Goal: Task Accomplishment & Management: Use online tool/utility

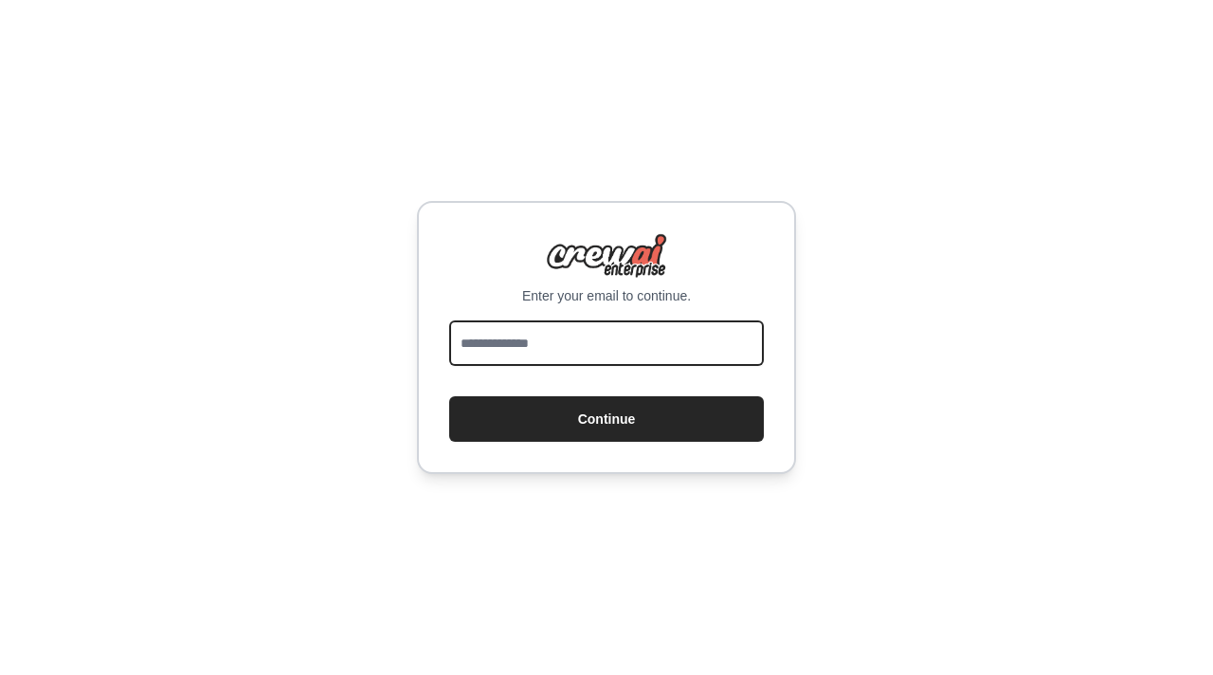
click at [602, 350] on input "email" at bounding box center [606, 342] width 315 height 45
type input "**********"
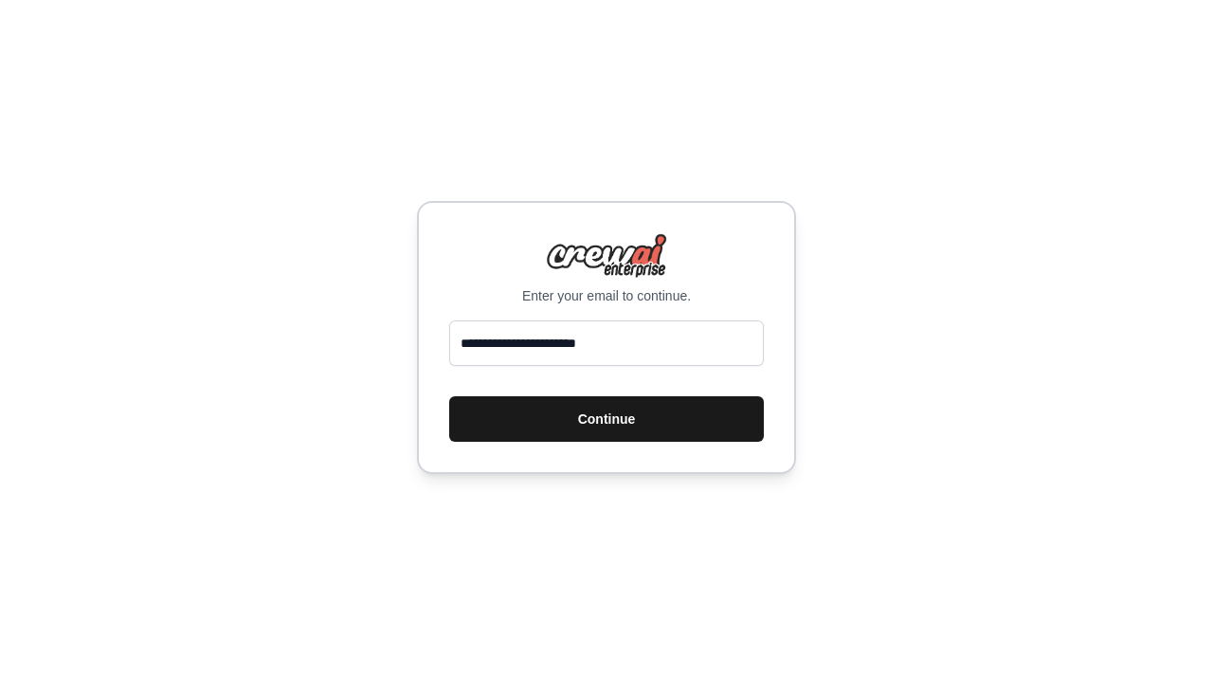
click at [591, 435] on button "Continue" at bounding box center [606, 418] width 315 height 45
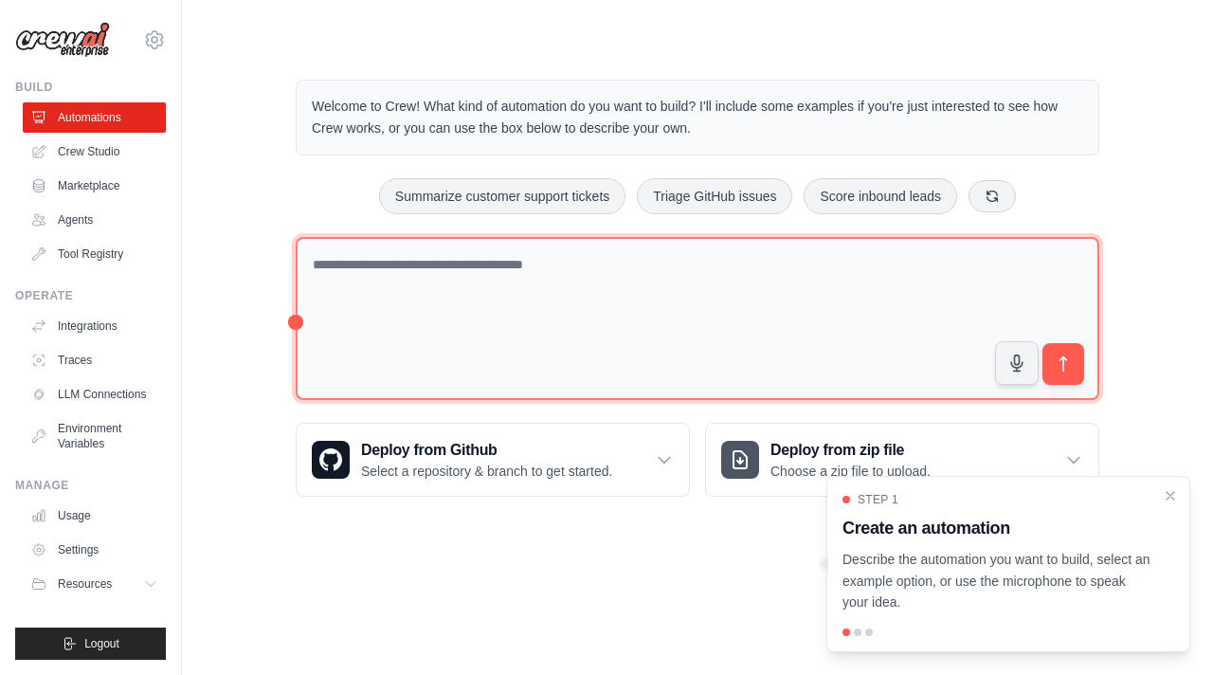
click at [622, 264] on textarea at bounding box center [697, 319] width 803 height 164
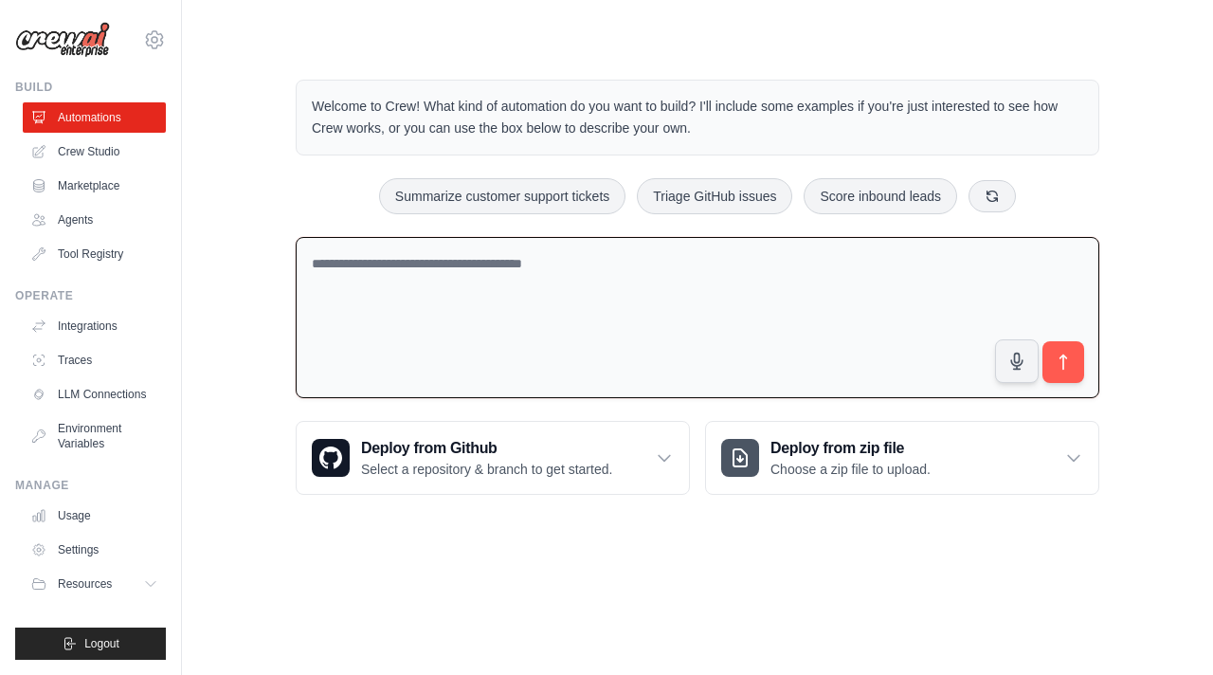
click at [624, 292] on textarea at bounding box center [697, 318] width 803 height 162
click at [996, 195] on icon at bounding box center [991, 195] width 15 height 15
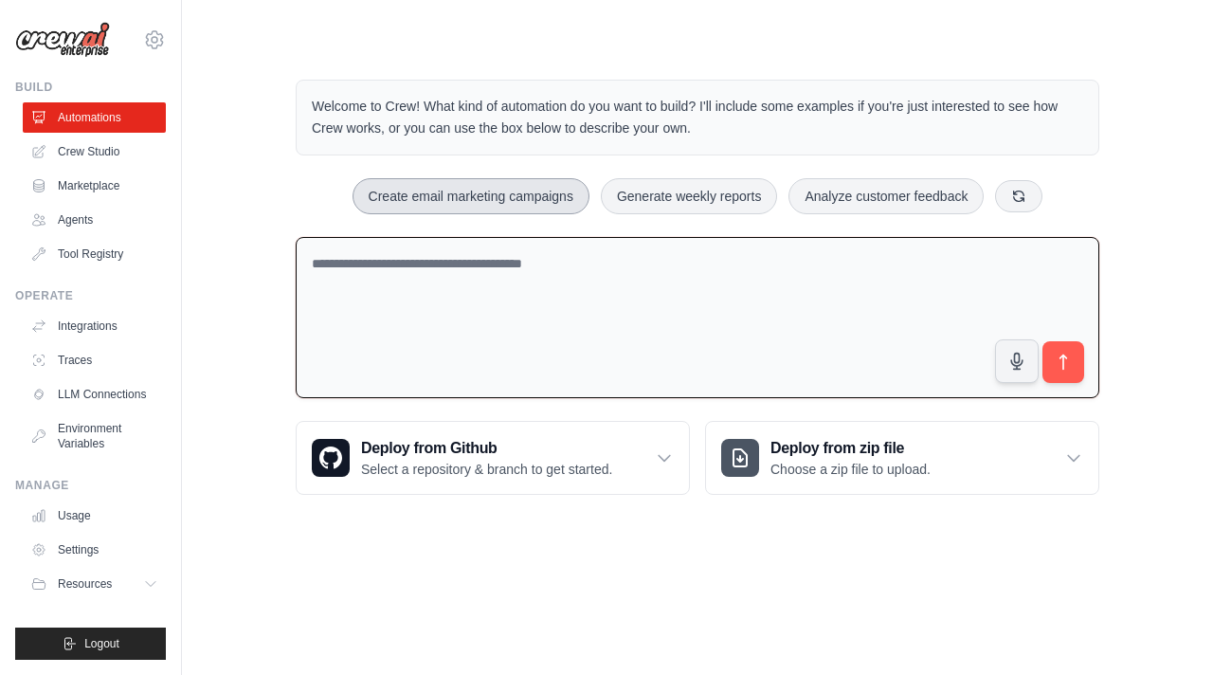
click at [466, 208] on button "Create email marketing campaigns" at bounding box center [470, 196] width 237 height 36
type textarea "**********"
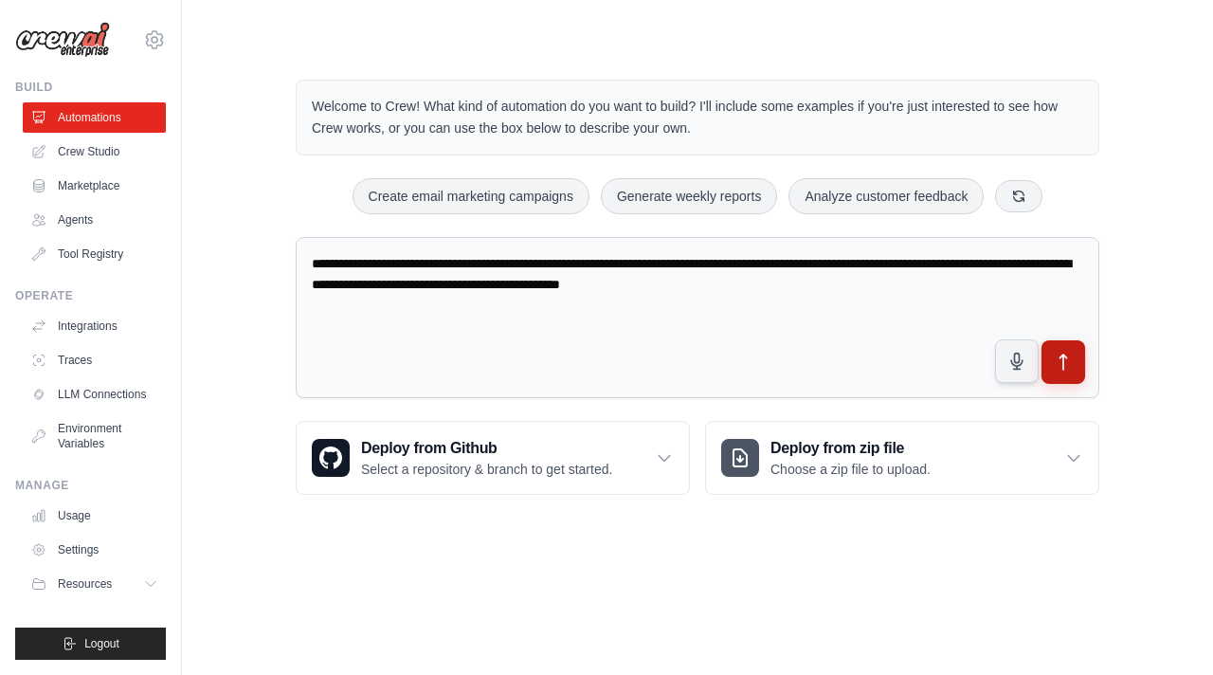
click at [1060, 357] on icon "submit" at bounding box center [1064, 362] width 20 height 20
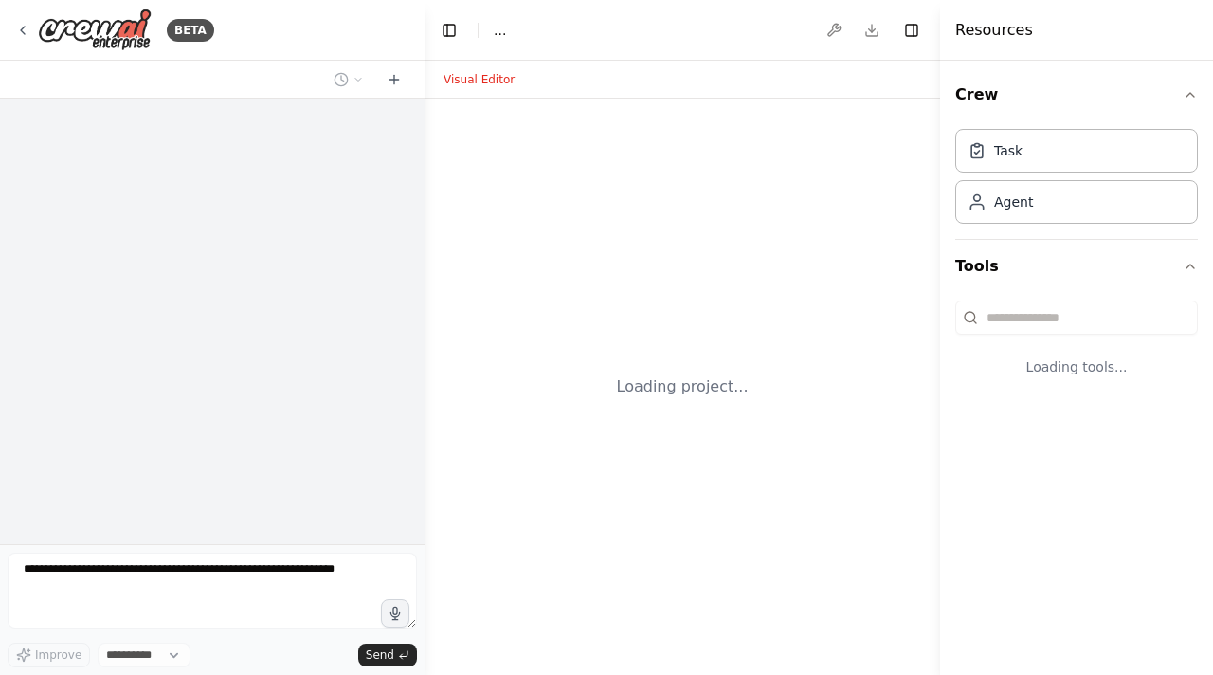
select select "****"
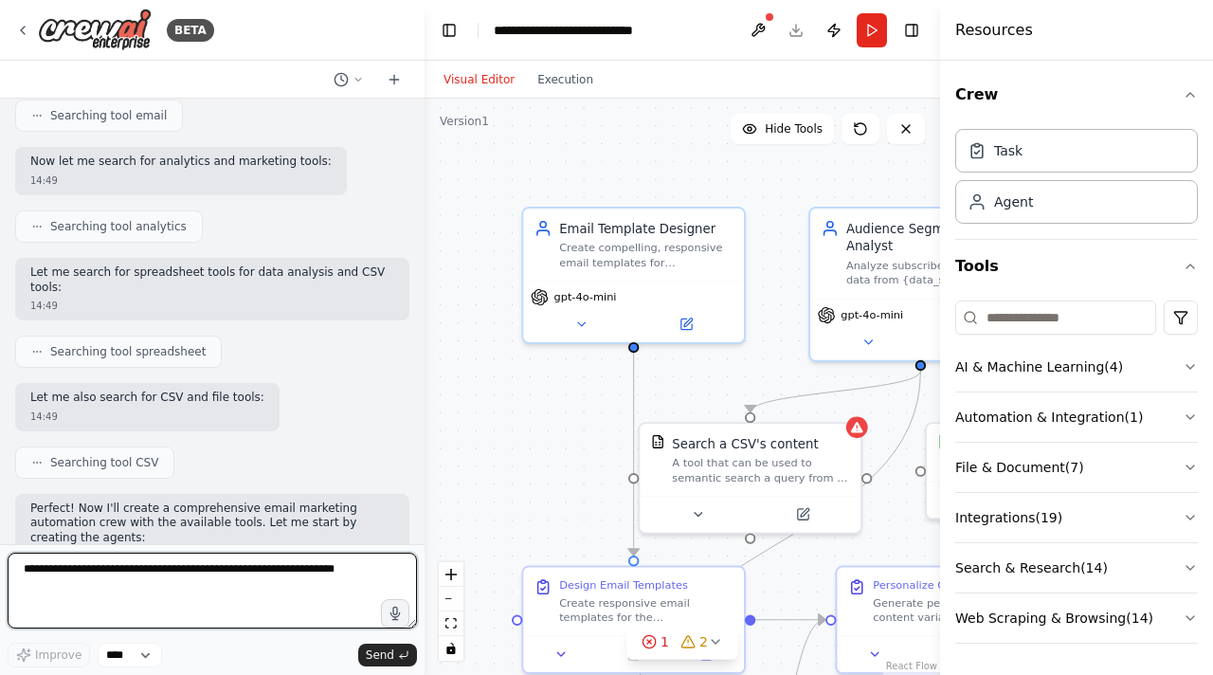
scroll to position [377, 0]
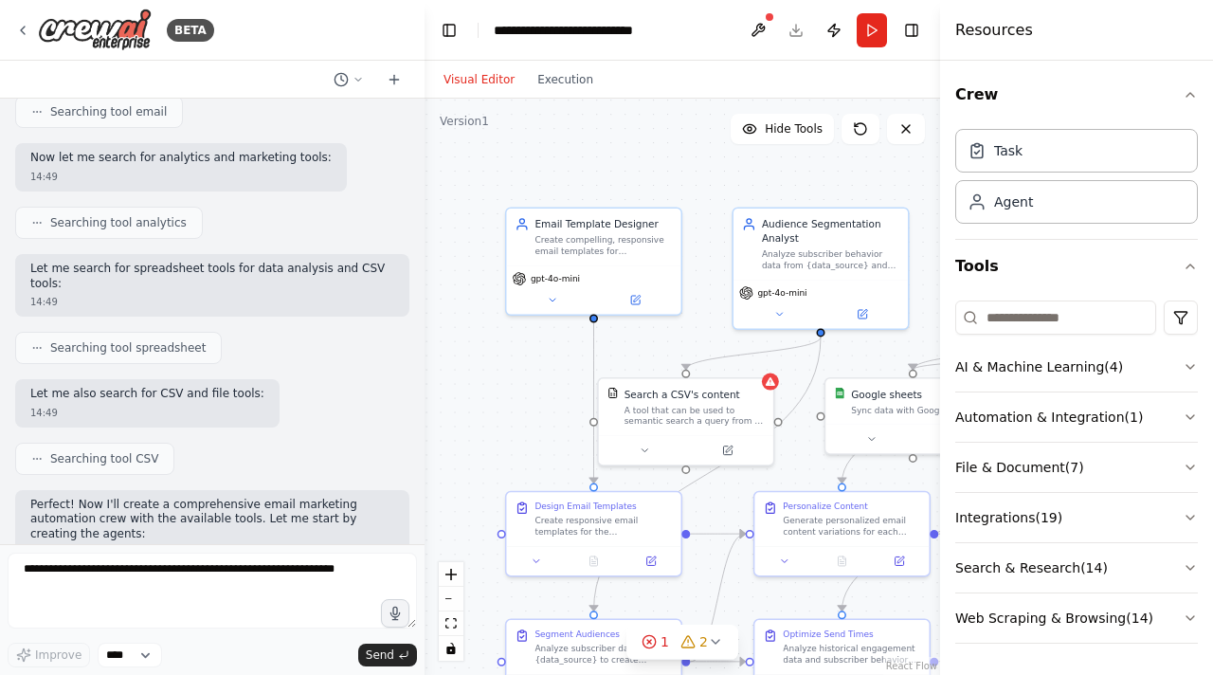
drag, startPoint x: 748, startPoint y: 216, endPoint x: 715, endPoint y: 176, distance: 51.8
click at [715, 176] on div ".deletable-edge-delete-btn { width: 20px; height: 20px; border: 0px solid #ffff…" at bounding box center [681, 387] width 515 height 576
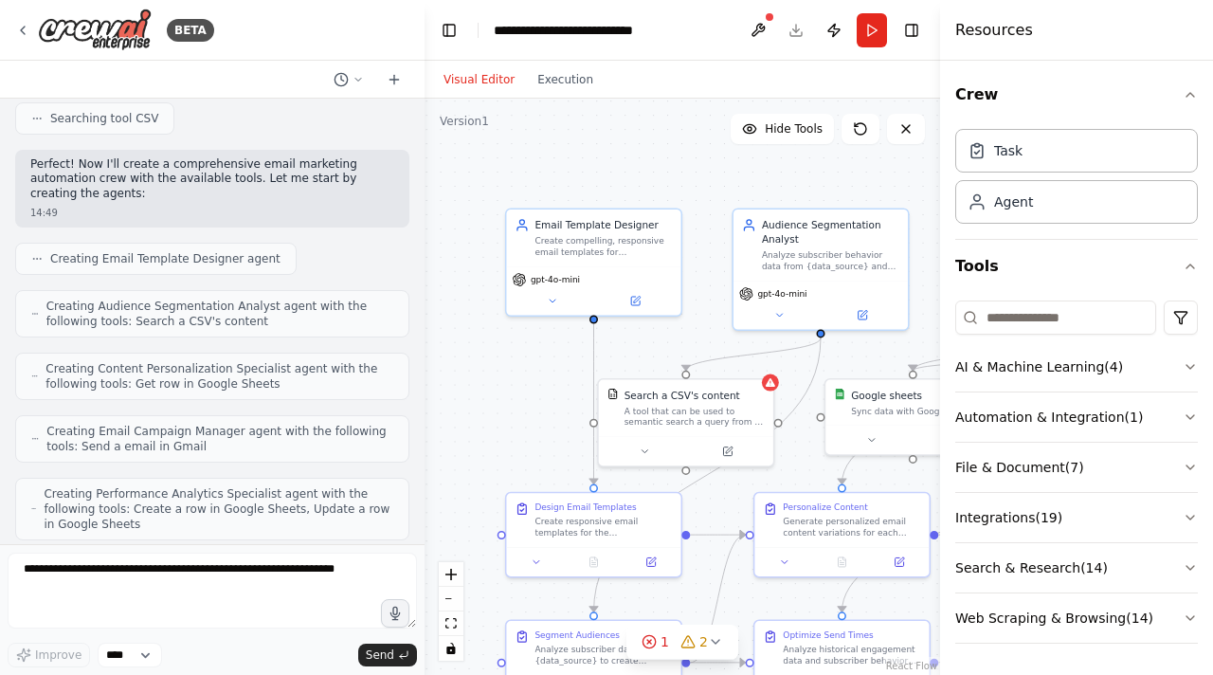
scroll to position [716, 0]
drag, startPoint x: 150, startPoint y: 304, endPoint x: 258, endPoint y: 332, distance: 111.4
click at [258, 332] on div "Creating Audience Segmentation Analyst agent with the following tools: Search a…" at bounding box center [212, 314] width 394 height 47
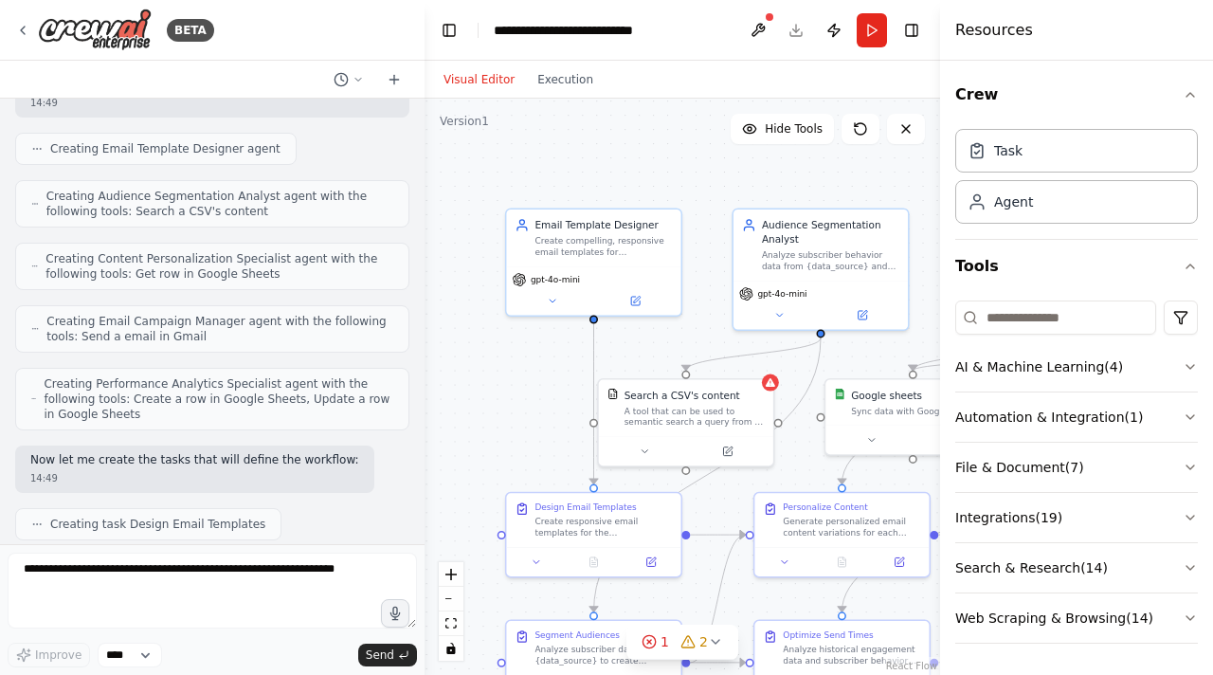
scroll to position [828, 0]
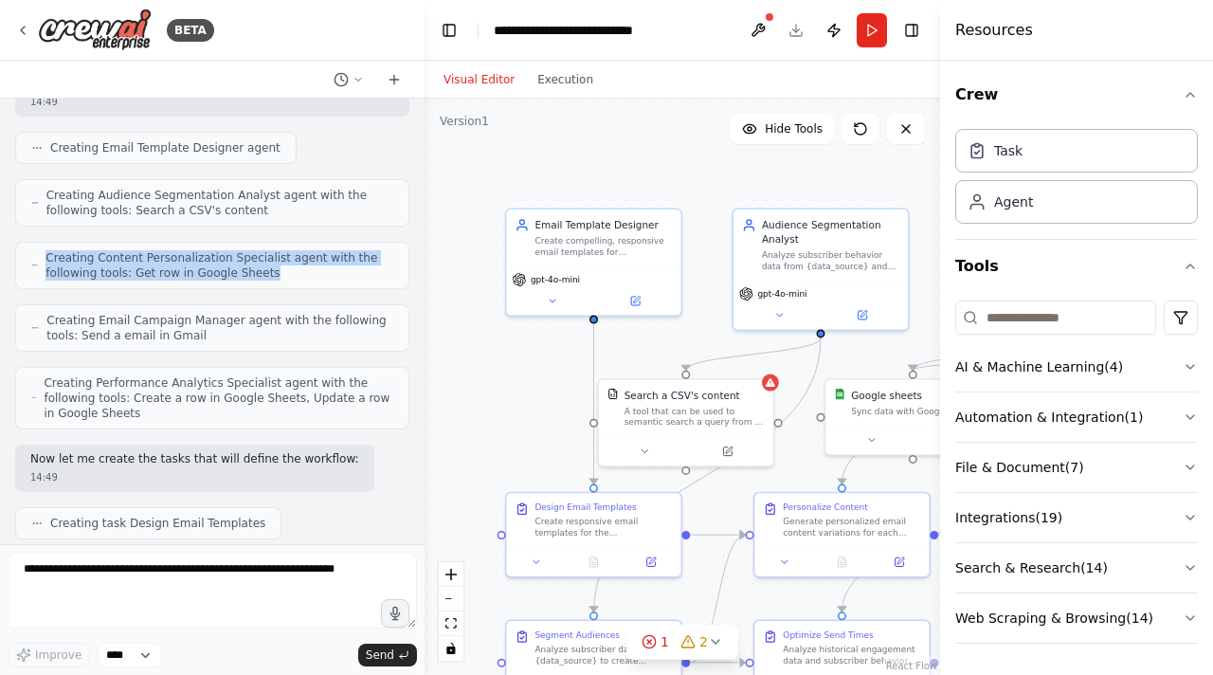
drag, startPoint x: 48, startPoint y: 257, endPoint x: 287, endPoint y: 284, distance: 240.3
click at [287, 284] on div "Creating Content Personalization Specialist agent with the following tools: Get…" at bounding box center [212, 265] width 394 height 47
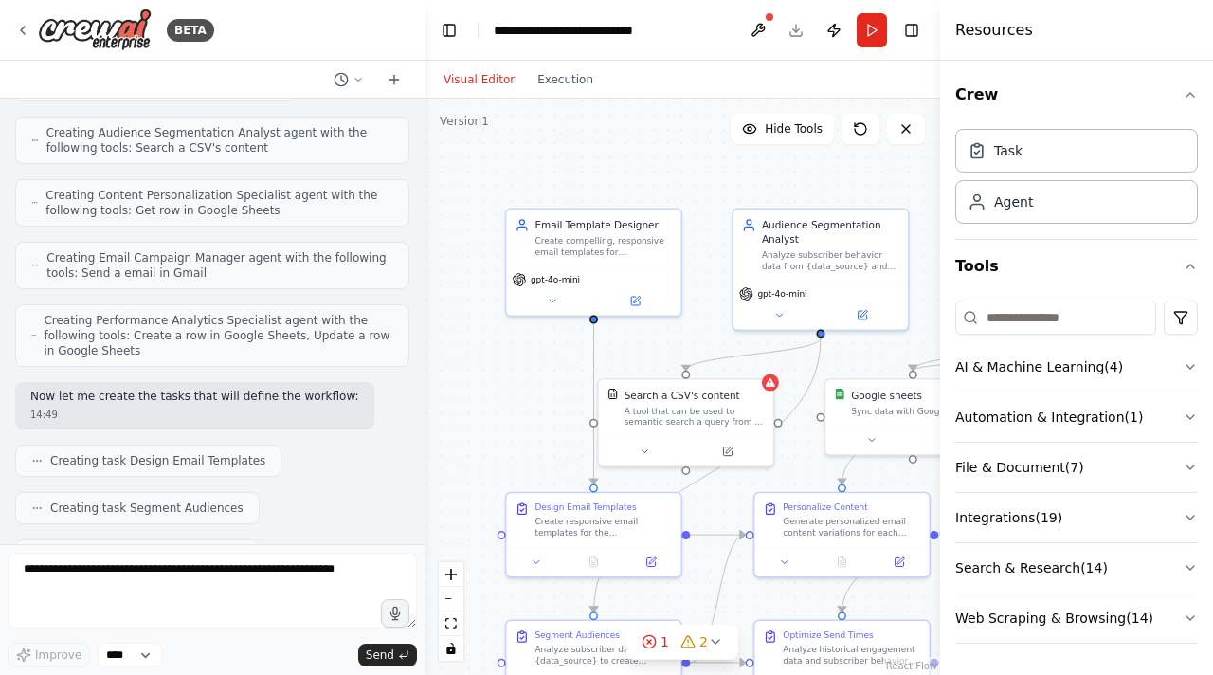
scroll to position [892, 0]
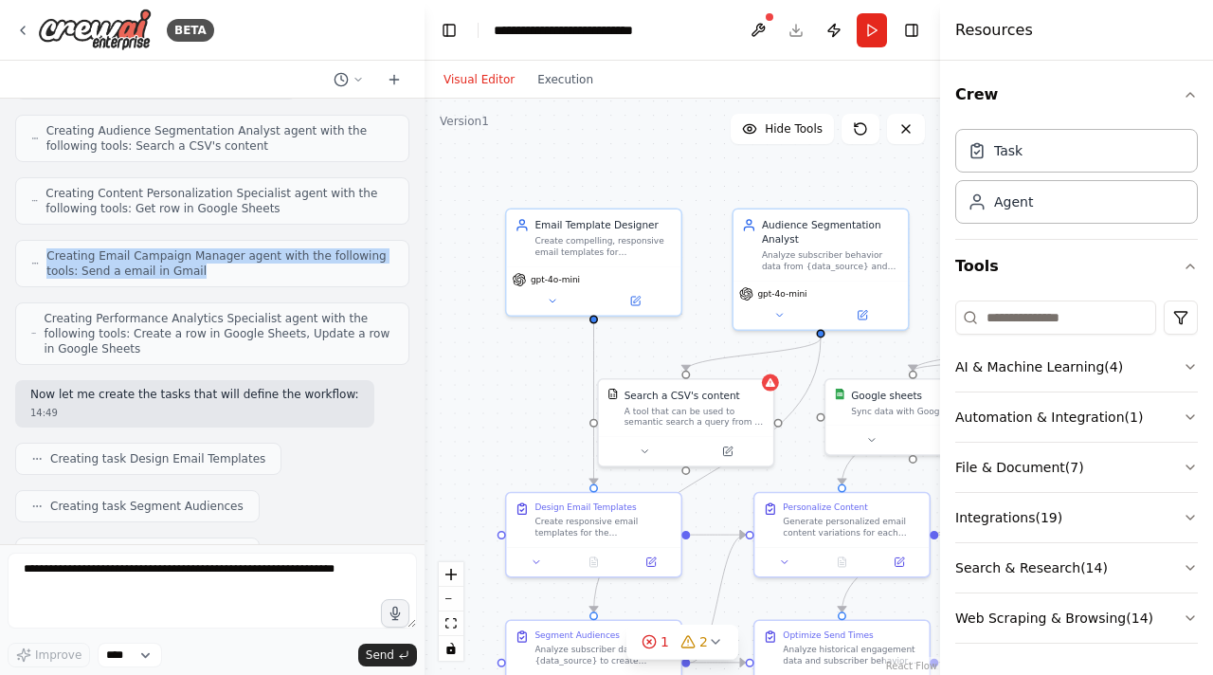
drag, startPoint x: 48, startPoint y: 248, endPoint x: 219, endPoint y: 269, distance: 171.8
click at [219, 269] on span "Creating Email Campaign Manager agent with the following tools: Send a email in…" at bounding box center [219, 263] width 347 height 30
click at [218, 269] on span "Creating Email Campaign Manager agent with the following tools: Send a email in…" at bounding box center [219, 263] width 347 height 30
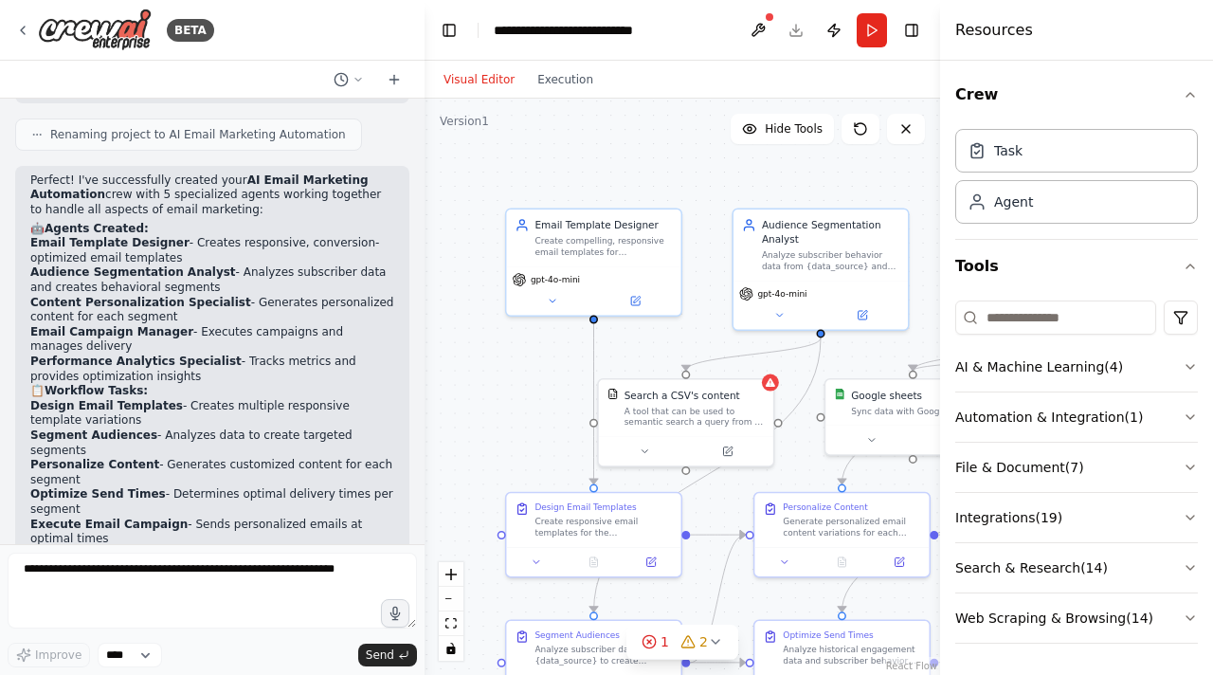
scroll to position [1703, 0]
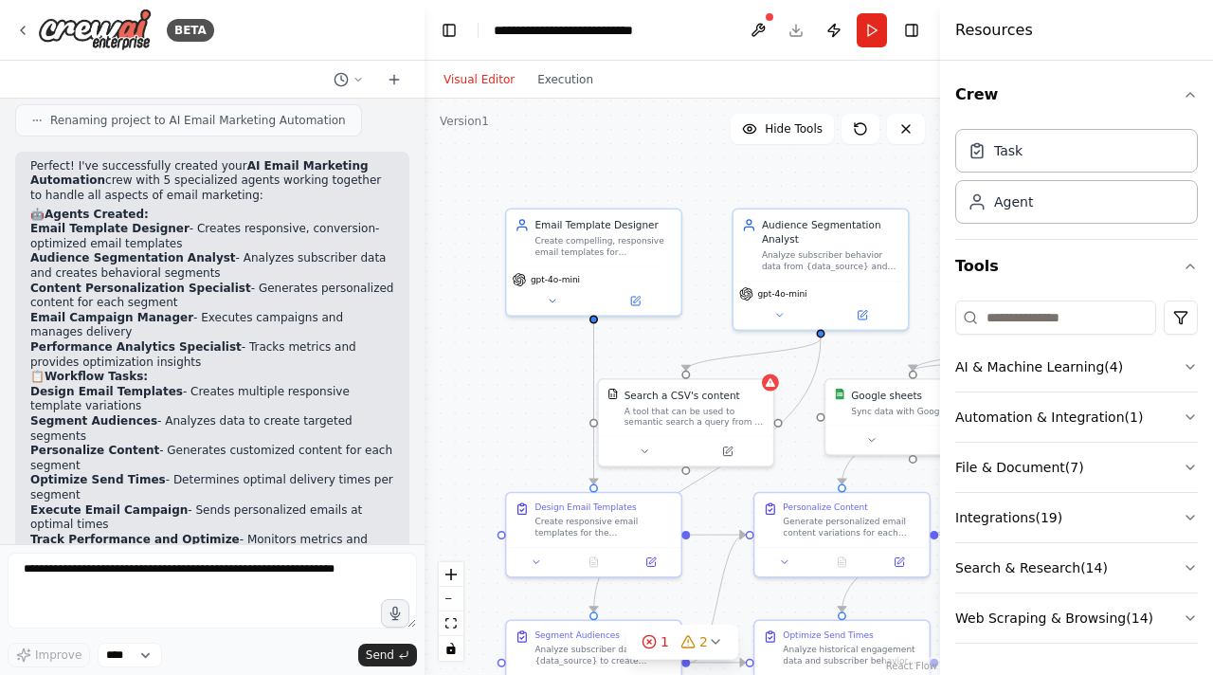
drag, startPoint x: 183, startPoint y: 227, endPoint x: 196, endPoint y: 239, distance: 17.5
click at [195, 239] on li "Email Template Designer - Creates responsive, conversion-optimized email templa…" at bounding box center [212, 236] width 364 height 29
click at [196, 239] on li "Email Template Designer - Creates responsive, conversion-optimized email templa…" at bounding box center [212, 236] width 364 height 29
drag, startPoint x: 227, startPoint y: 260, endPoint x: 237, endPoint y: 271, distance: 14.8
click at [237, 271] on li "Audience Segmentation Analyst - Analyzes subscriber data and creates behavioral…" at bounding box center [212, 265] width 364 height 29
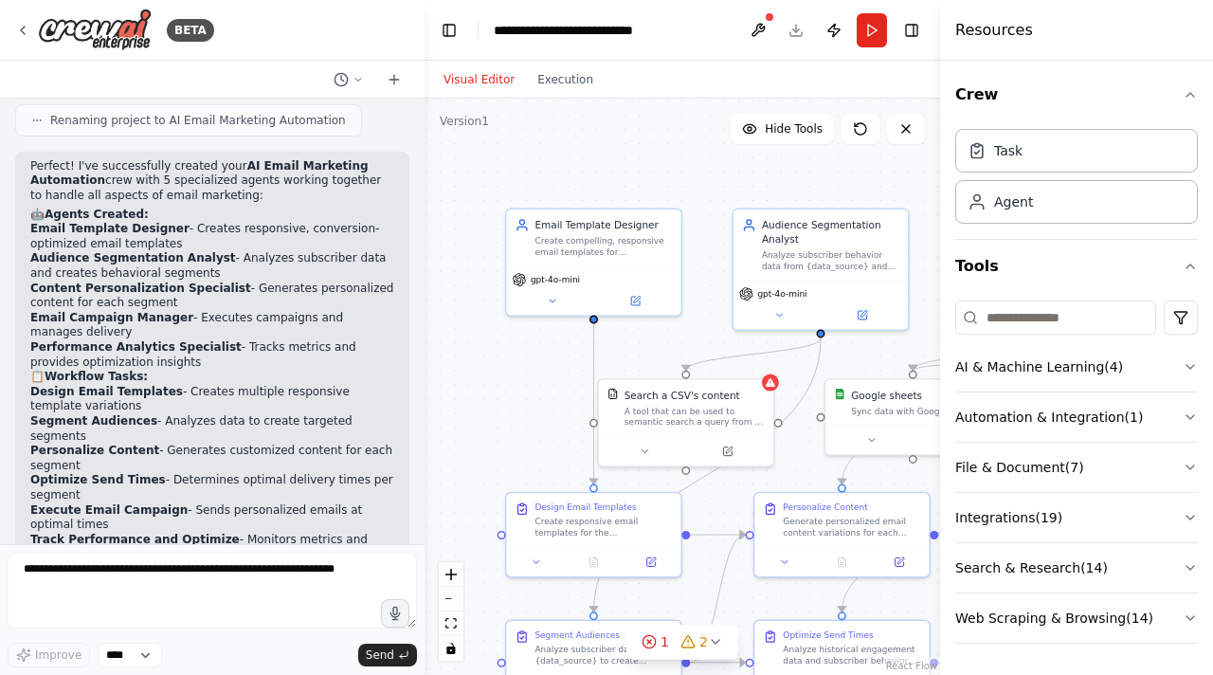
click at [237, 270] on li "Audience Segmentation Analyst - Analyzes subscriber data and creates behavioral…" at bounding box center [212, 265] width 364 height 29
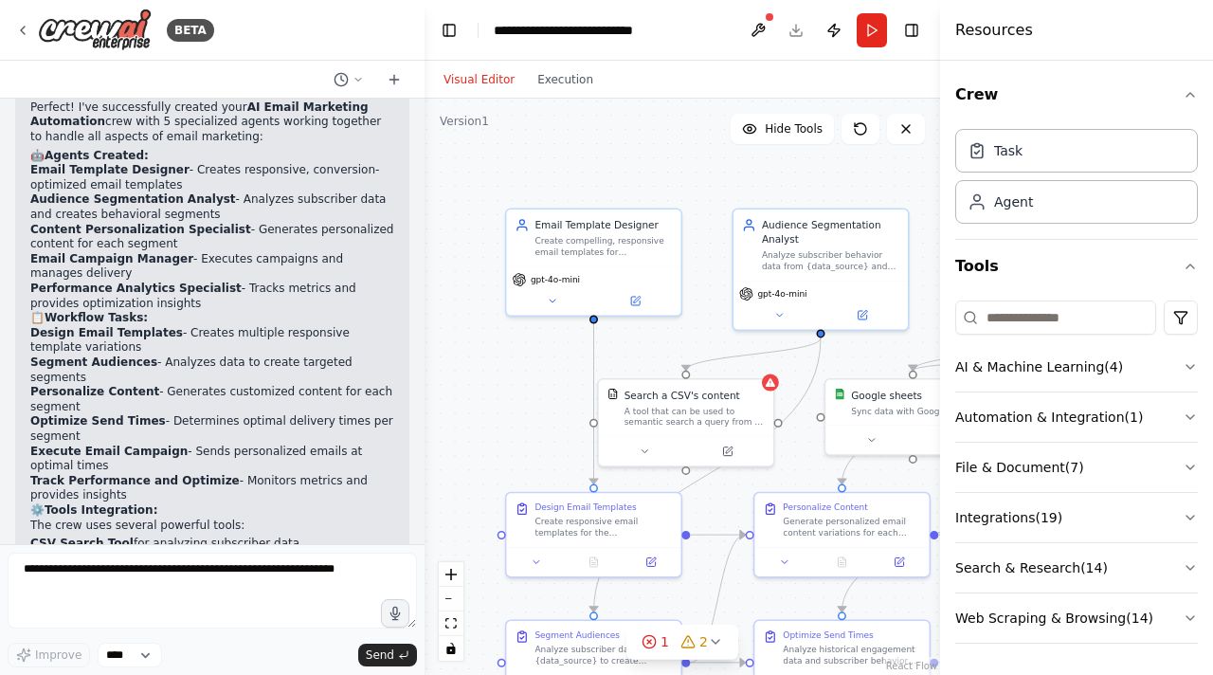
scroll to position [1765, 0]
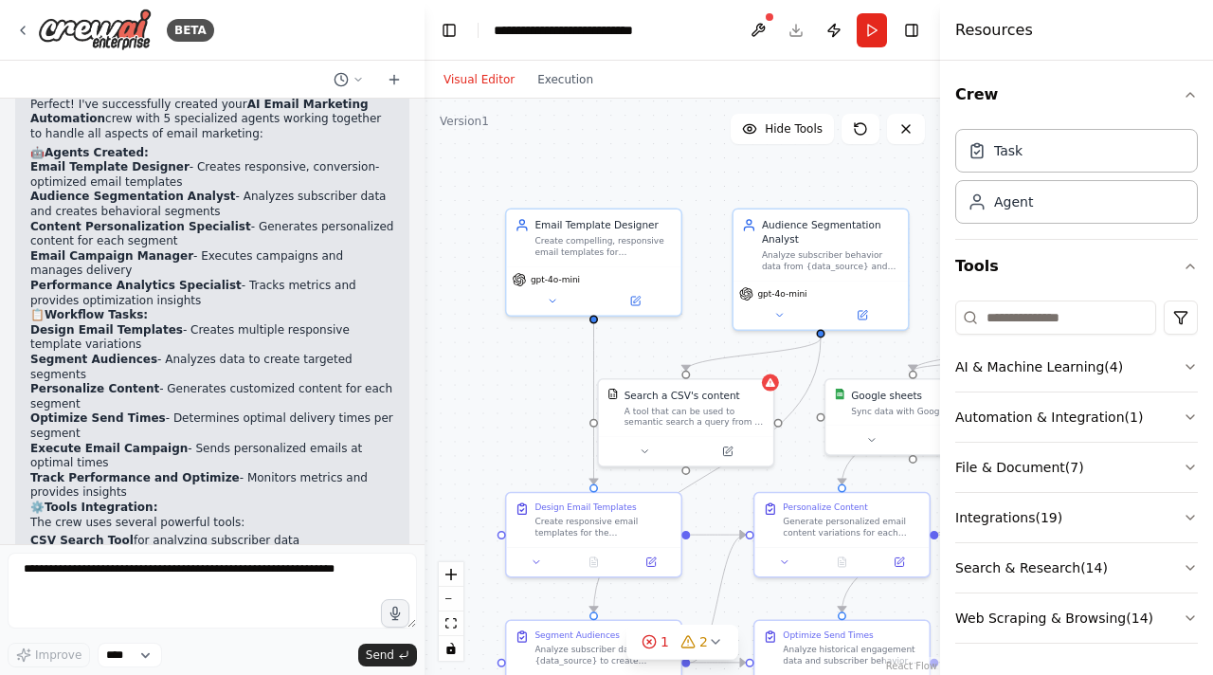
click at [241, 240] on li "Content Personalization Specialist - Generates personalized content for each se…" at bounding box center [212, 234] width 364 height 29
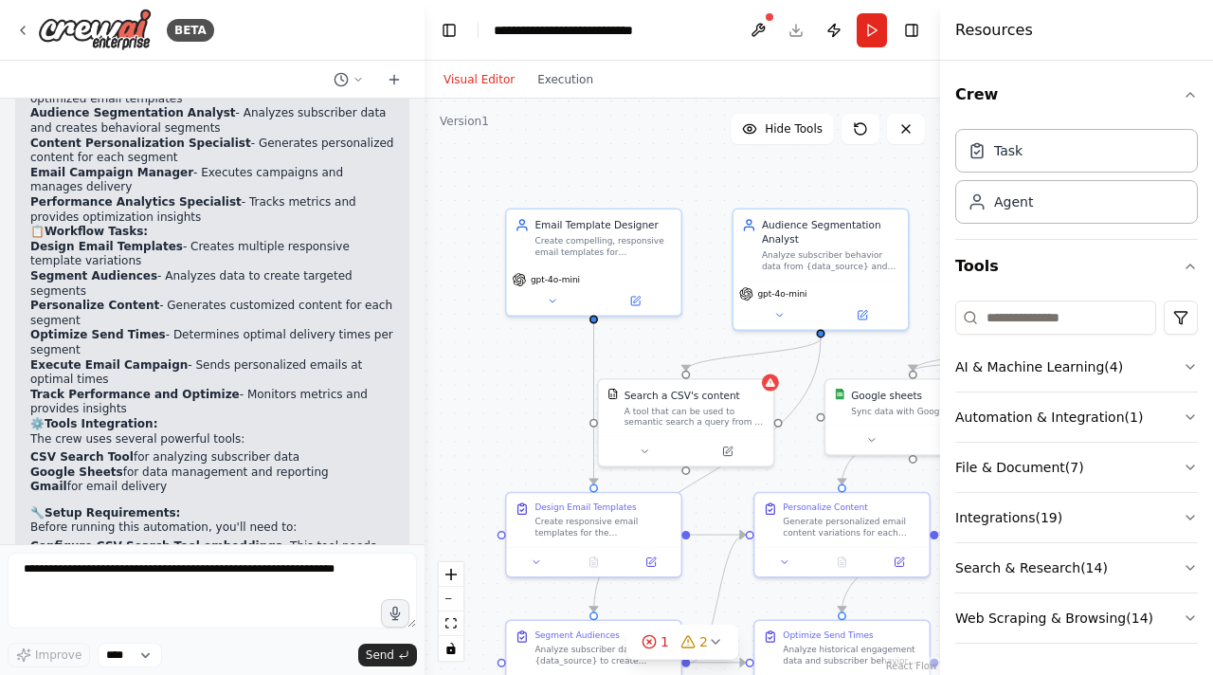
drag, startPoint x: 189, startPoint y: 176, endPoint x: 193, endPoint y: 187, distance: 11.1
click at [193, 187] on li "Email Campaign Manager - Executes campaigns and manages delivery" at bounding box center [212, 180] width 364 height 29
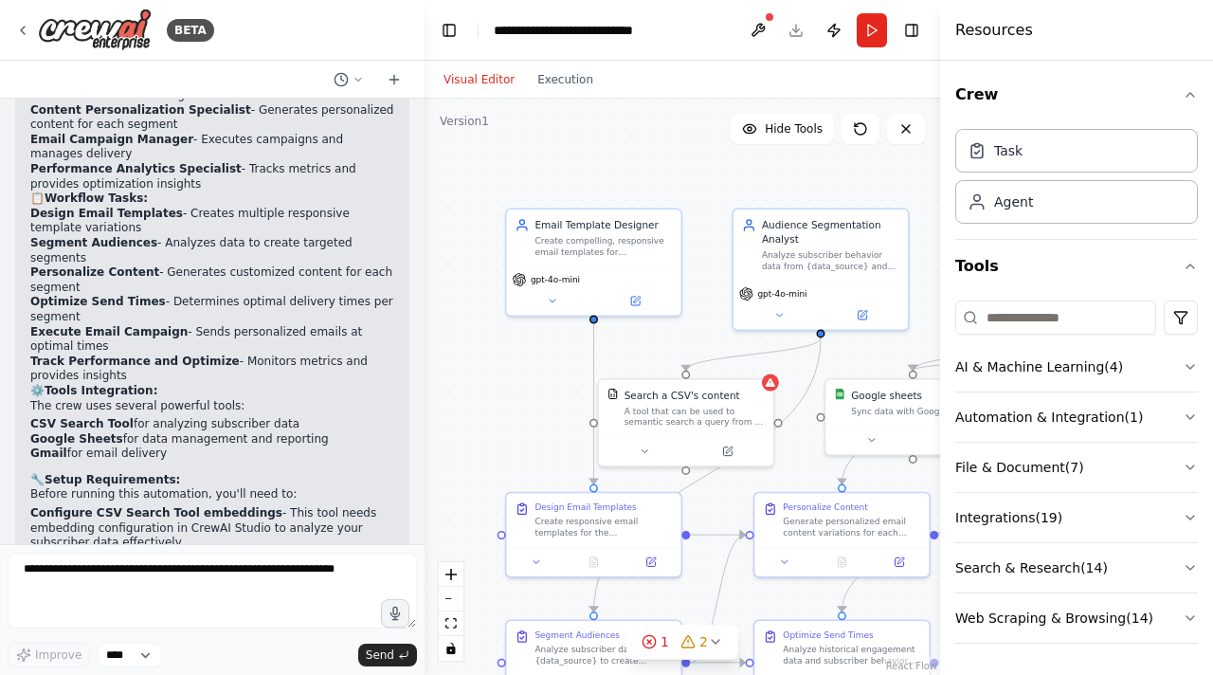
drag, startPoint x: 234, startPoint y: 170, endPoint x: 259, endPoint y: 189, distance: 31.1
click at [259, 189] on li "Performance Analytics Specialist - Tracks metrics and provides optimization ins…" at bounding box center [212, 176] width 364 height 29
click at [260, 189] on li "Performance Analytics Specialist - Tracks metrics and provides optimization ins…" at bounding box center [212, 176] width 364 height 29
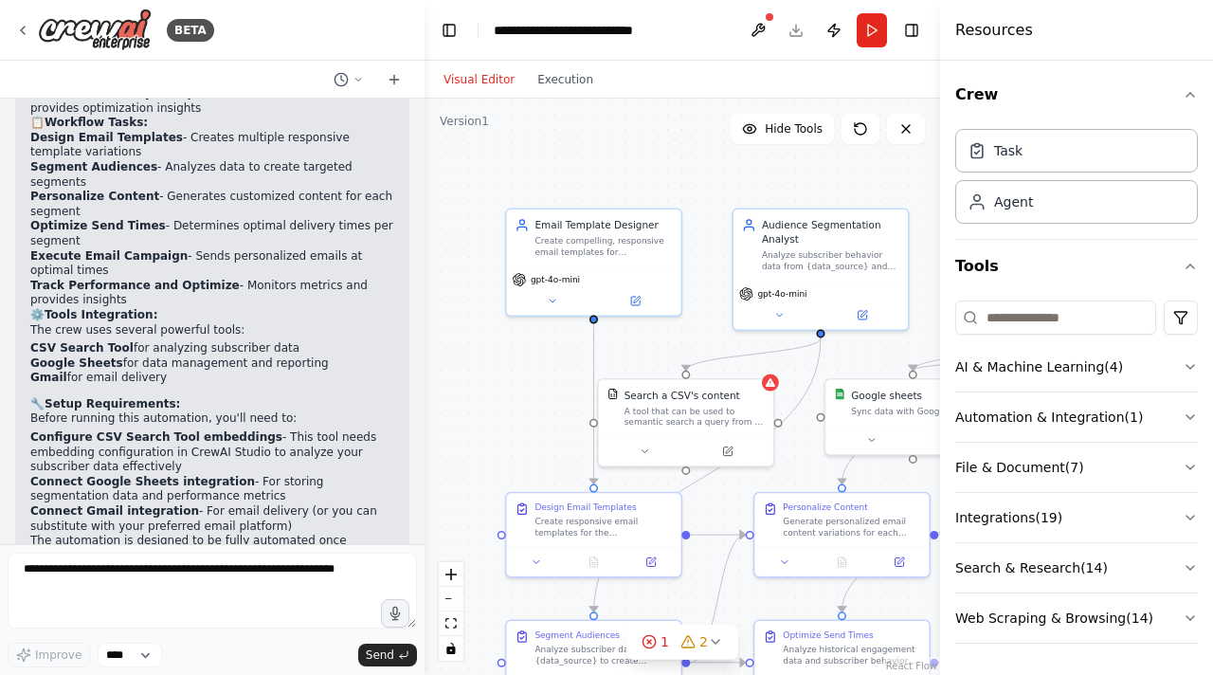
scroll to position [1958, 0]
drag, startPoint x: 179, startPoint y: 135, endPoint x: 191, endPoint y: 152, distance: 21.0
click at [191, 152] on li "Design Email Templates - Creates multiple responsive template variations" at bounding box center [212, 144] width 364 height 29
drag, startPoint x: 160, startPoint y: 163, endPoint x: 170, endPoint y: 164, distance: 9.5
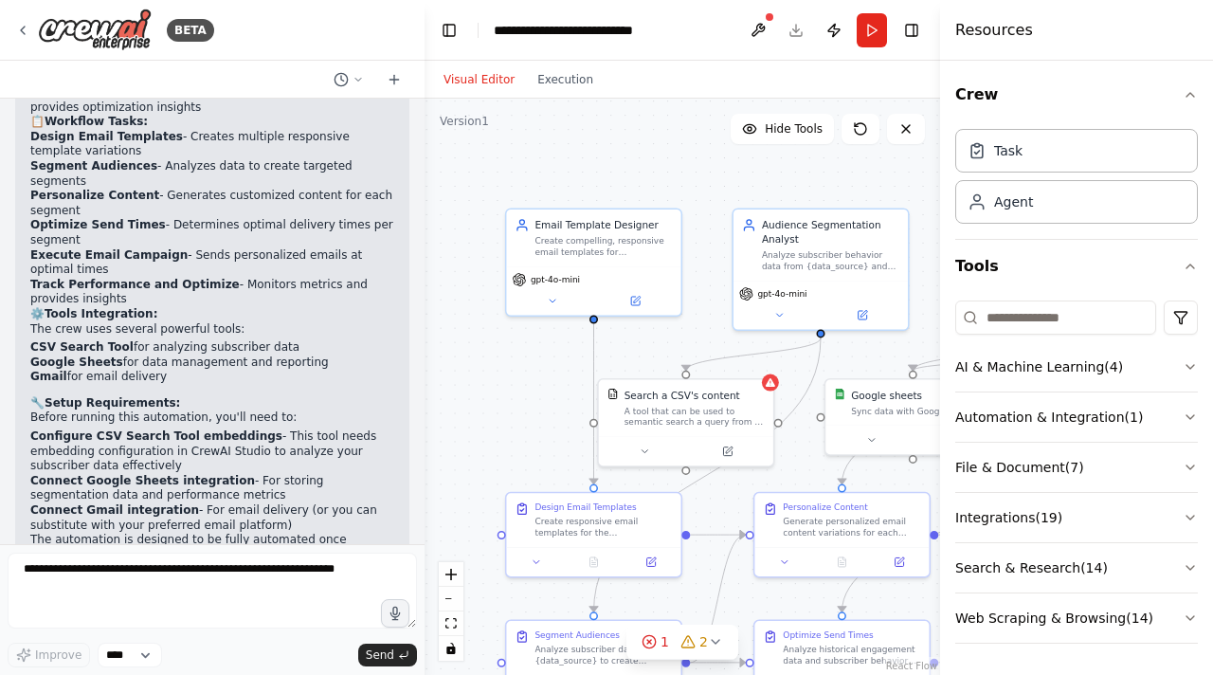
click at [170, 164] on li "Segment Audiences - Analyzes data to create targeted segments" at bounding box center [212, 173] width 364 height 29
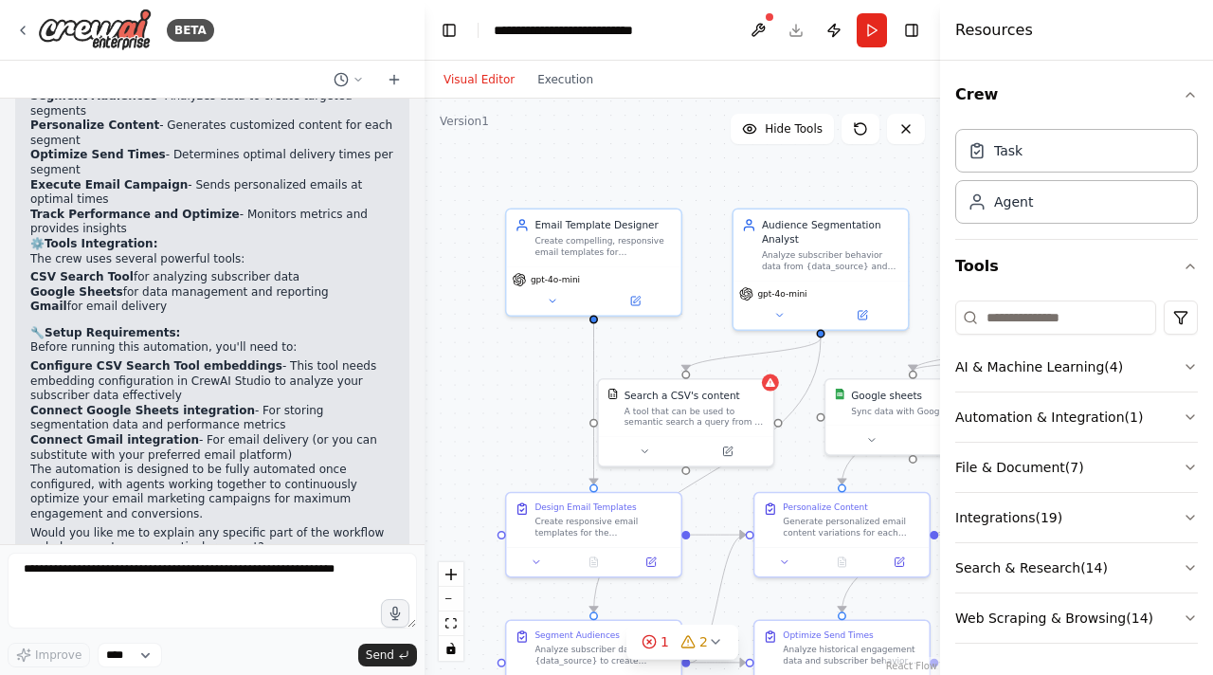
scroll to position [2031, 0]
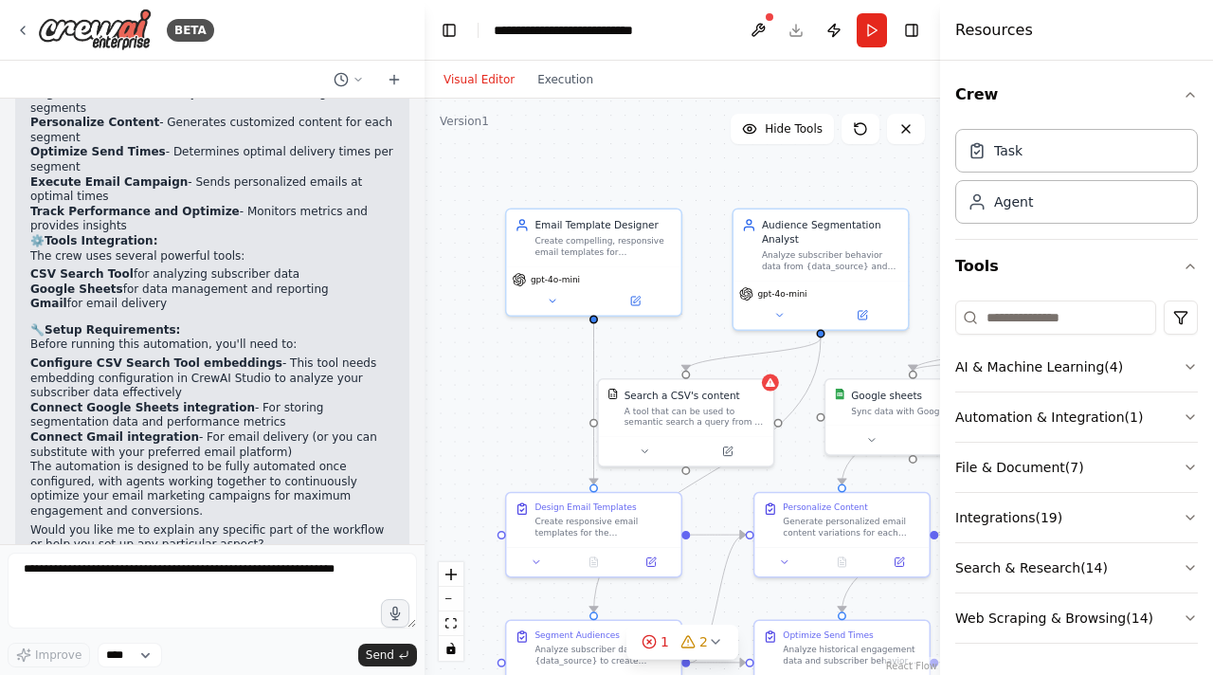
drag, startPoint x: 182, startPoint y: 166, endPoint x: 253, endPoint y: 184, distance: 73.3
click at [253, 184] on li "Execute Email Campaign - Sends personalized emails at optimal times" at bounding box center [212, 189] width 364 height 29
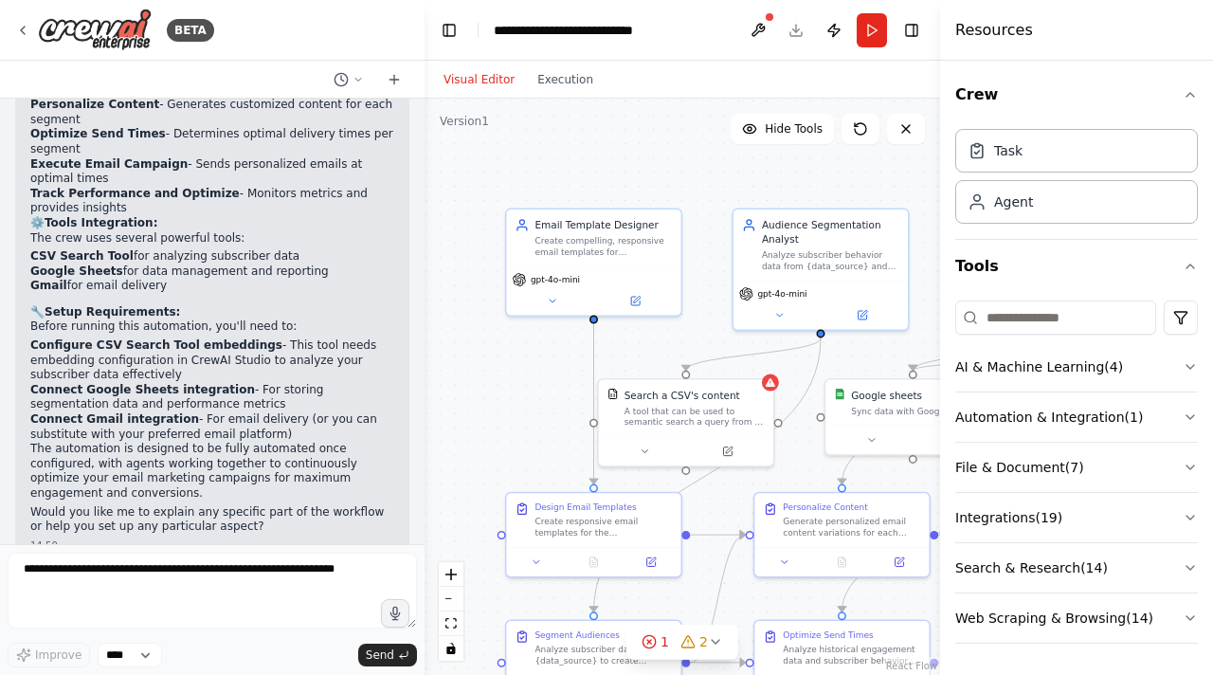
drag, startPoint x: 227, startPoint y: 175, endPoint x: 261, endPoint y: 201, distance: 42.6
click at [261, 201] on div "Perfect! I've successfully created your AI Email Marketing Automation crew with…" at bounding box center [212, 173] width 364 height 721
drag, startPoint x: 231, startPoint y: 176, endPoint x: 246, endPoint y: 191, distance: 21.4
click at [246, 191] on li "Track Performance and Optimize - Monitors metrics and provides insights" at bounding box center [212, 201] width 364 height 29
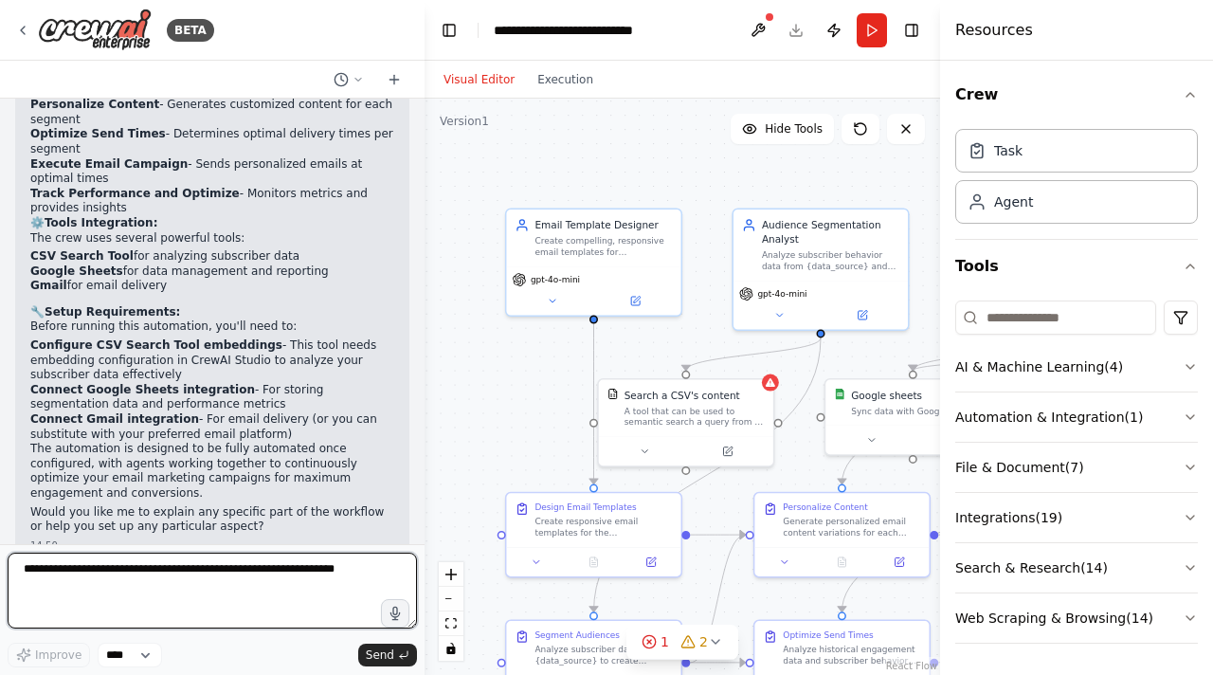
click at [62, 569] on textarea at bounding box center [212, 590] width 409 height 76
type textarea "**********"
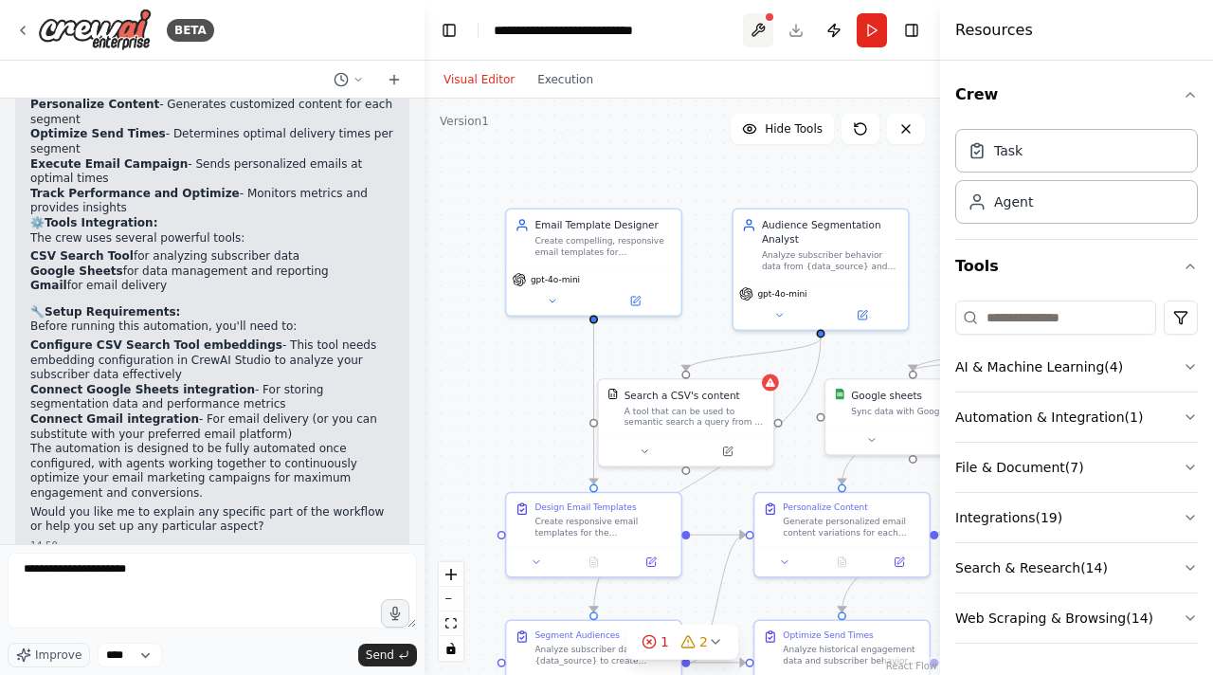
click at [750, 27] on button at bounding box center [758, 30] width 30 height 34
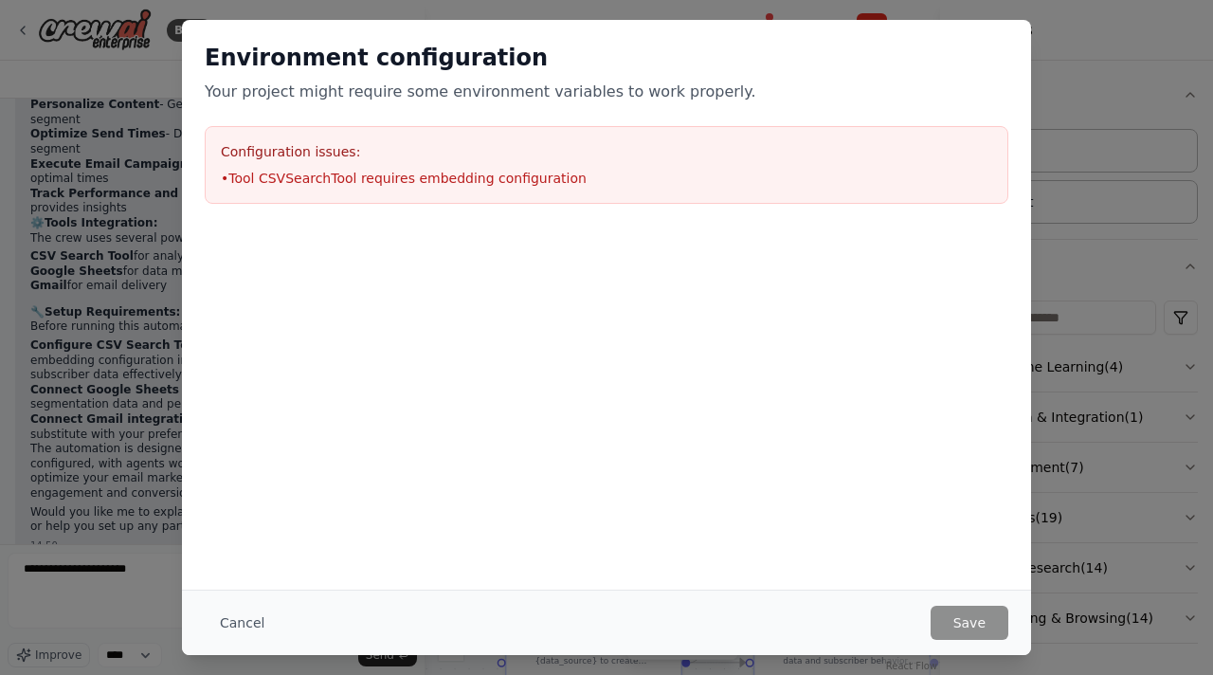
click at [295, 174] on li "• Tool CSVSearchTool requires embedding configuration" at bounding box center [606, 178] width 771 height 19
click at [246, 631] on button "Cancel" at bounding box center [242, 622] width 75 height 34
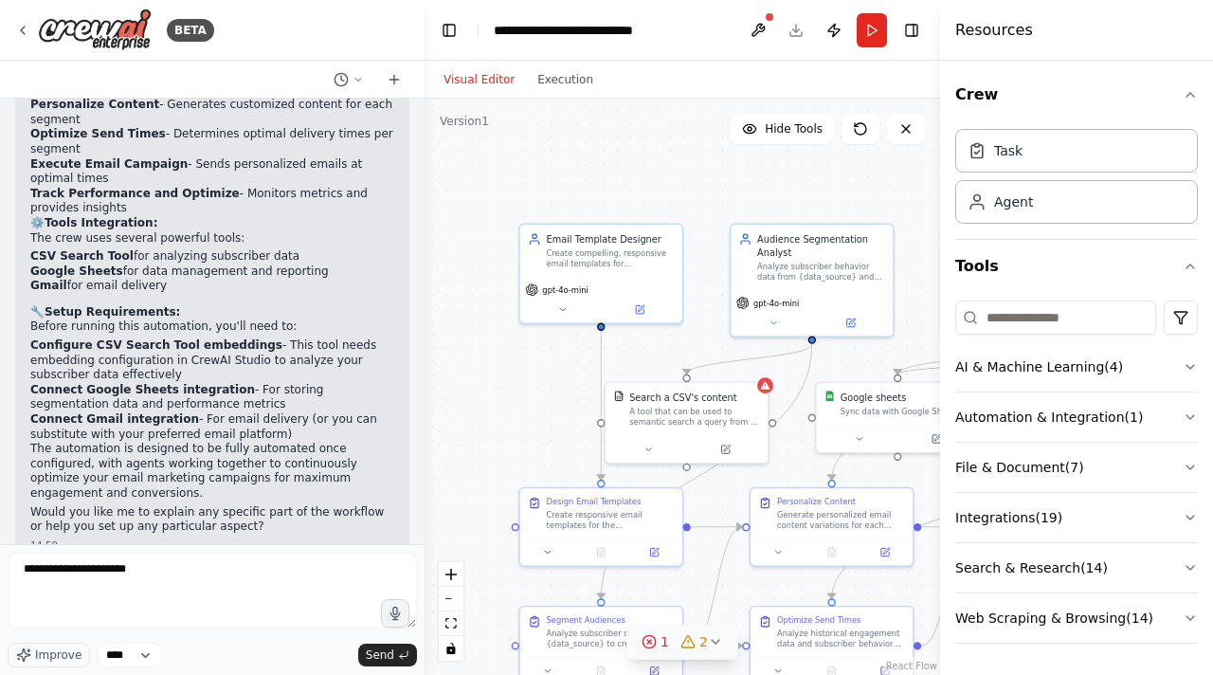
click at [704, 639] on span "2" at bounding box center [703, 641] width 9 height 19
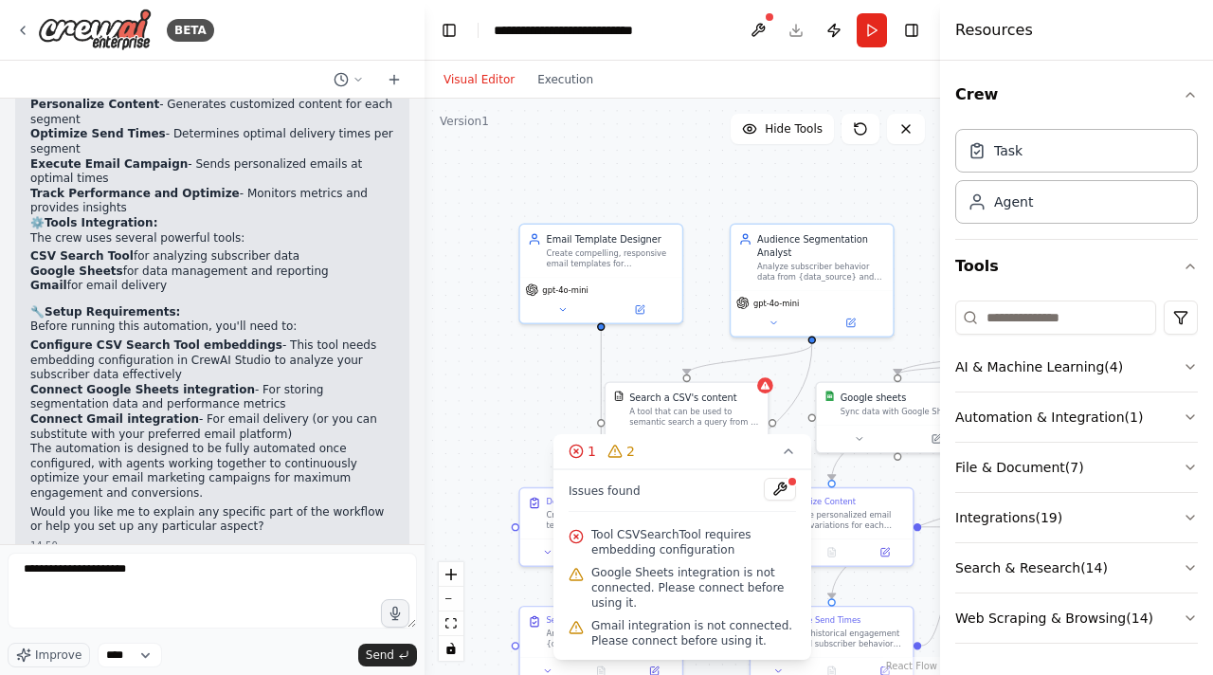
click at [692, 575] on span "Google Sheets integration is not connected. Please connect before using it." at bounding box center [693, 587] width 205 height 45
click at [714, 541] on span "Tool CSVSearchTool requires embedding configuration" at bounding box center [693, 542] width 205 height 30
click at [830, 36] on button "Publish" at bounding box center [834, 30] width 30 height 34
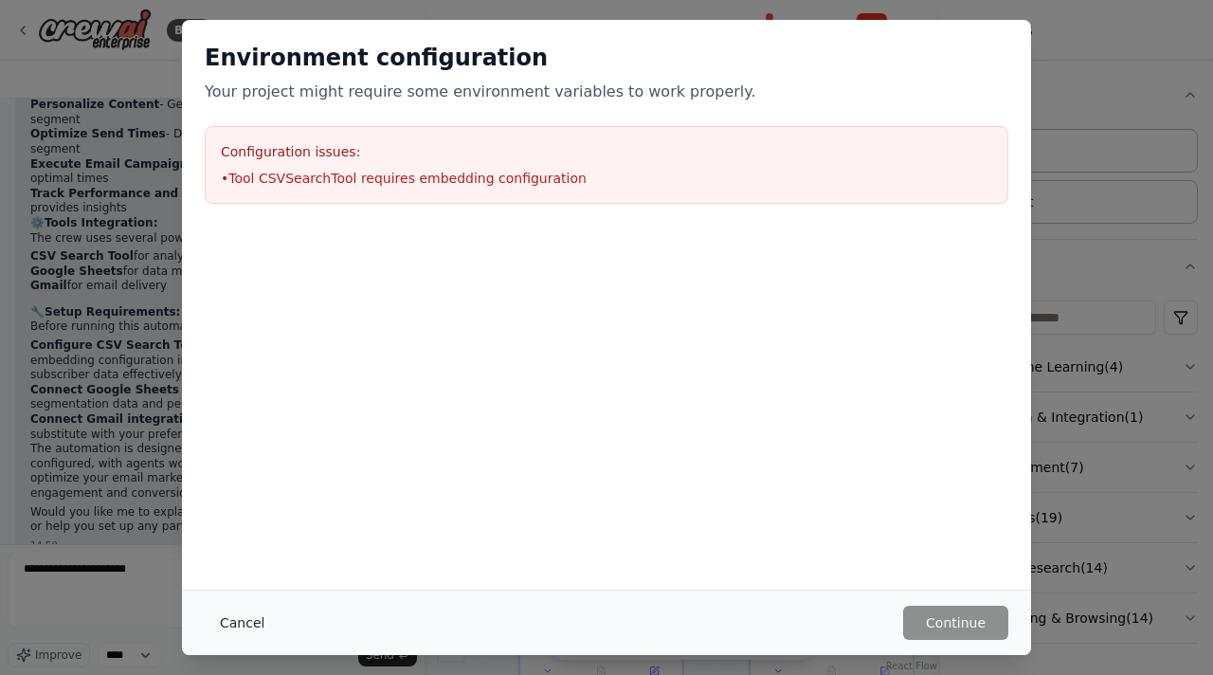
click at [254, 621] on button "Cancel" at bounding box center [242, 622] width 75 height 34
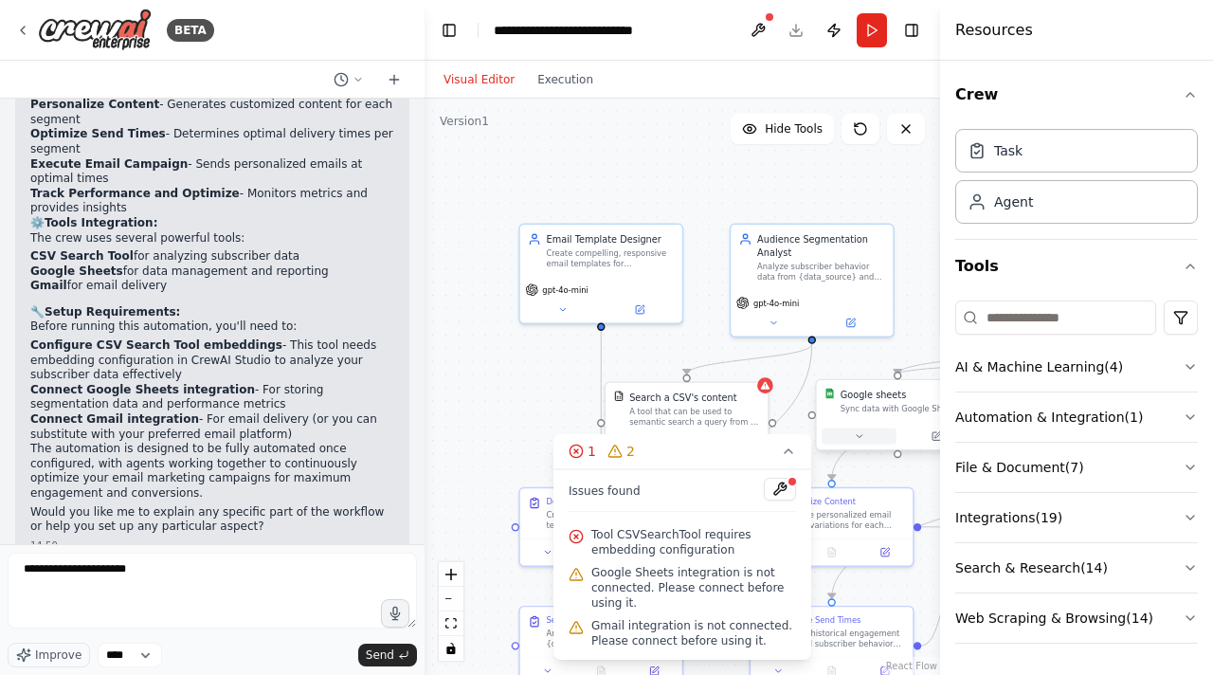
click at [857, 435] on icon at bounding box center [859, 436] width 6 height 3
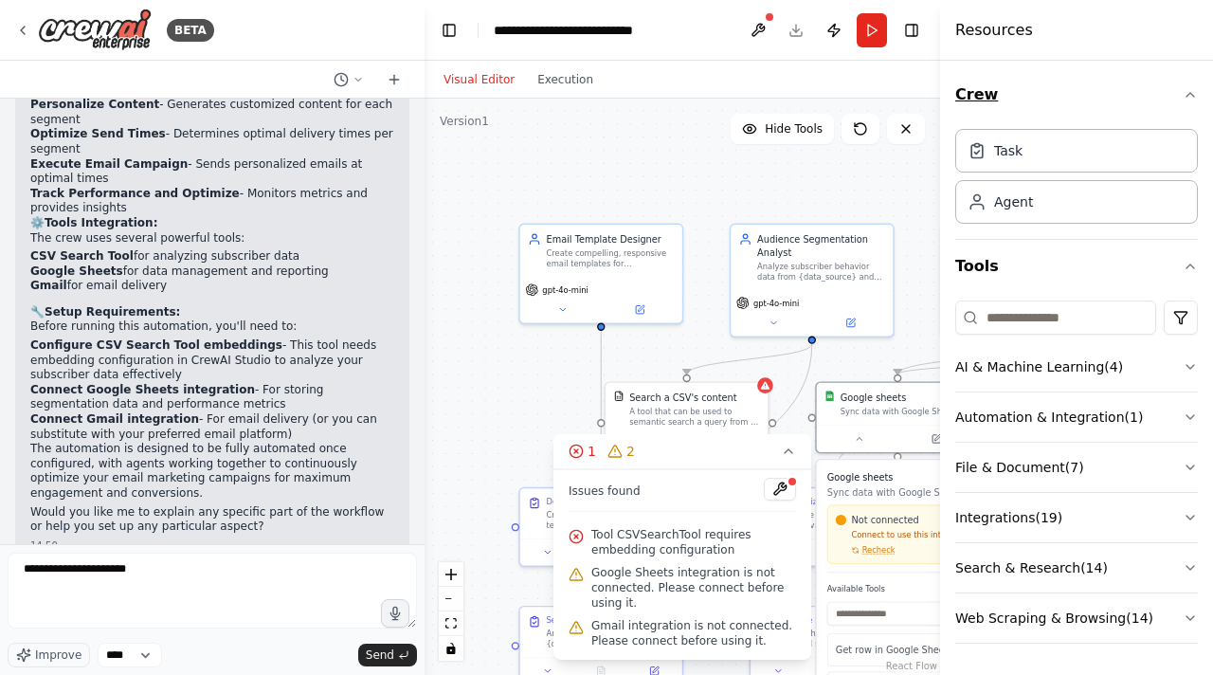
click at [1190, 100] on icon "button" at bounding box center [1189, 94] width 15 height 15
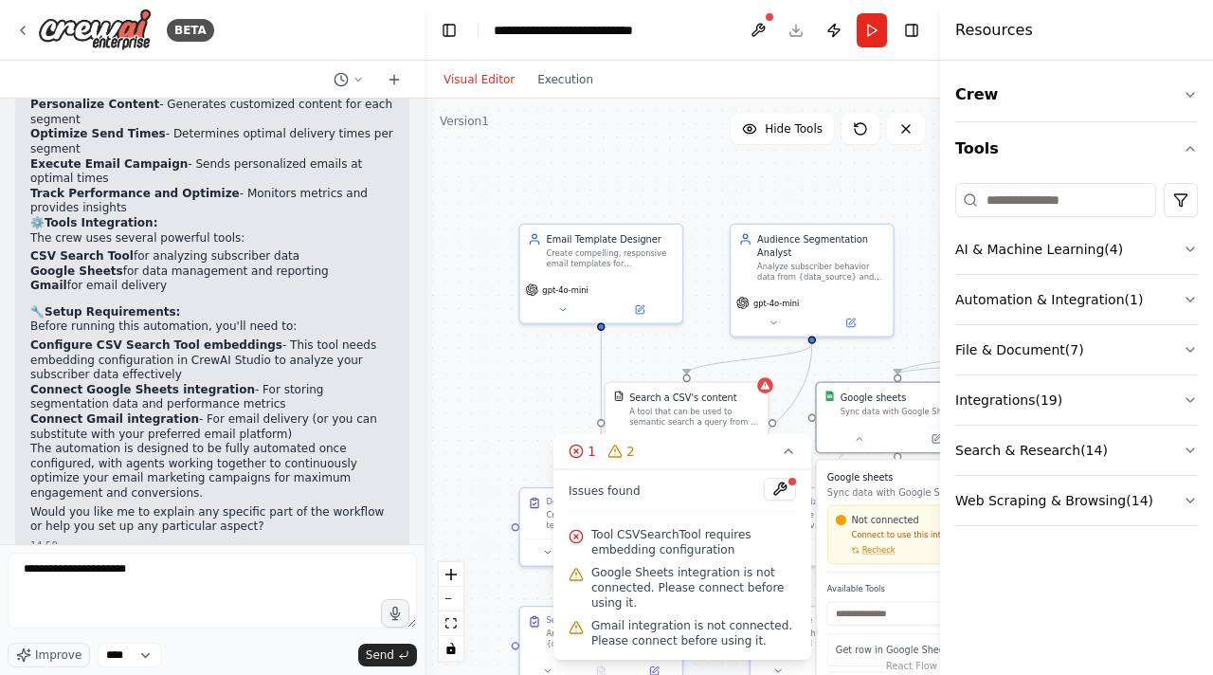
click at [1047, 32] on div "Resources" at bounding box center [1076, 30] width 273 height 61
click at [959, 30] on h4 "Resources" at bounding box center [994, 30] width 78 height 23
click at [904, 35] on button "Toggle Right Sidebar" at bounding box center [911, 30] width 27 height 27
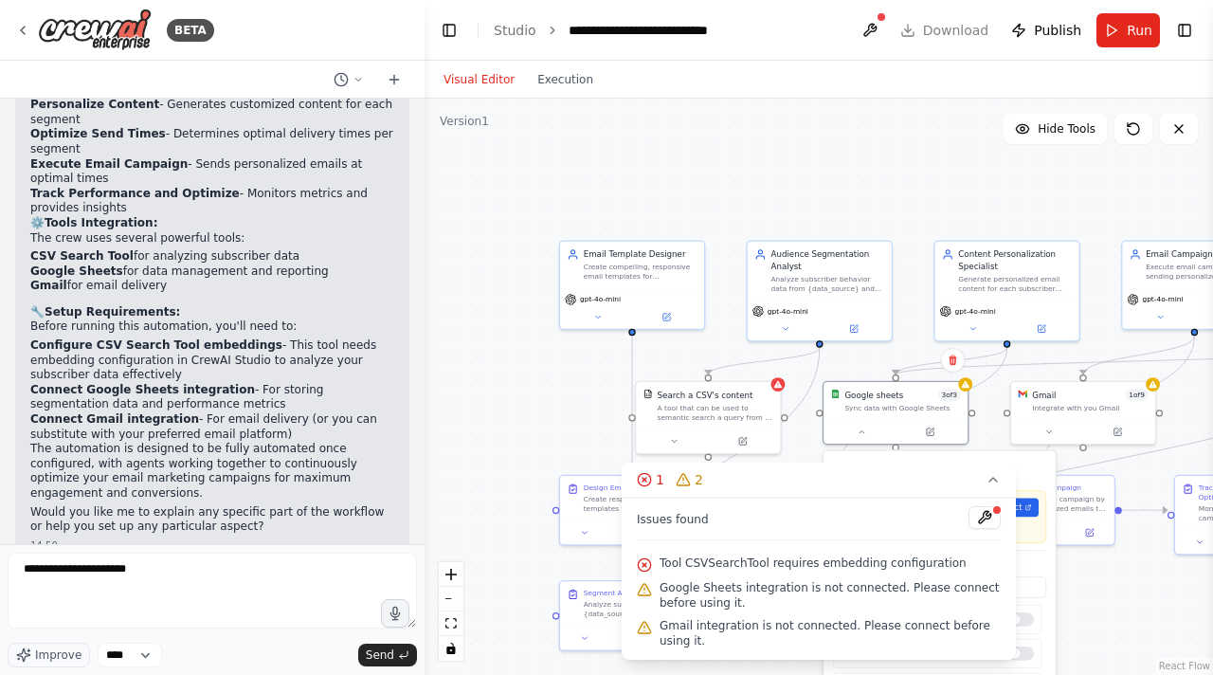
click at [531, 385] on div ".deletable-edge-delete-btn { width: 20px; height: 20px; border: 0px solid #ffff…" at bounding box center [818, 387] width 788 height 576
click at [991, 477] on icon at bounding box center [992, 479] width 15 height 15
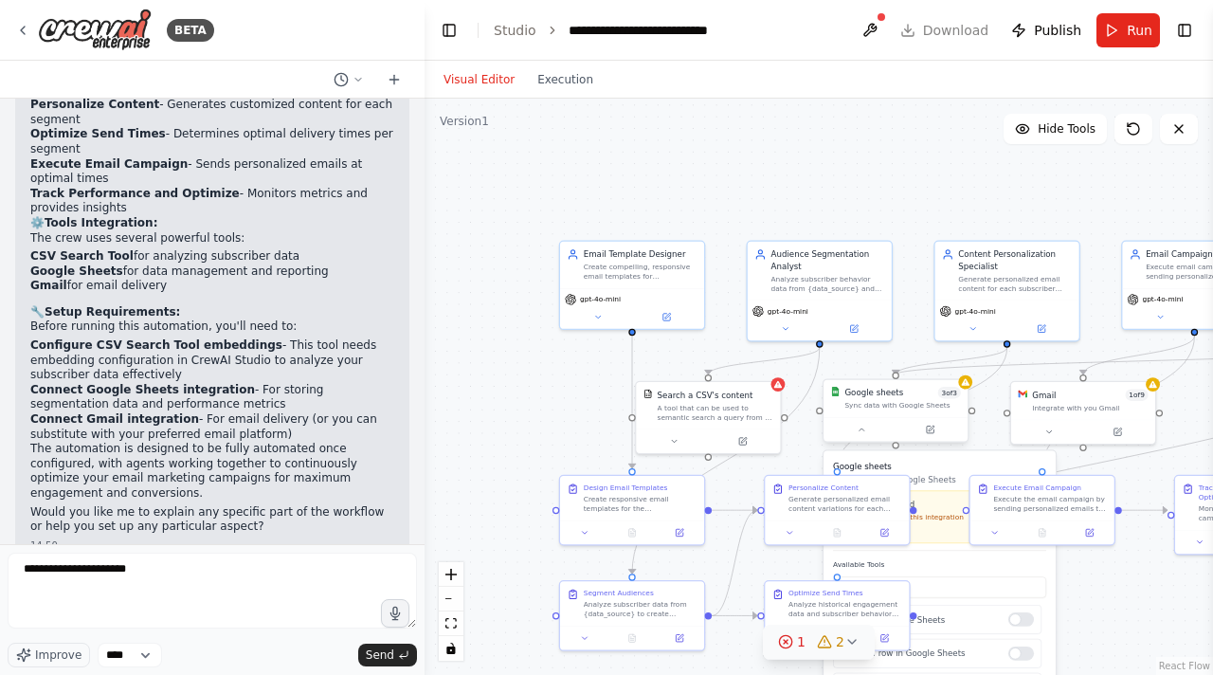
click at [952, 397] on span "3 of 3" at bounding box center [949, 392] width 23 height 11
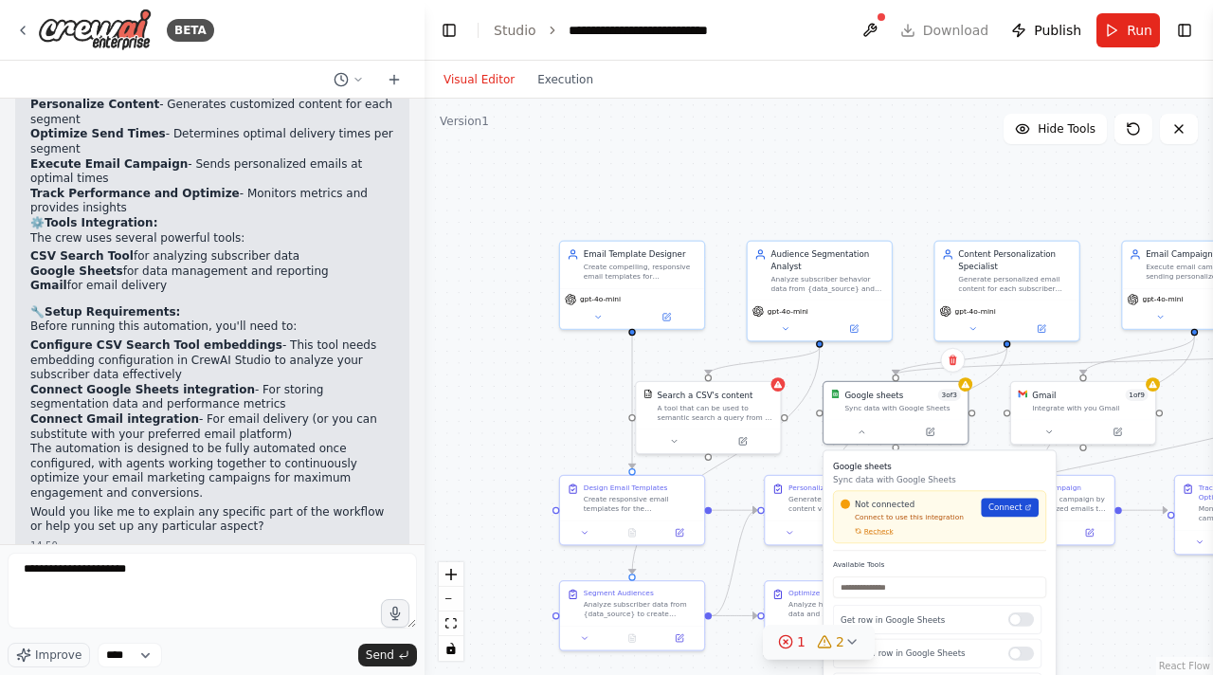
click at [1001, 511] on span "Connect" at bounding box center [1005, 506] width 34 height 11
click at [1188, 42] on button "Toggle Right Sidebar" at bounding box center [1184, 30] width 27 height 27
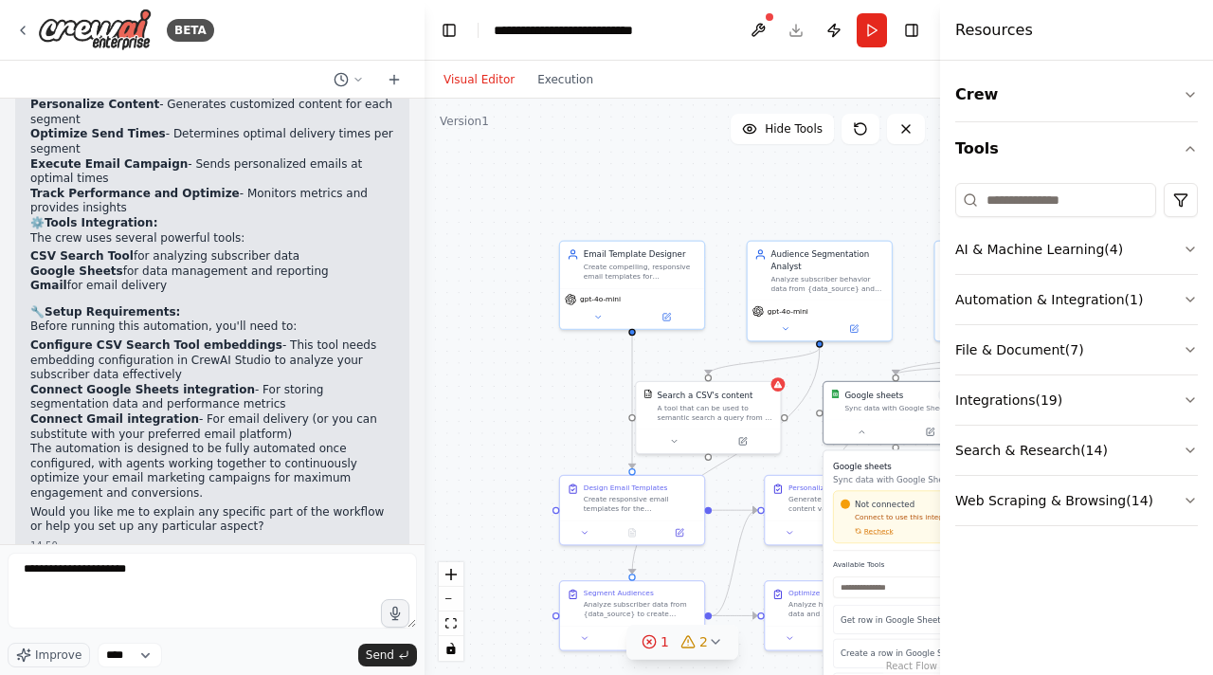
click at [613, 220] on div ".deletable-edge-delete-btn { width: 20px; height: 20px; border: 0px solid #ffff…" at bounding box center [681, 387] width 515 height 576
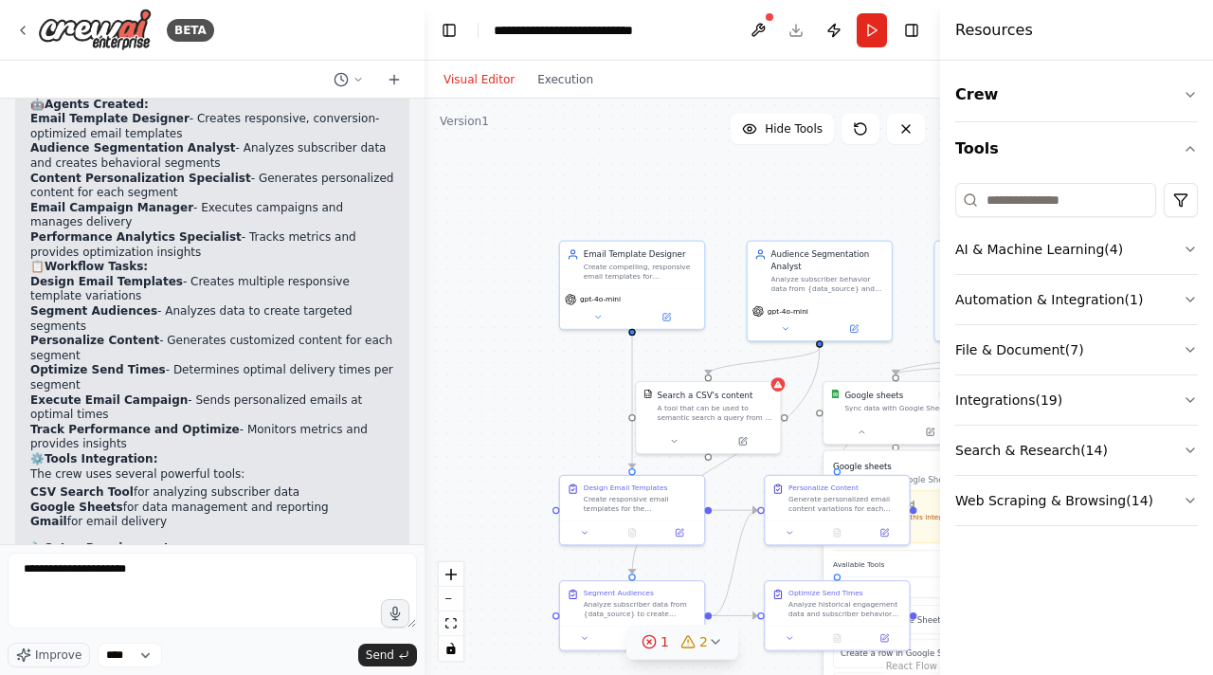
scroll to position [1800, 0]
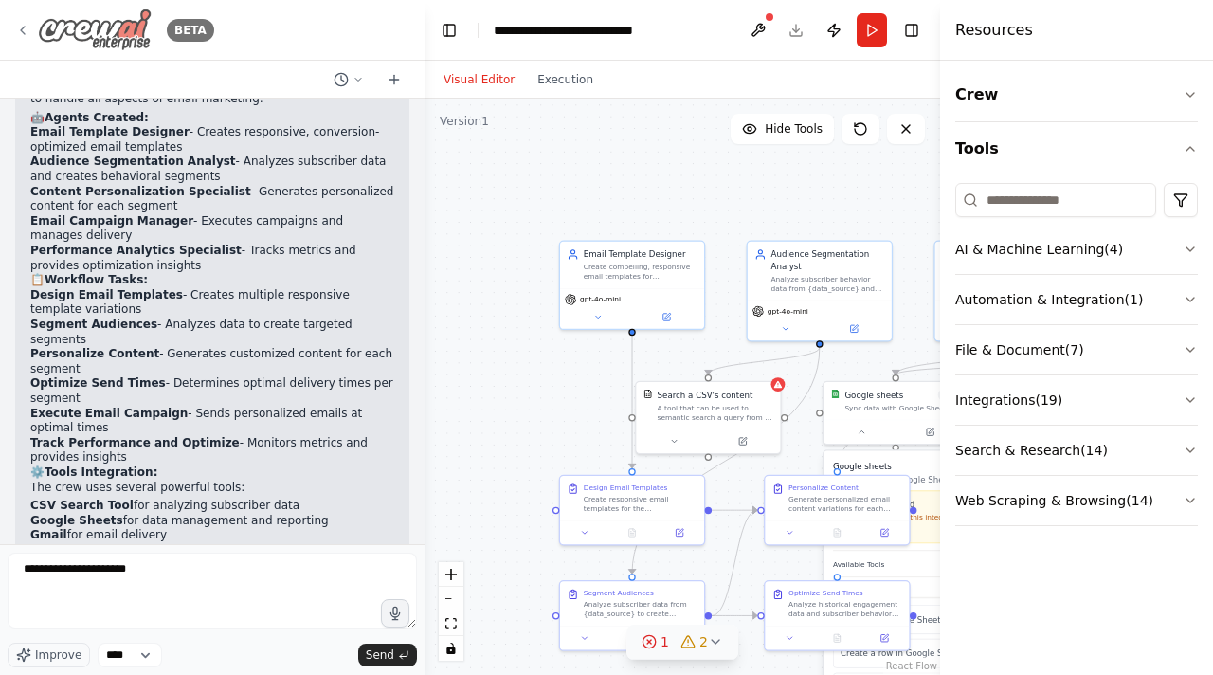
click at [17, 27] on icon at bounding box center [22, 30] width 15 height 15
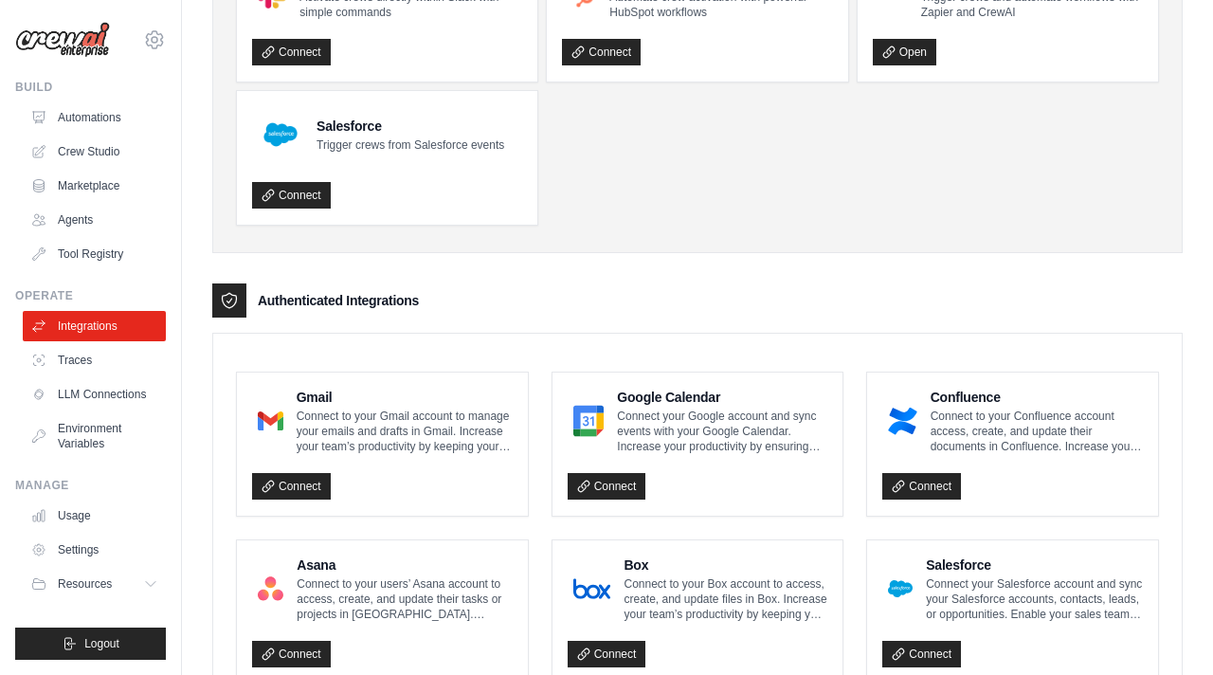
scroll to position [197, 0]
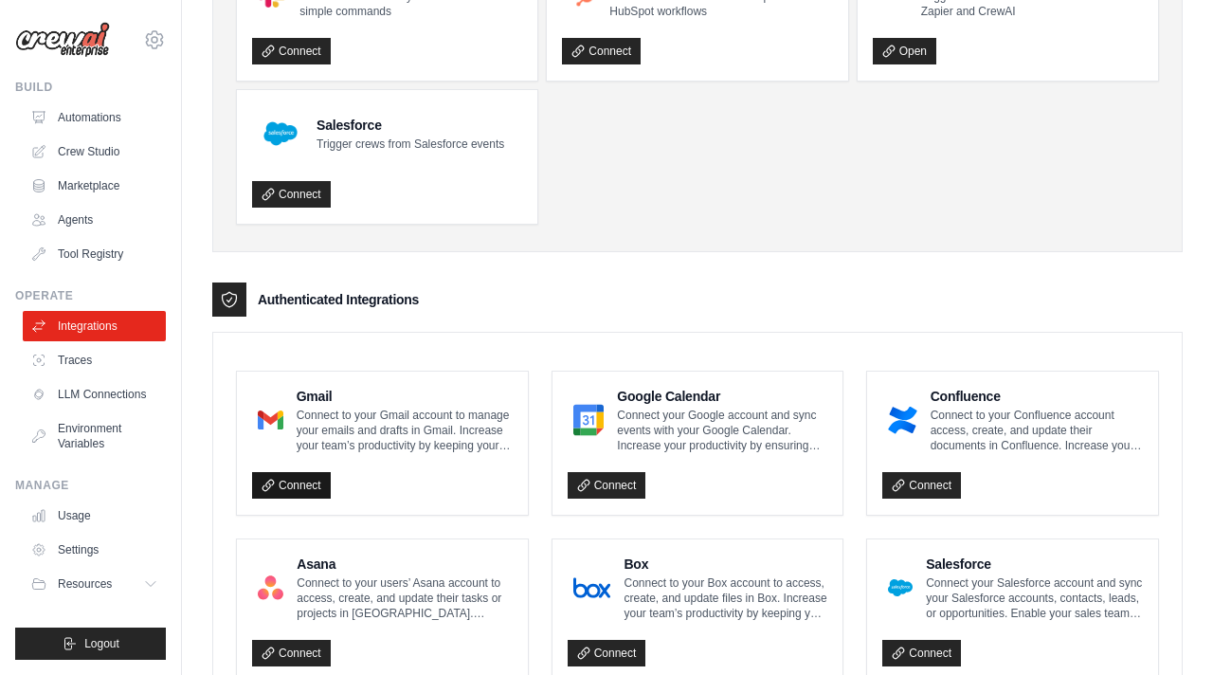
click at [288, 489] on link "Connect" at bounding box center [291, 485] width 79 height 27
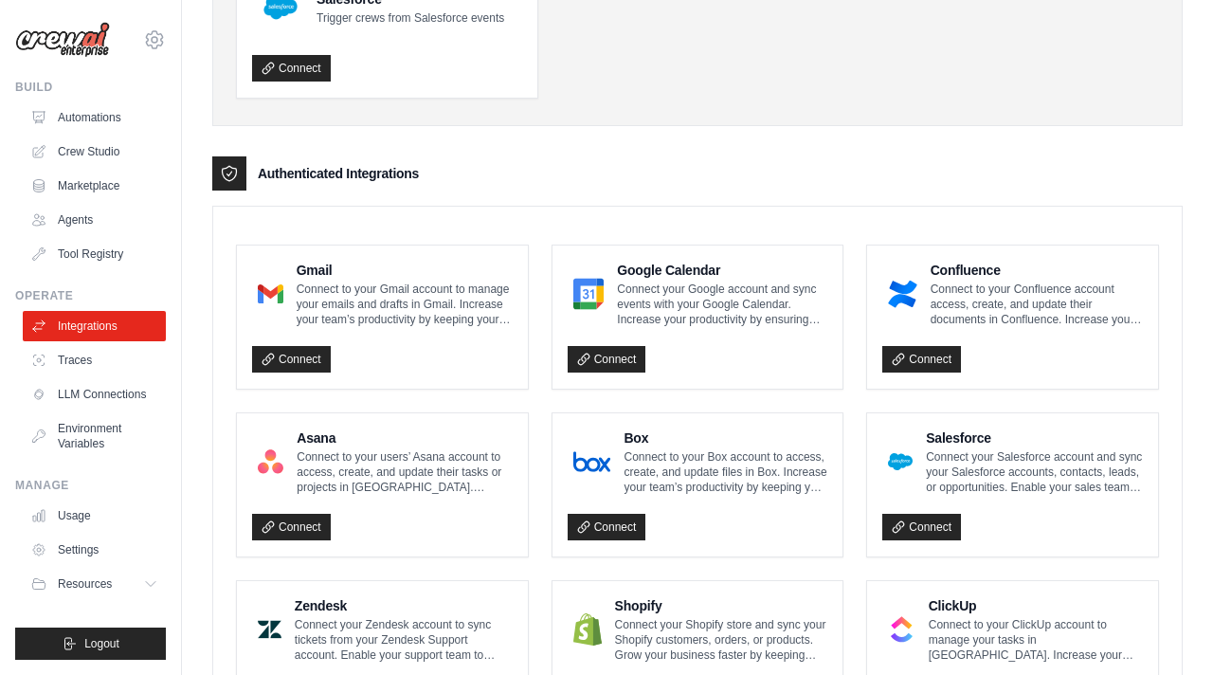
scroll to position [326, 0]
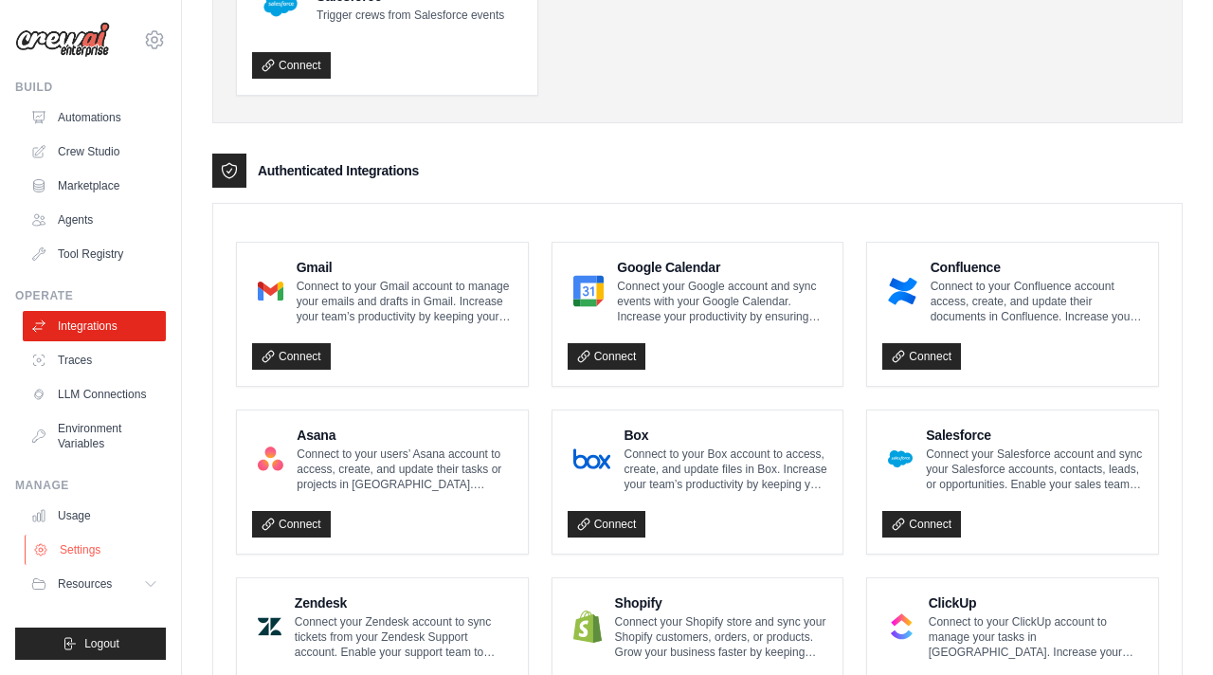
click at [76, 554] on link "Settings" at bounding box center [96, 549] width 143 height 30
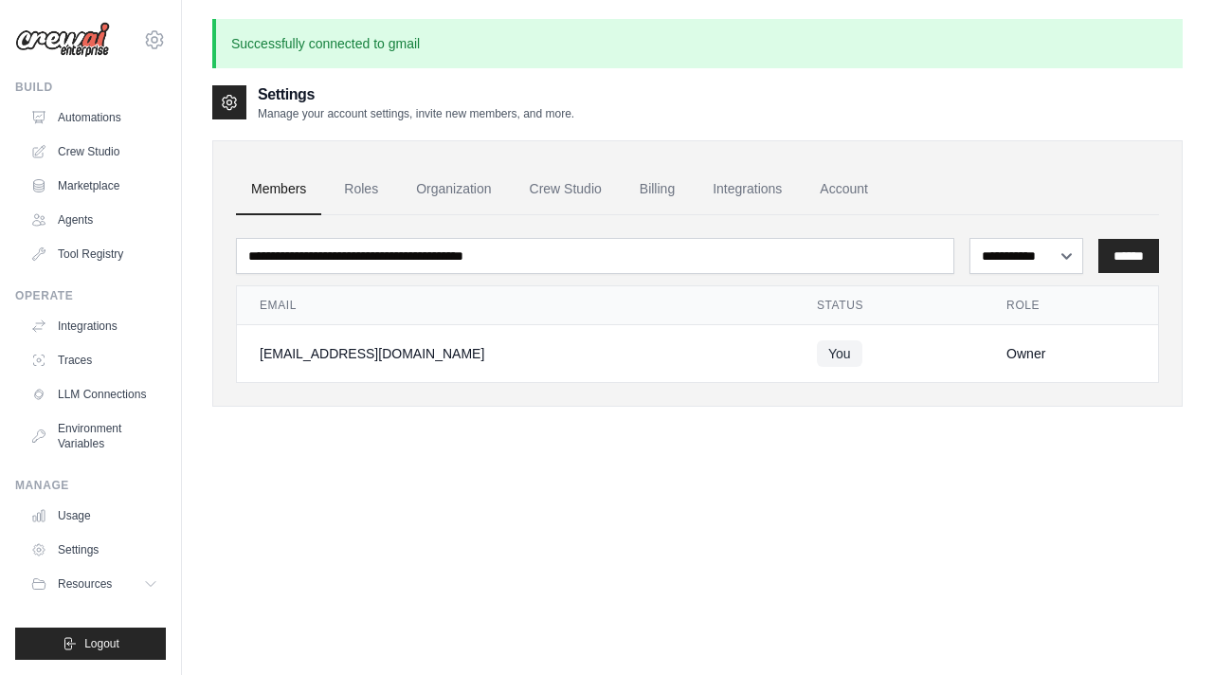
click at [76, 554] on link "Settings" at bounding box center [94, 549] width 143 height 30
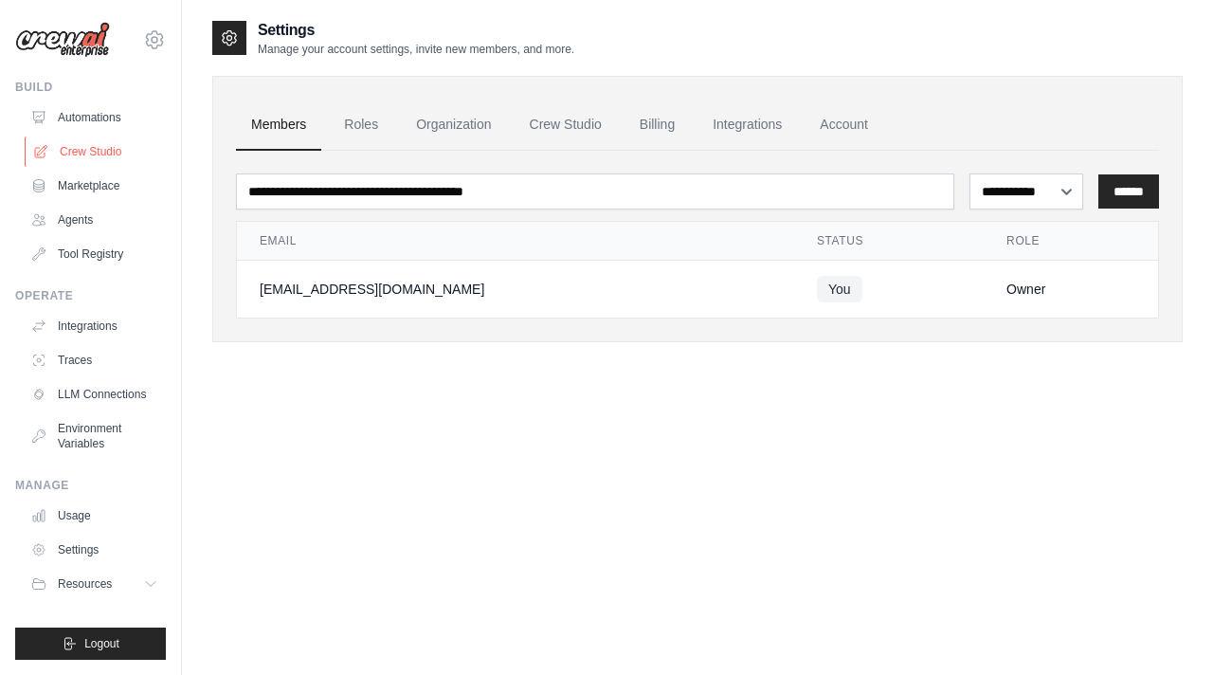
click at [117, 162] on link "Crew Studio" at bounding box center [96, 151] width 143 height 30
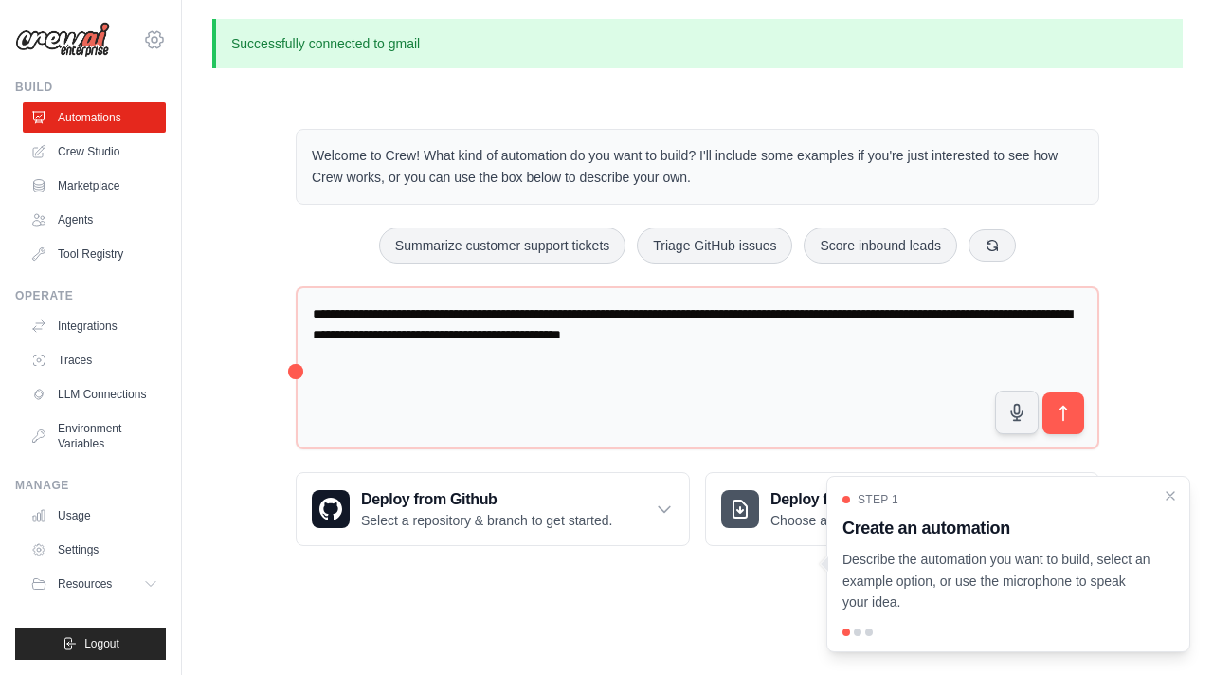
click at [152, 42] on icon at bounding box center [155, 40] width 6 height 6
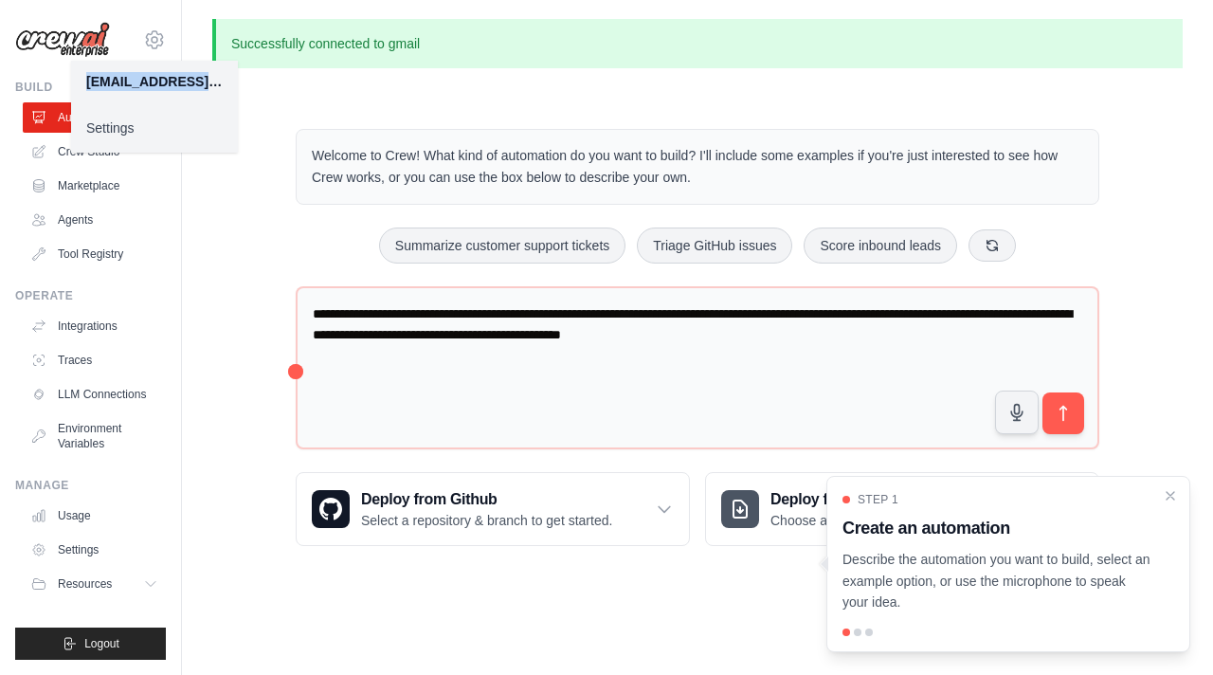
drag, startPoint x: 215, startPoint y: 79, endPoint x: 78, endPoint y: 87, distance: 137.6
click at [78, 87] on div "[EMAIL_ADDRESS][DOMAIN_NAME]" at bounding box center [154, 82] width 167 height 42
click at [113, 69] on div "[EMAIL_ADDRESS][DOMAIN_NAME]" at bounding box center [154, 82] width 167 height 42
click at [264, 268] on div "**********" at bounding box center [697, 337] width 970 height 477
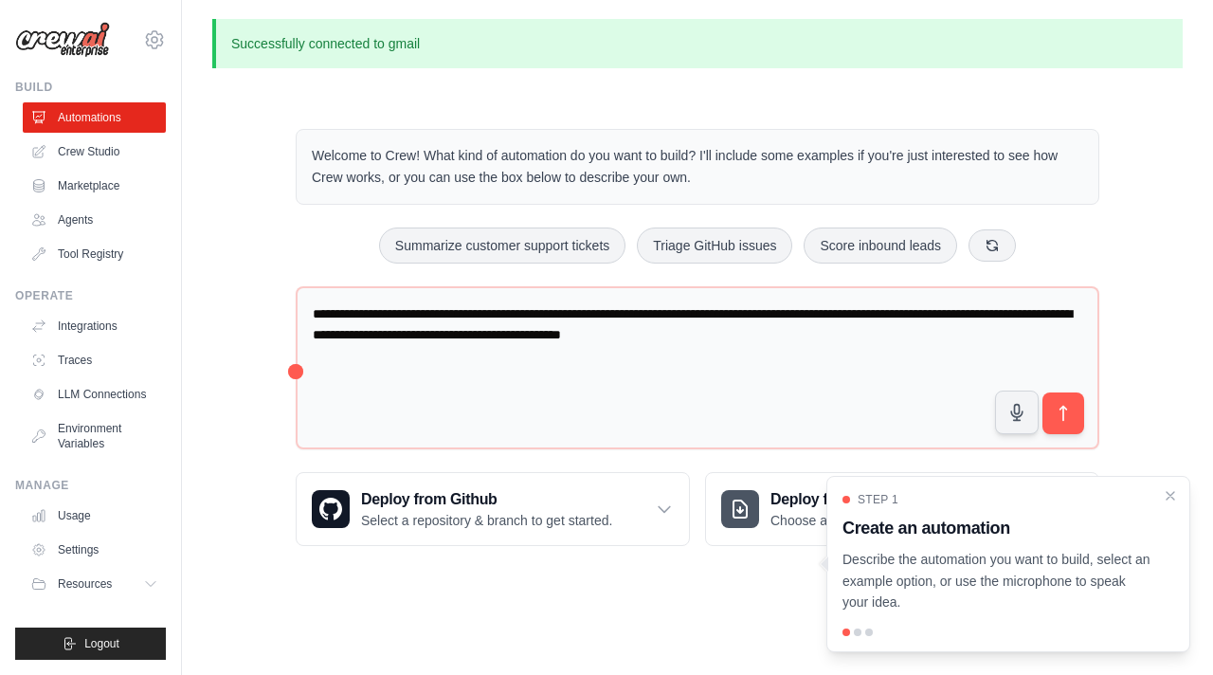
click at [292, 372] on div "**********" at bounding box center [697, 337] width 849 height 477
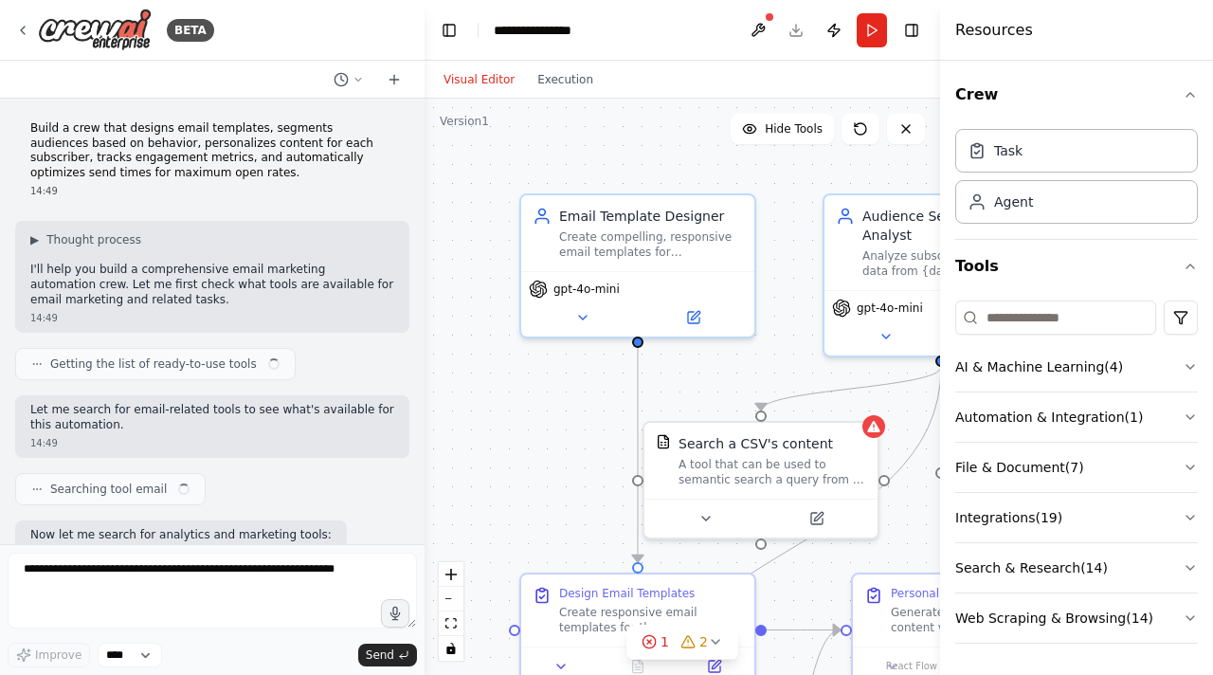
scroll to position [2049, 0]
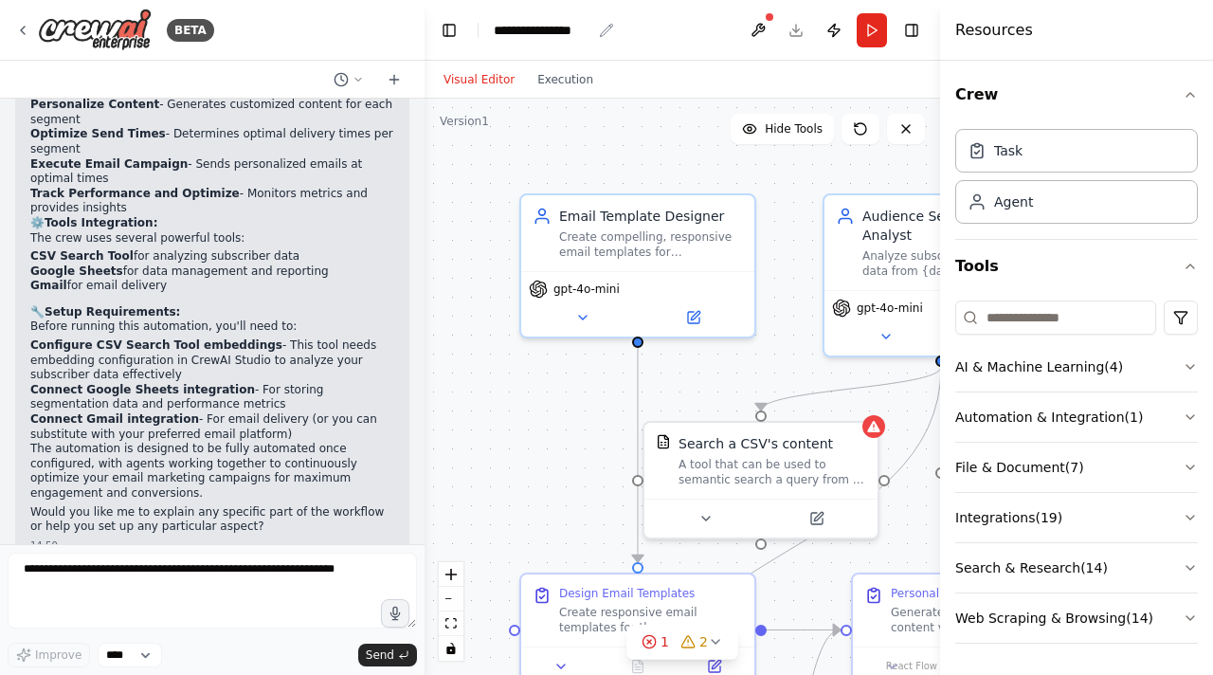
click at [524, 30] on div "**********" at bounding box center [543, 30] width 98 height 19
click at [524, 30] on div "**********" at bounding box center [565, 30] width 142 height 19
click at [593, 29] on div "**********" at bounding box center [565, 30] width 142 height 19
click at [603, 32] on div "**********" at bounding box center [565, 30] width 142 height 19
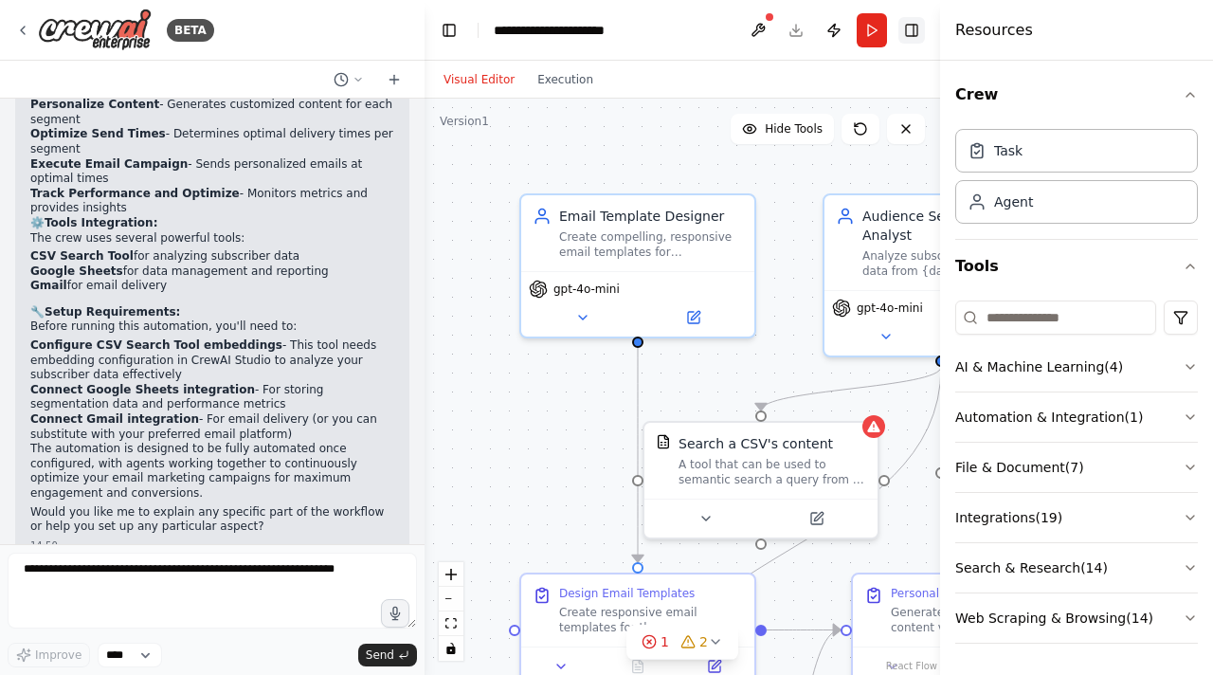
click at [914, 34] on button "Toggle Right Sidebar" at bounding box center [911, 30] width 27 height 27
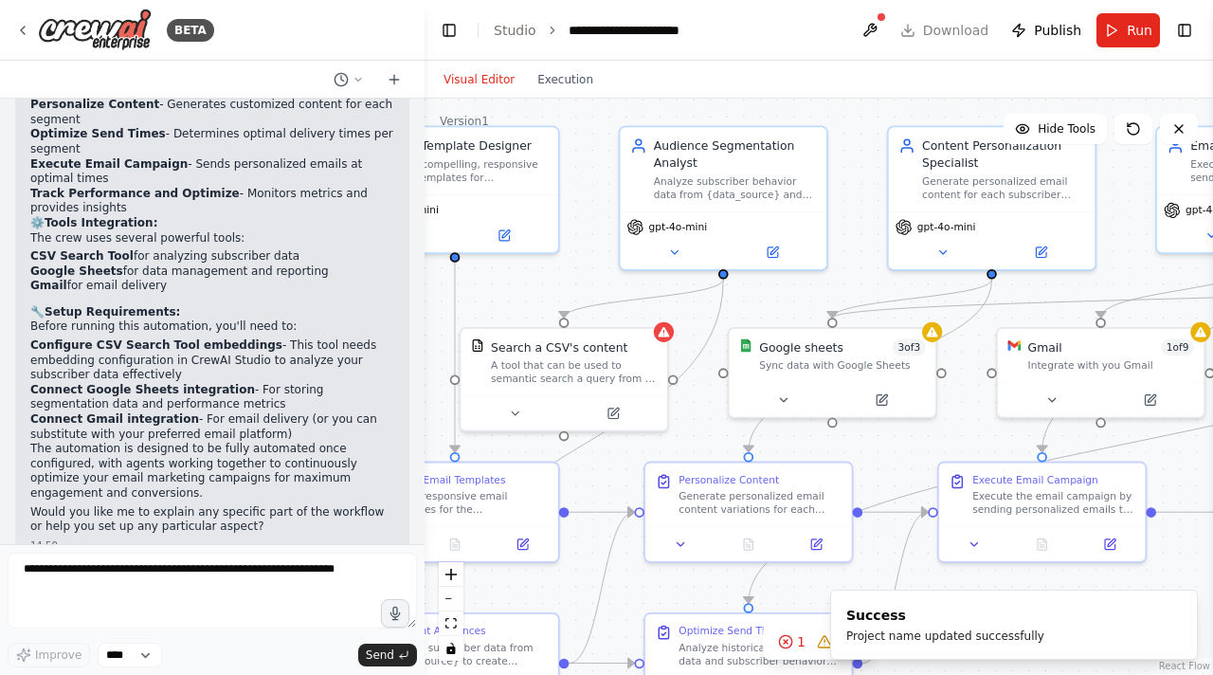
drag, startPoint x: 612, startPoint y: 418, endPoint x: 398, endPoint y: 322, distance: 234.5
click at [397, 322] on div "BETA Build a crew that designs email templates, segments audiences based on beh…" at bounding box center [606, 337] width 1213 height 675
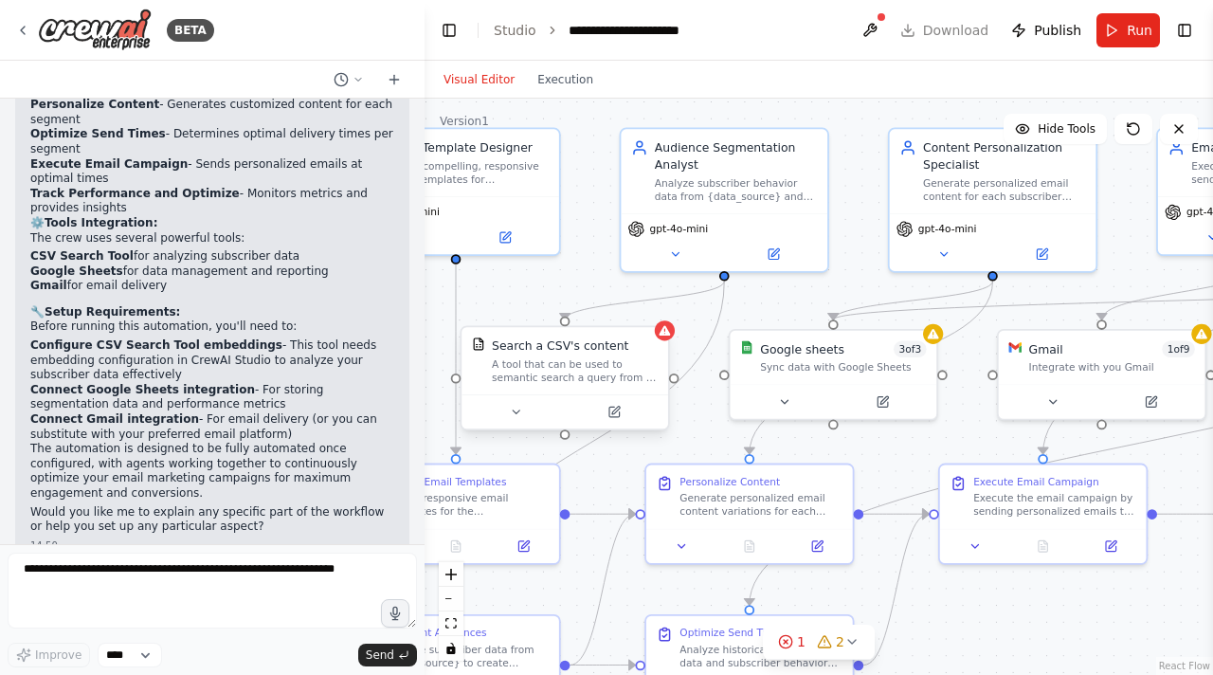
click at [642, 366] on div "A tool that can be used to semantic search a query from a CSV's content." at bounding box center [575, 370] width 166 height 27
click at [773, 403] on button at bounding box center [784, 398] width 95 height 20
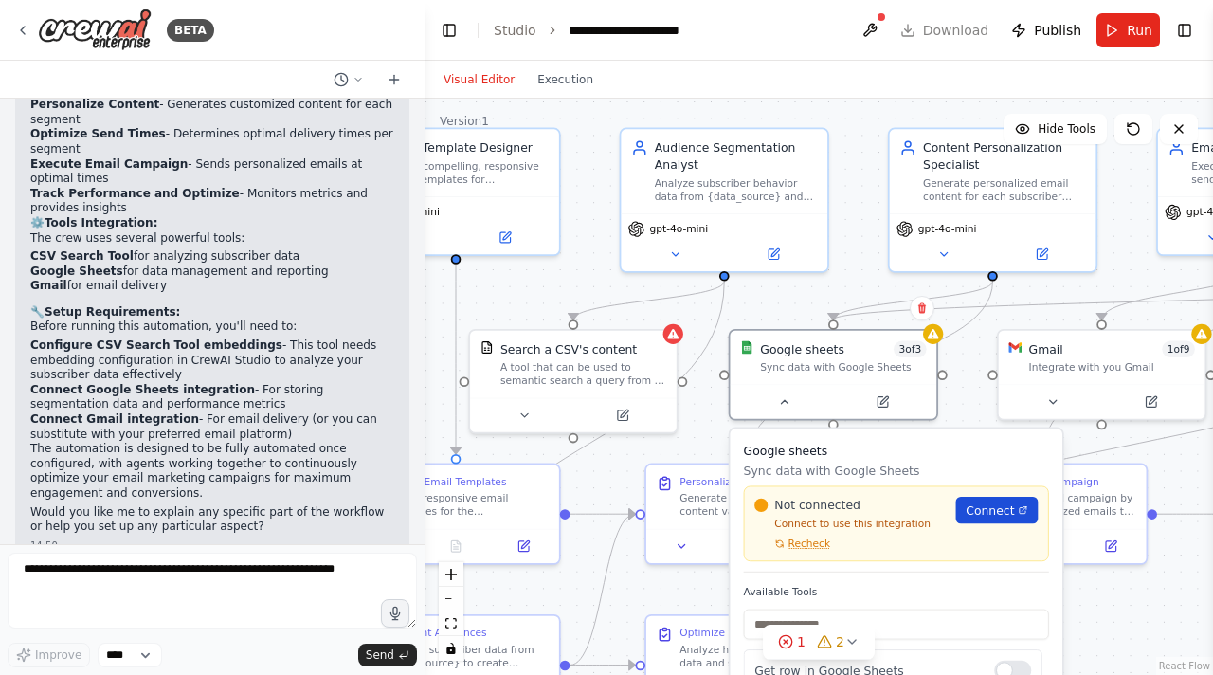
click at [984, 513] on span "Connect" at bounding box center [989, 509] width 48 height 17
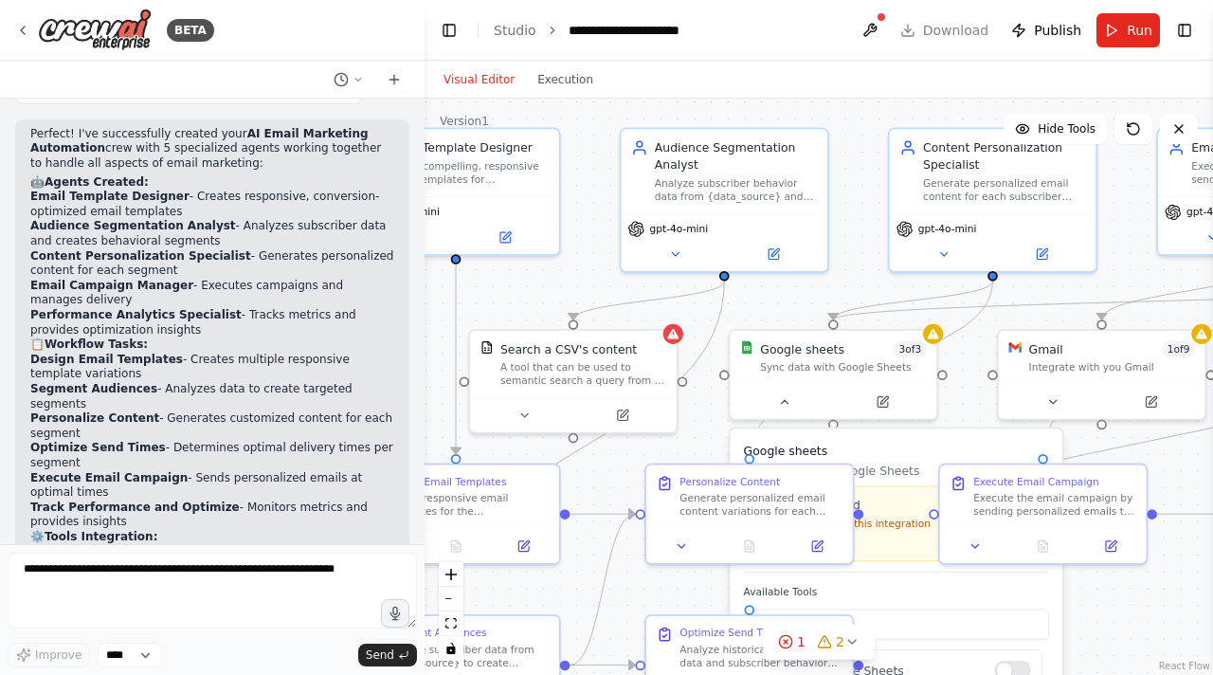
scroll to position [1737, 0]
drag, startPoint x: 153, startPoint y: 144, endPoint x: 286, endPoint y: 155, distance: 134.1
click at [286, 155] on p "Perfect! I've successfully created your AI Email Marketing Automation crew with…" at bounding box center [212, 148] width 364 height 45
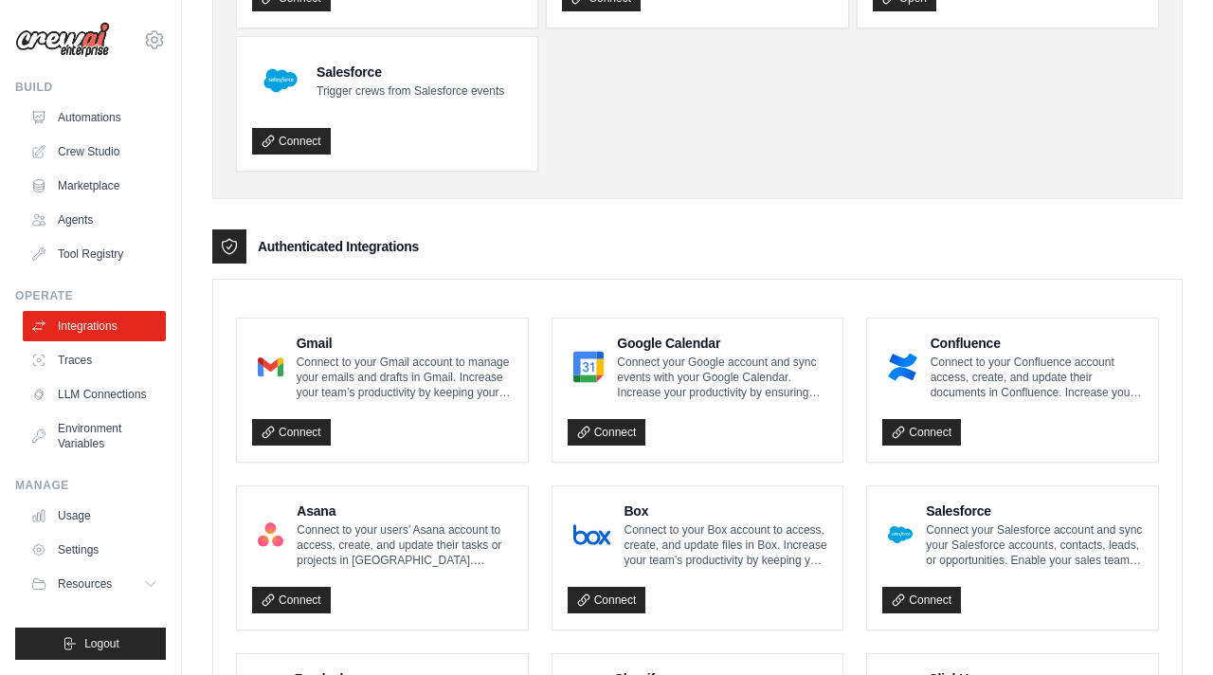
scroll to position [405, 0]
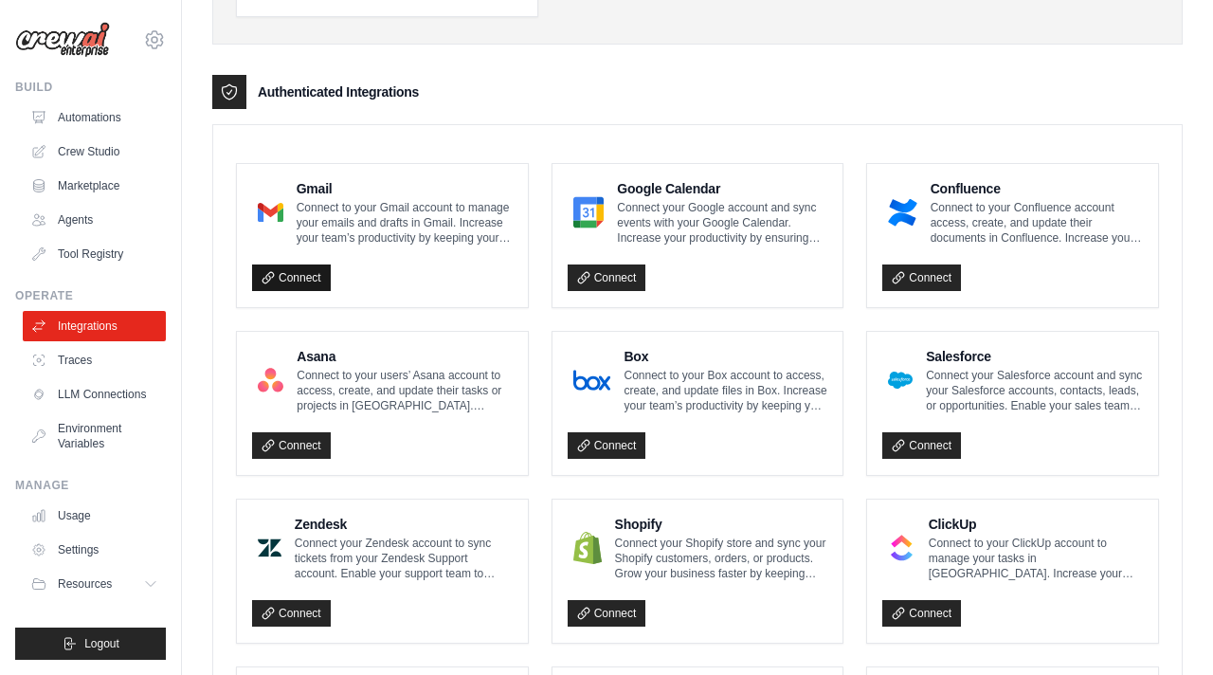
click at [315, 284] on link "Connect" at bounding box center [291, 277] width 79 height 27
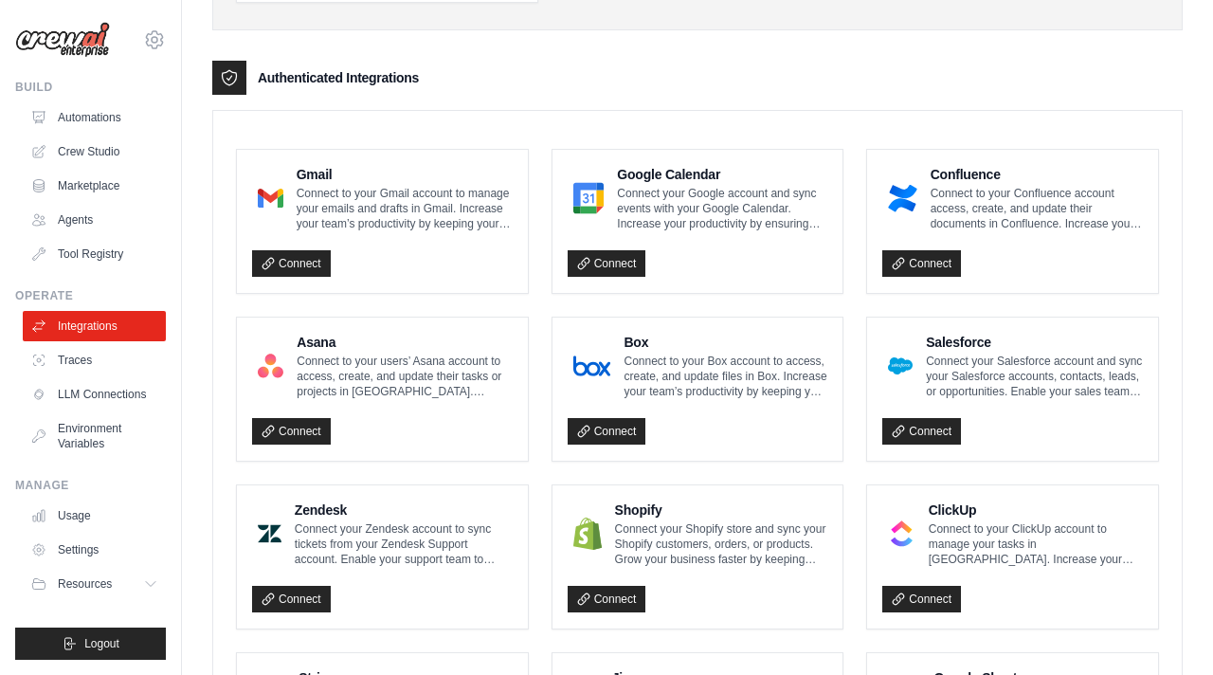
scroll to position [352, 0]
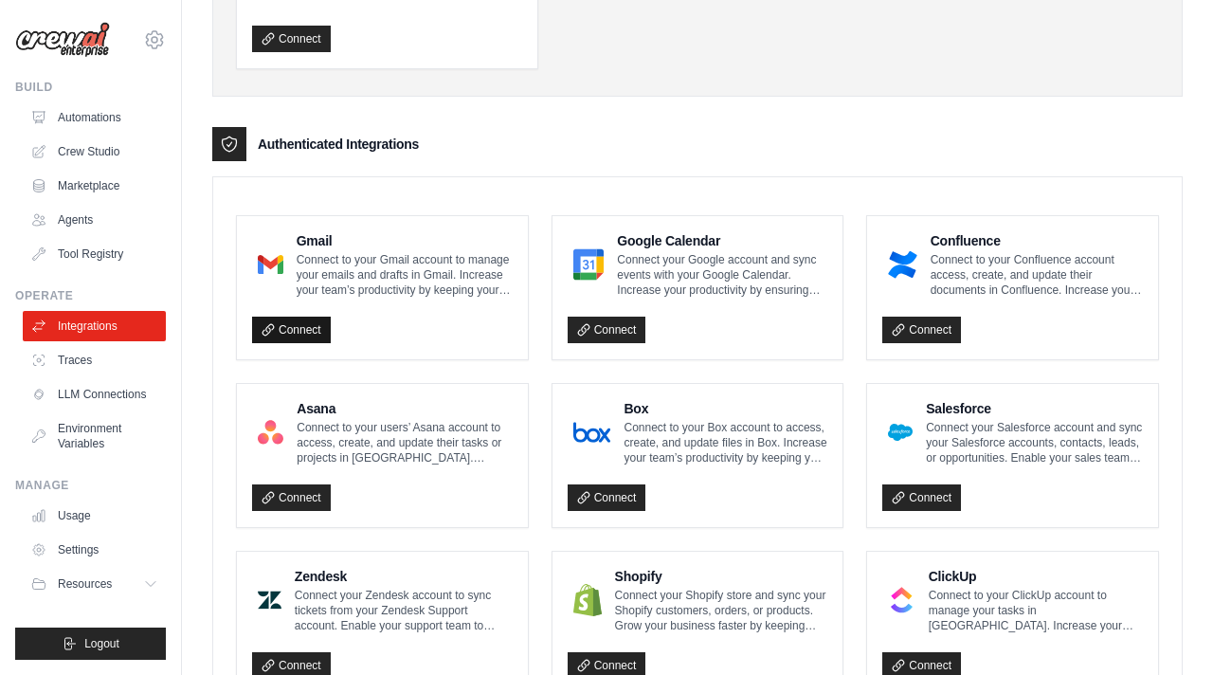
click at [297, 328] on link "Connect" at bounding box center [291, 329] width 79 height 27
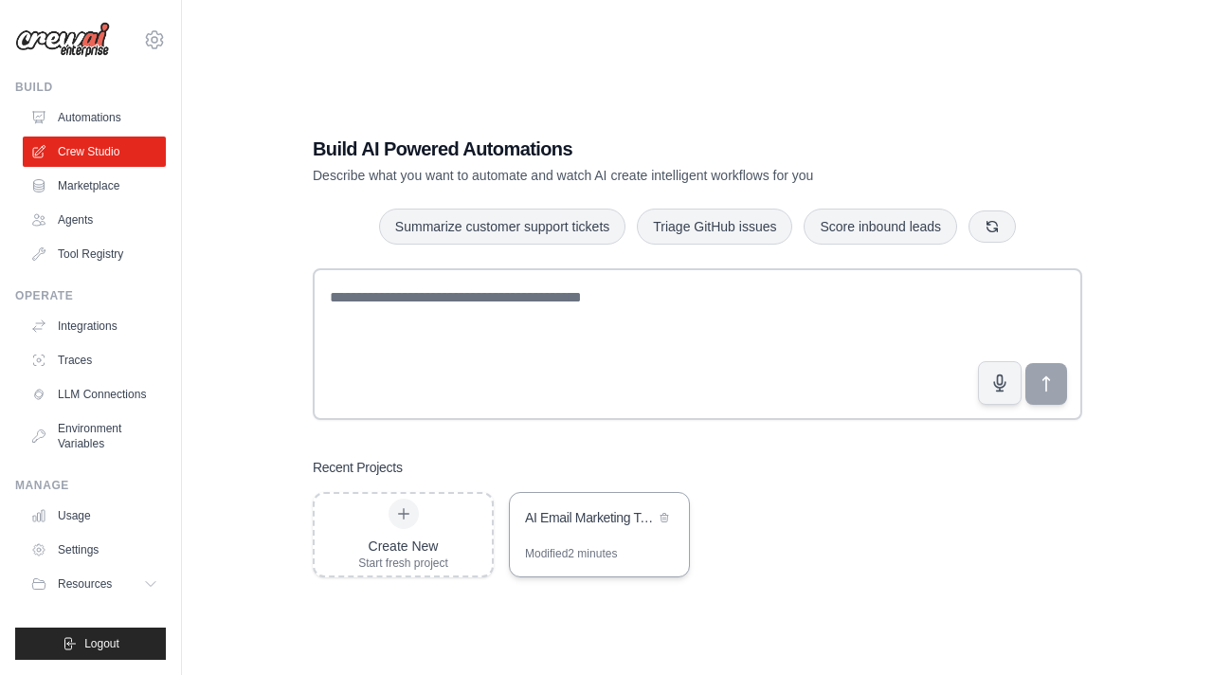
click at [541, 531] on div "AI Email Marketing Test" at bounding box center [599, 519] width 179 height 53
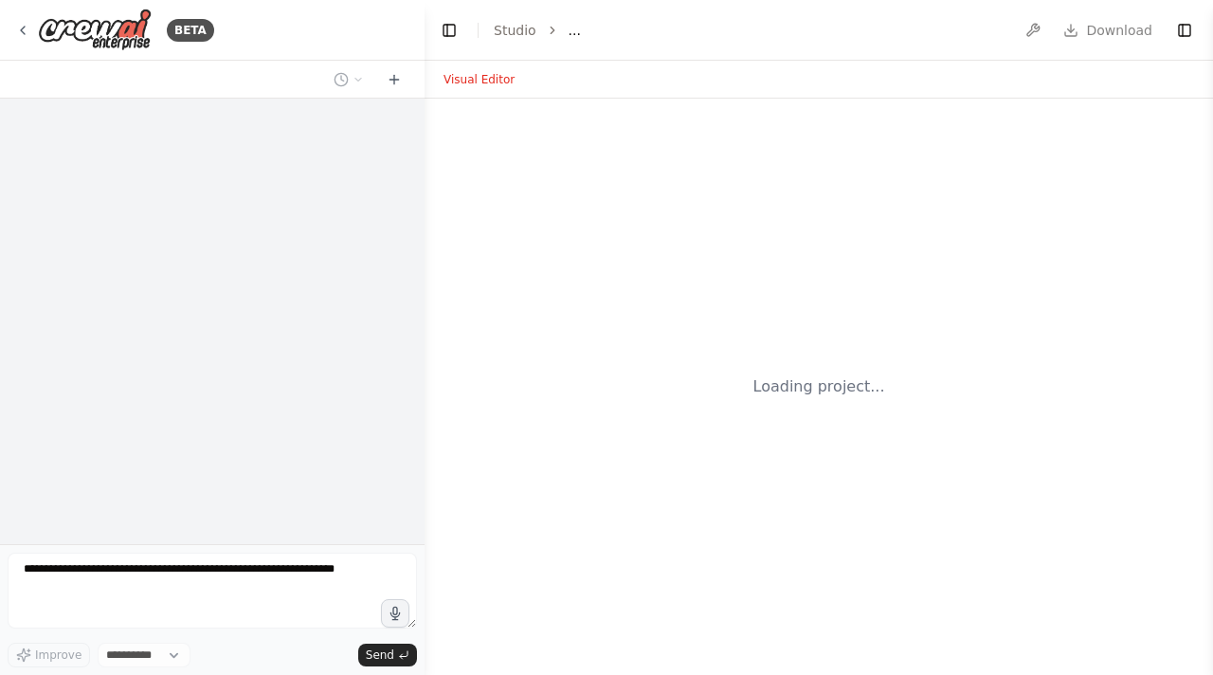
select select "****"
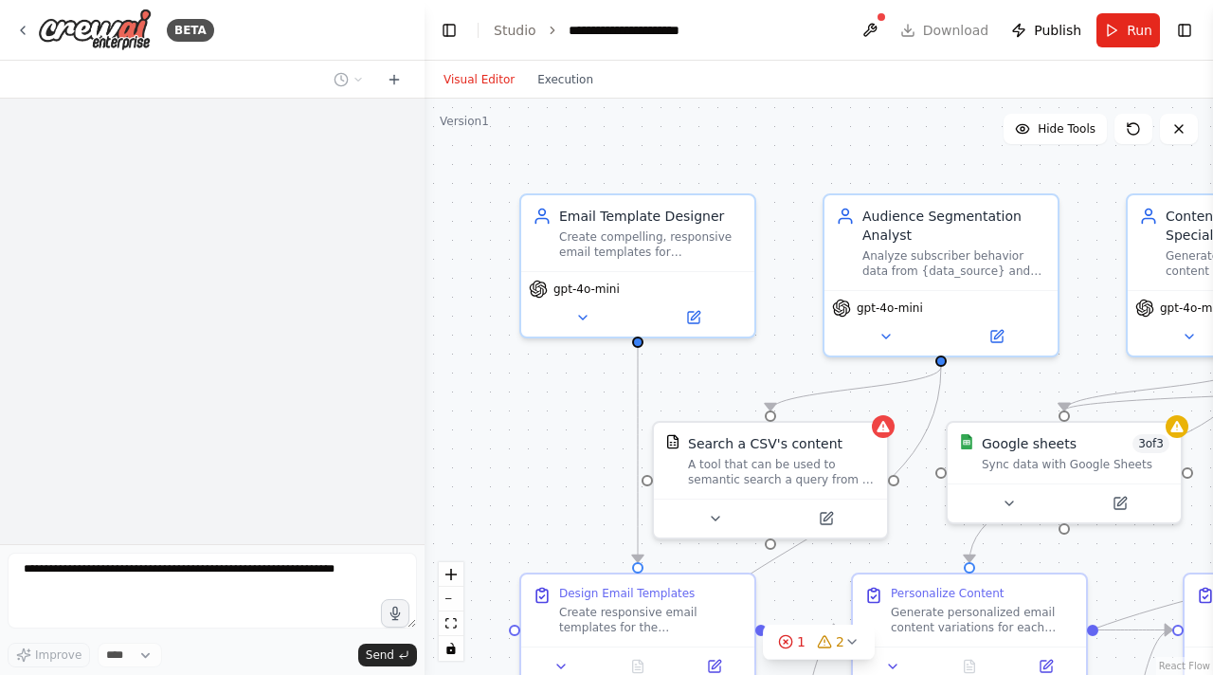
scroll to position [2049, 0]
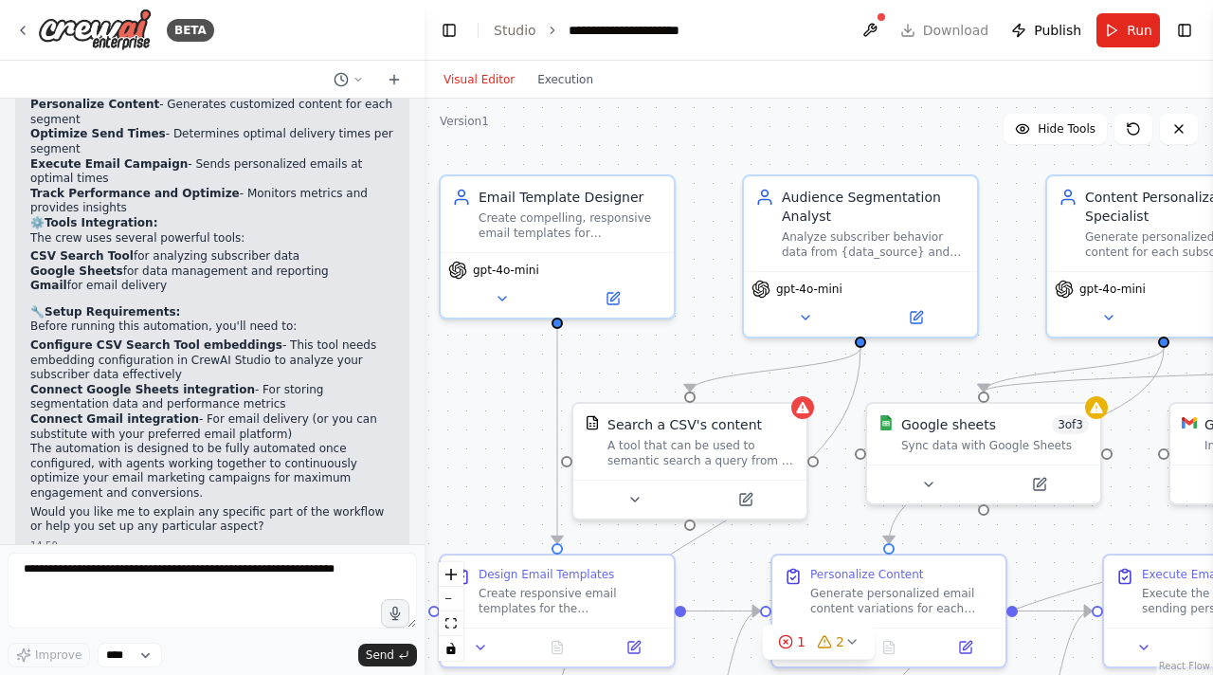
drag, startPoint x: 779, startPoint y: 170, endPoint x: 713, endPoint y: 161, distance: 65.9
click at [715, 162] on div ".deletable-edge-delete-btn { width: 20px; height: 20px; border: 0px solid #ffff…" at bounding box center [818, 387] width 788 height 576
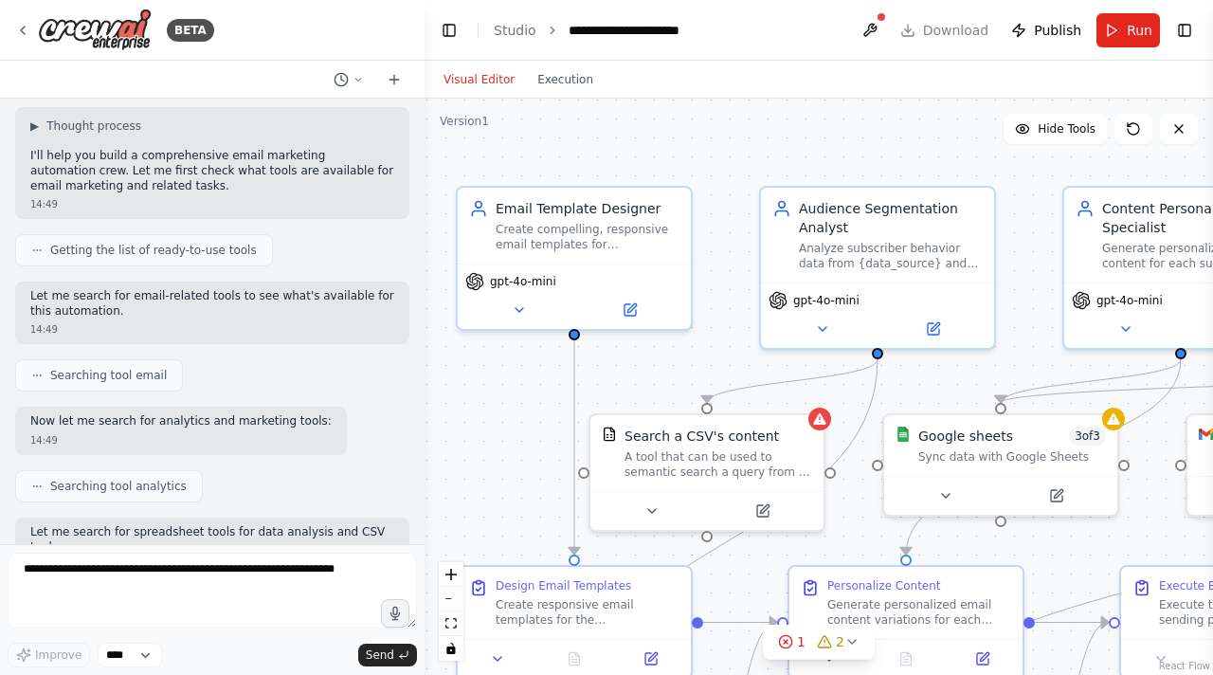
scroll to position [114, 0]
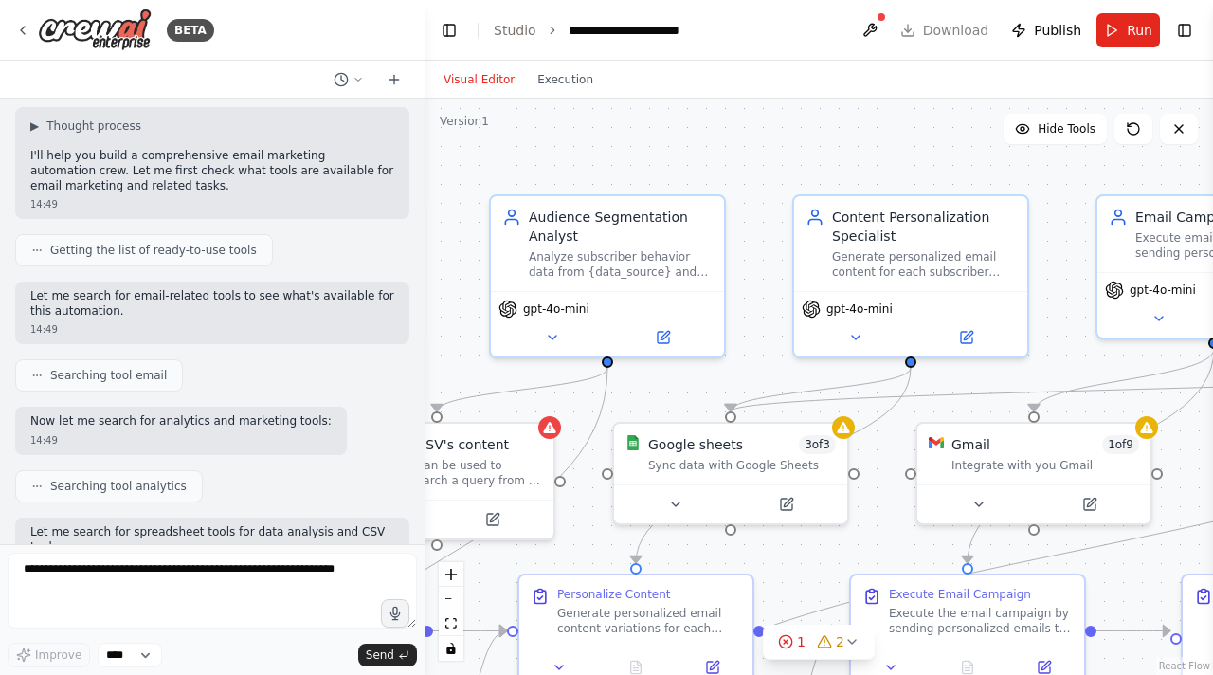
drag, startPoint x: 911, startPoint y: 152, endPoint x: 641, endPoint y: 156, distance: 270.1
click at [641, 157] on div ".deletable-edge-delete-btn { width: 20px; height: 20px; border: 0px solid #ffff…" at bounding box center [818, 387] width 788 height 576
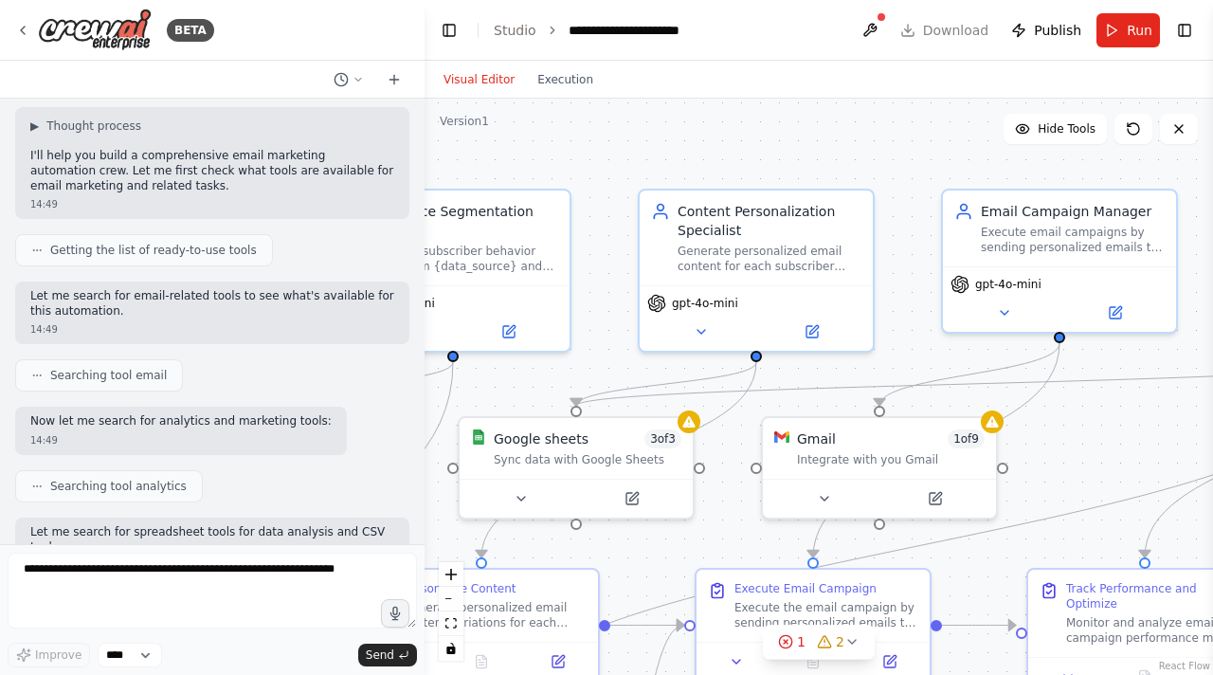
drag, startPoint x: 883, startPoint y: 147, endPoint x: 717, endPoint y: 131, distance: 166.6
click at [717, 131] on div ".deletable-edge-delete-btn { width: 20px; height: 20px; border: 0px solid #ffff…" at bounding box center [818, 387] width 788 height 576
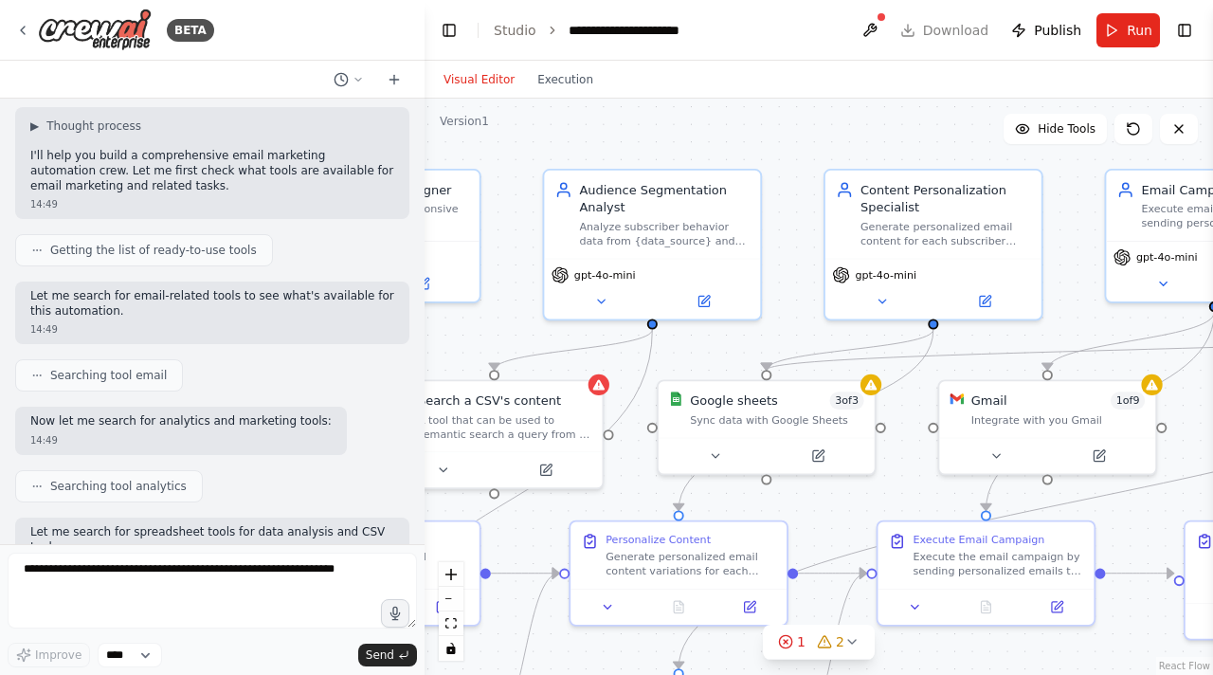
drag, startPoint x: 1036, startPoint y: 435, endPoint x: 1210, endPoint y: 406, distance: 176.6
click at [1210, 406] on div "BETA Build a crew that designs email templates, segments audiences based on beh…" at bounding box center [606, 337] width 1213 height 675
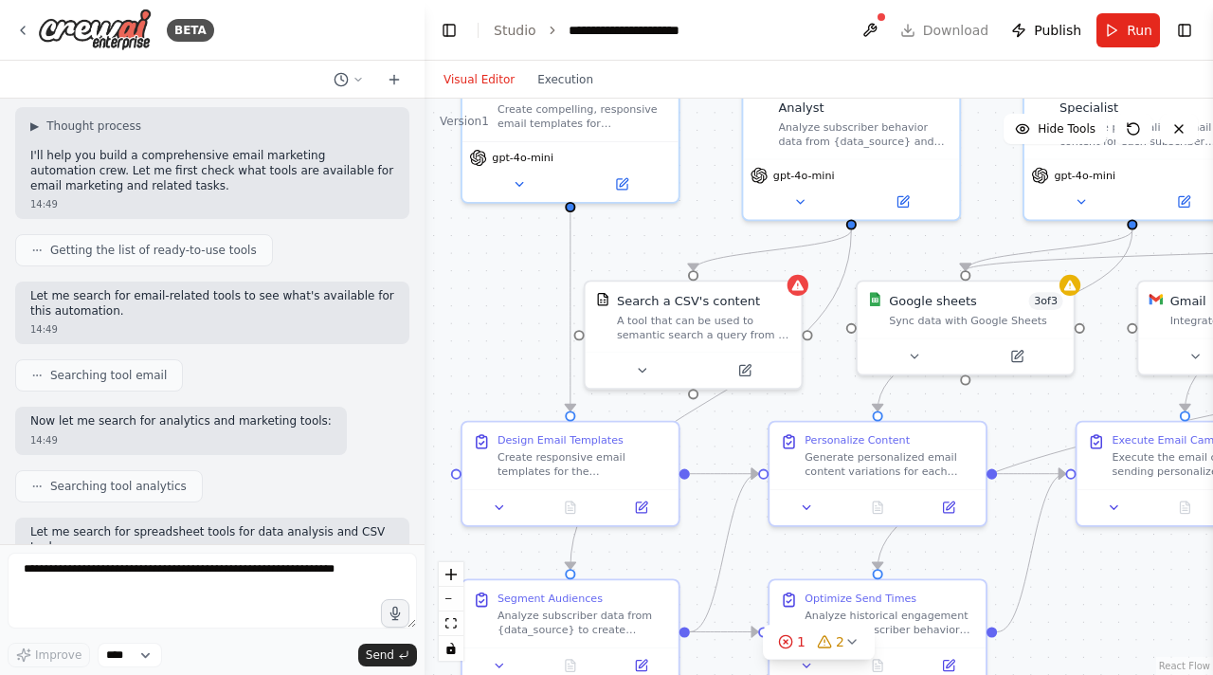
drag, startPoint x: 617, startPoint y: 495, endPoint x: 816, endPoint y: 400, distance: 220.8
click at [817, 400] on div ".deletable-edge-delete-btn { width: 20px; height: 20px; border: 0px solid #ffff…" at bounding box center [818, 387] width 788 height 576
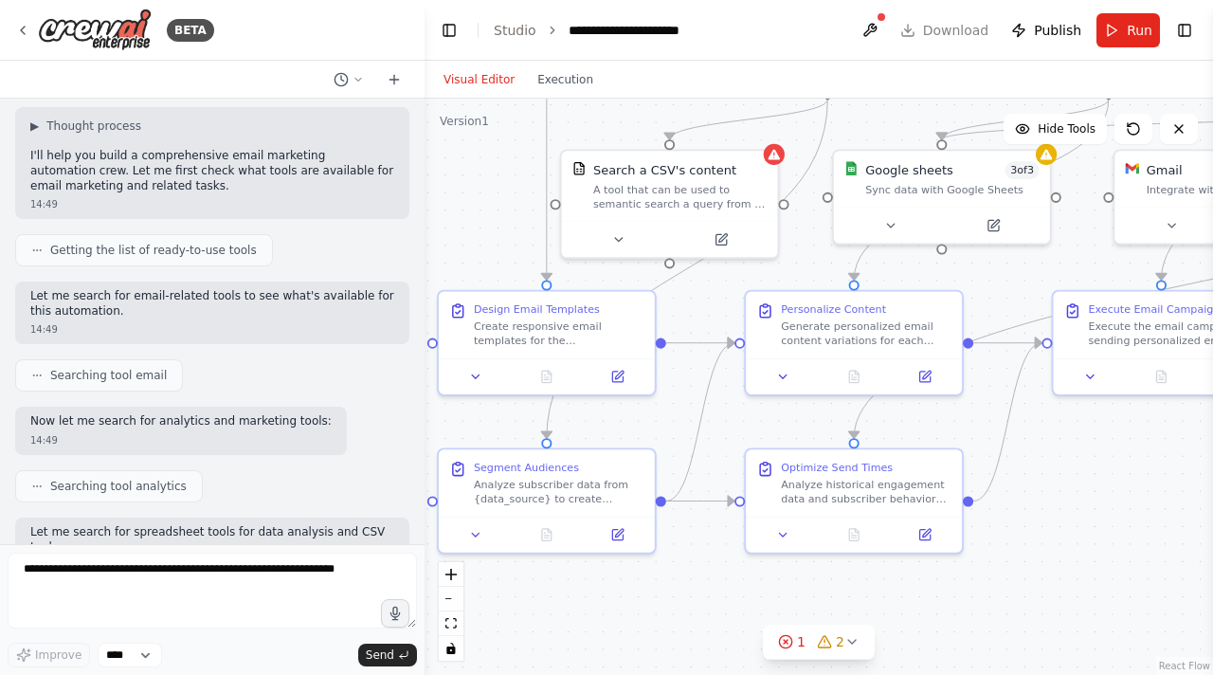
drag, startPoint x: 528, startPoint y: 392, endPoint x: 552, endPoint y: 255, distance: 139.6
click at [506, 257] on div ".deletable-edge-delete-btn { width: 20px; height: 20px; border: 0px solid #ffff…" at bounding box center [818, 387] width 788 height 576
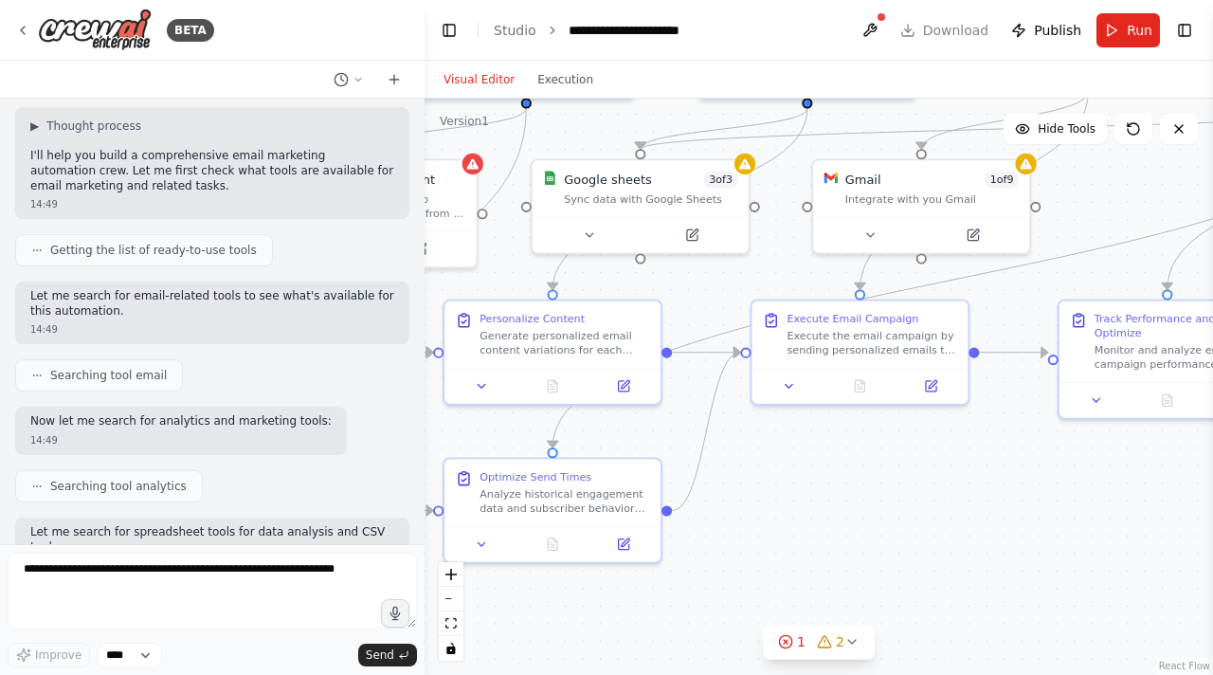
drag, startPoint x: 1064, startPoint y: 459, endPoint x: 757, endPoint y: 473, distance: 307.3
click at [757, 473] on div ".deletable-edge-delete-btn { width: 20px; height: 20px; border: 0px solid #ffff…" at bounding box center [818, 387] width 788 height 576
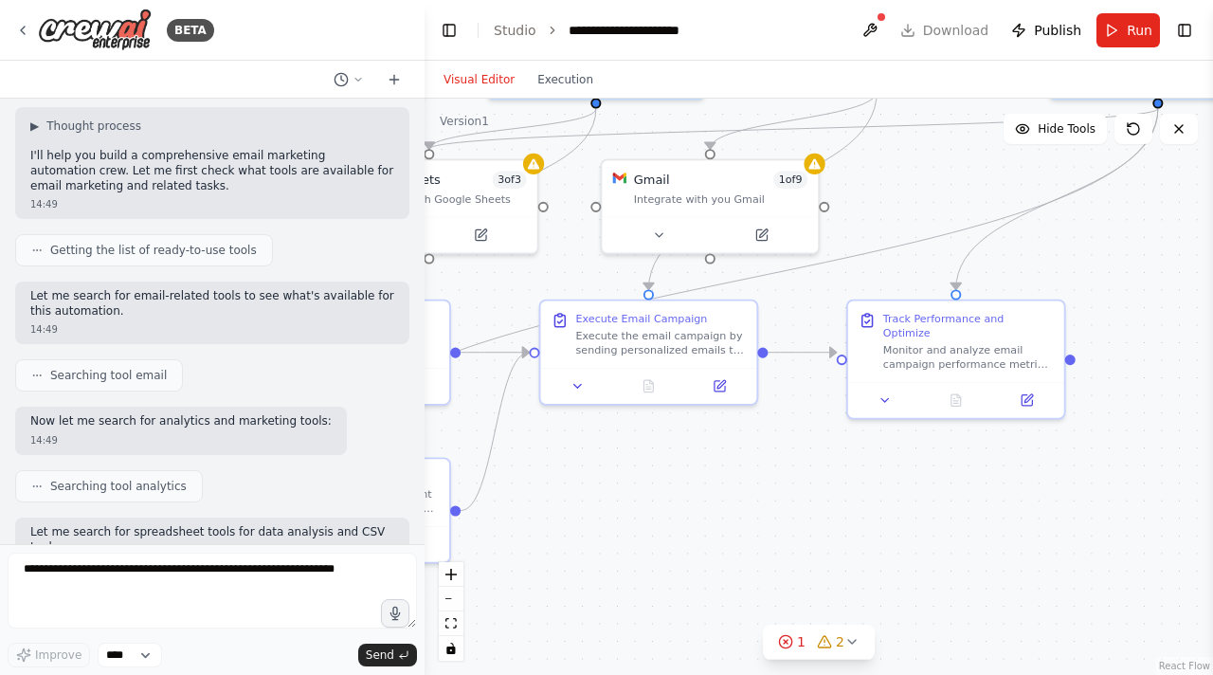
drag, startPoint x: 1018, startPoint y: 444, endPoint x: 789, endPoint y: 435, distance: 228.5
click at [789, 435] on div ".deletable-edge-delete-btn { width: 20px; height: 20px; border: 0px solid #ffff…" at bounding box center [818, 387] width 788 height 576
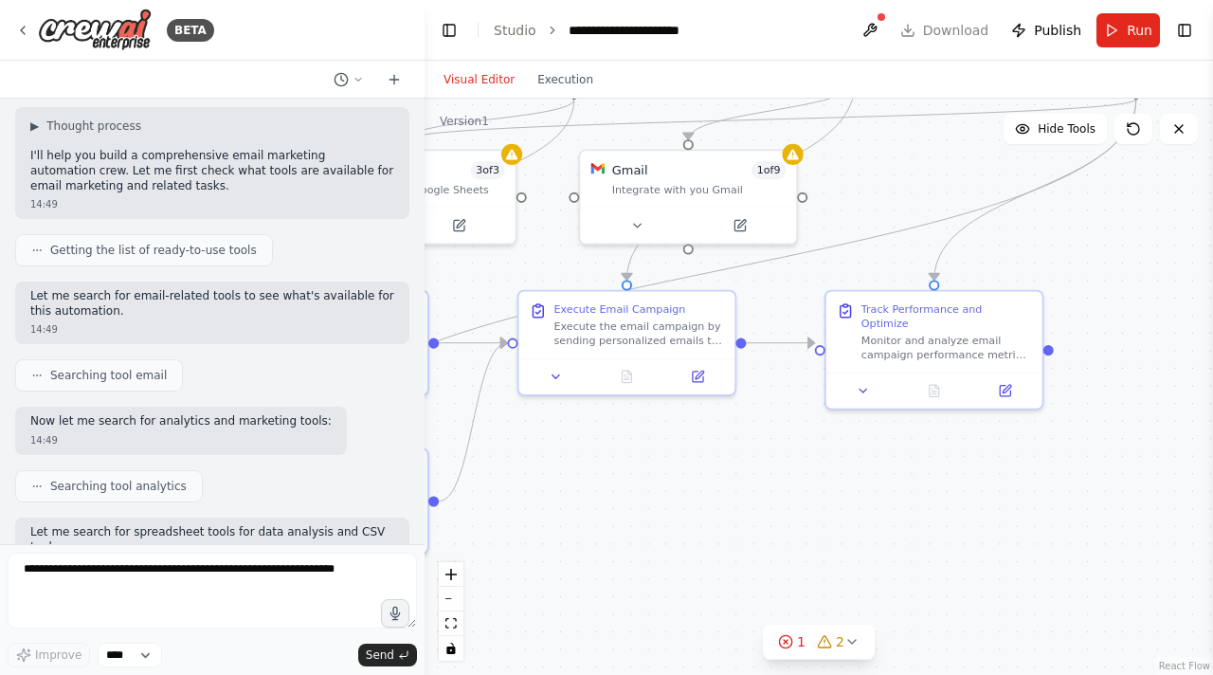
click at [1134, 268] on div ".deletable-edge-delete-btn { width: 20px; height: 20px; border: 0px solid #ffff…" at bounding box center [818, 387] width 788 height 576
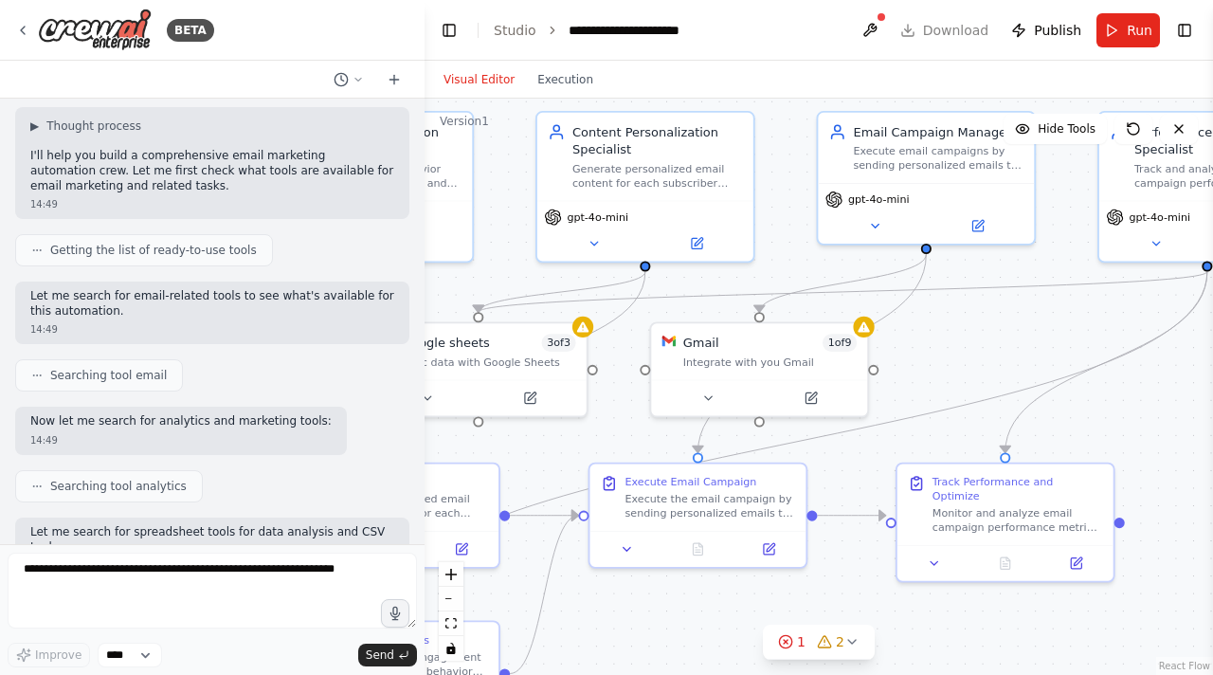
drag, startPoint x: 1135, startPoint y: 265, endPoint x: 1206, endPoint y: 430, distance: 179.5
click at [1206, 435] on div "BETA Build a crew that designs email templates, segments audiences based on beh…" at bounding box center [606, 337] width 1213 height 675
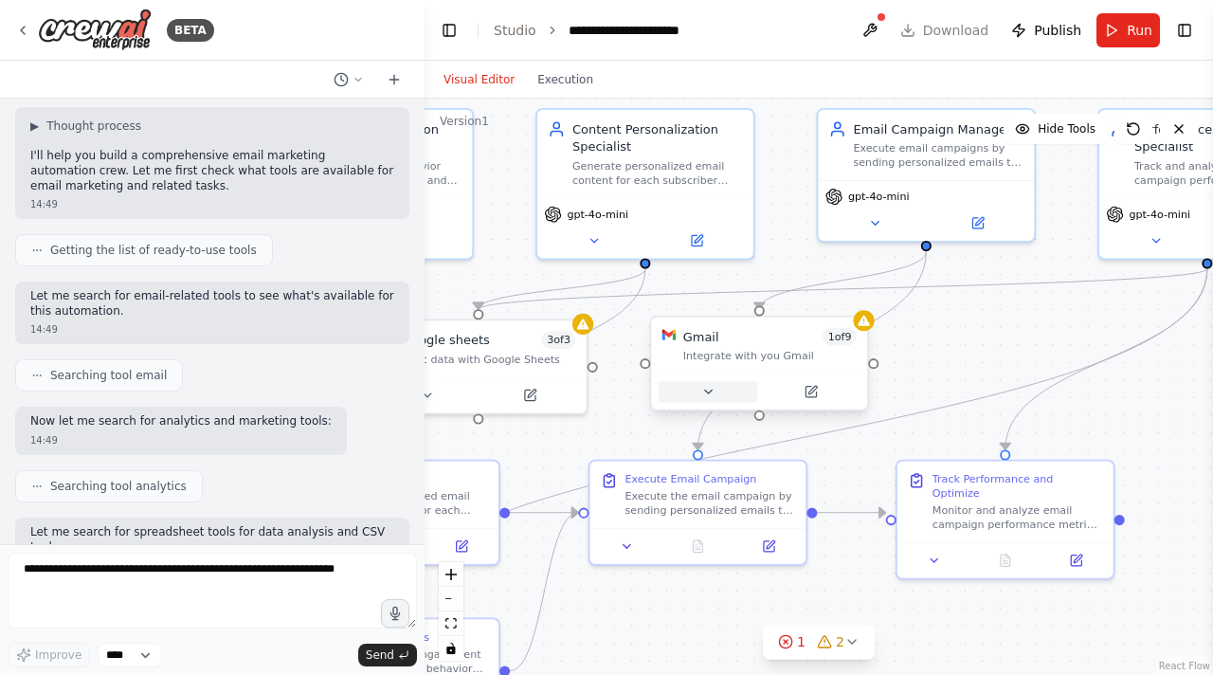
click at [707, 396] on button at bounding box center [707, 391] width 99 height 21
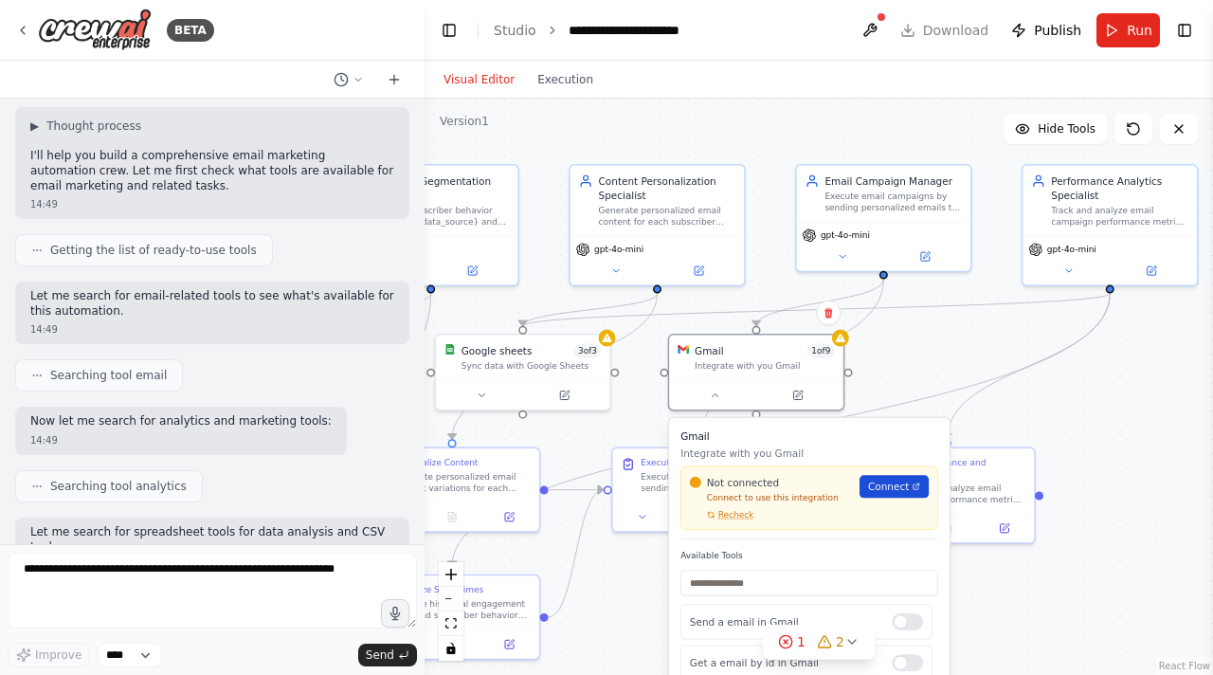
click at [878, 484] on span "Connect" at bounding box center [888, 486] width 41 height 14
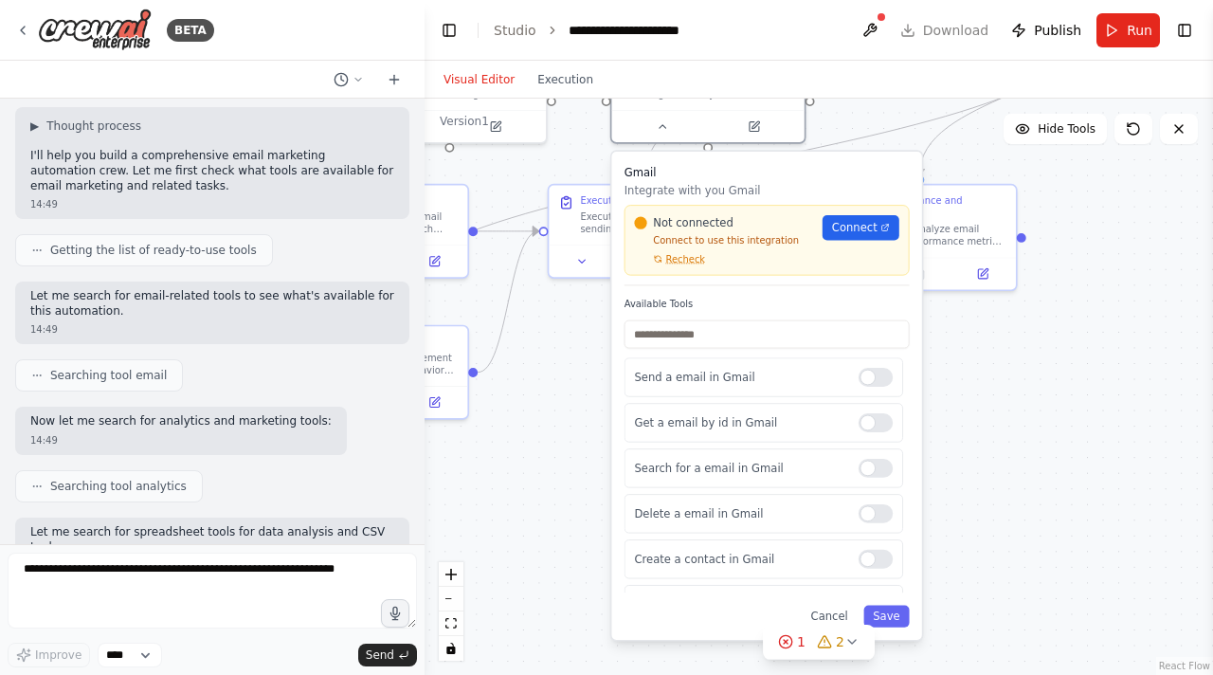
drag, startPoint x: 1107, startPoint y: 475, endPoint x: 1092, endPoint y: 220, distance: 255.2
click at [1093, 220] on div ".deletable-edge-delete-btn { width: 20px; height: 20px; border: 0px solid #ffff…" at bounding box center [818, 387] width 788 height 576
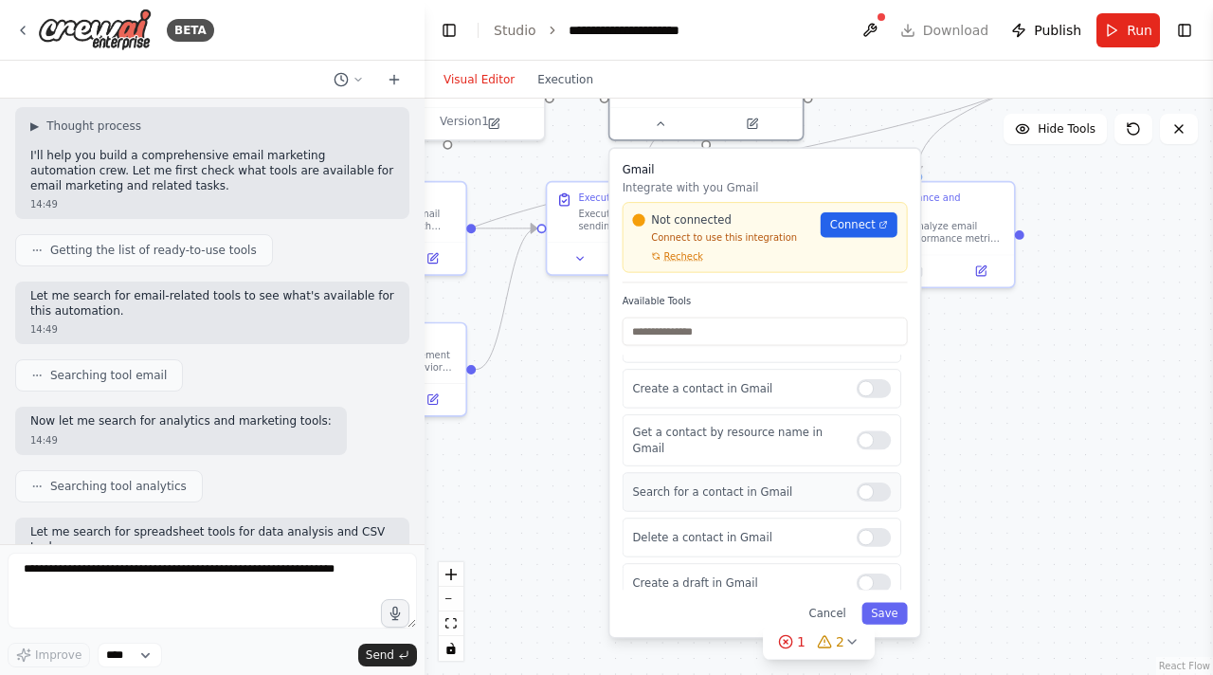
scroll to position [0, 0]
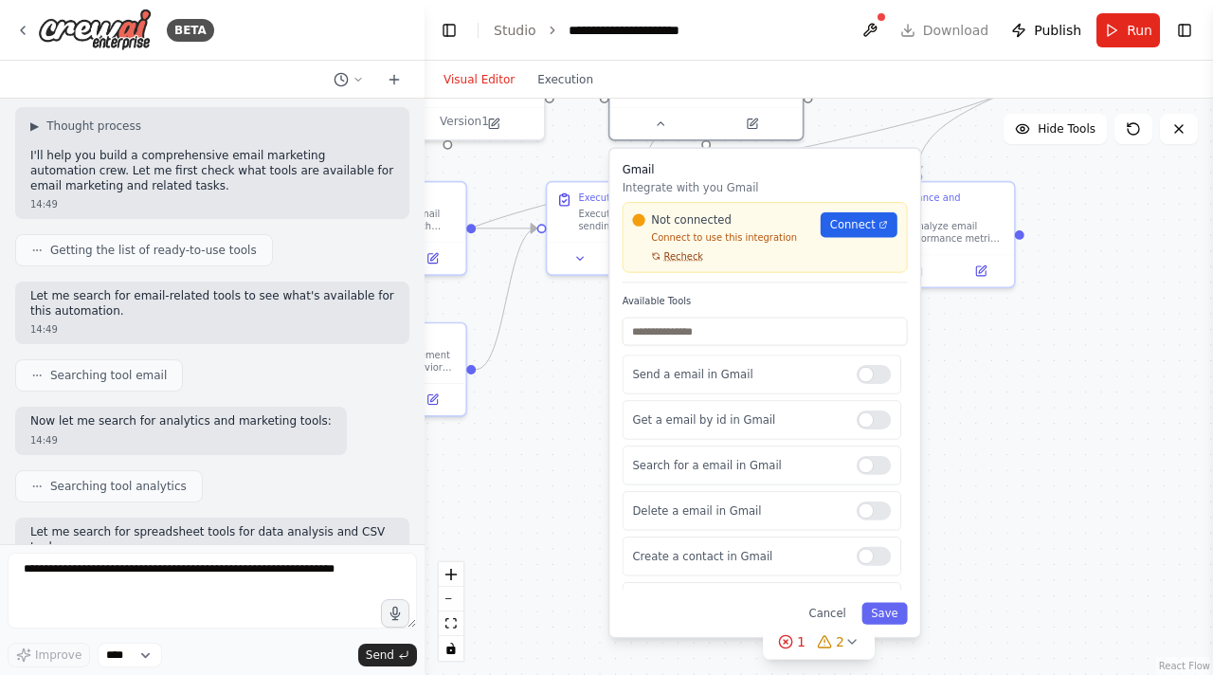
click at [674, 261] on span "Recheck" at bounding box center [684, 256] width 40 height 12
click at [834, 226] on span "Connect" at bounding box center [852, 225] width 45 height 16
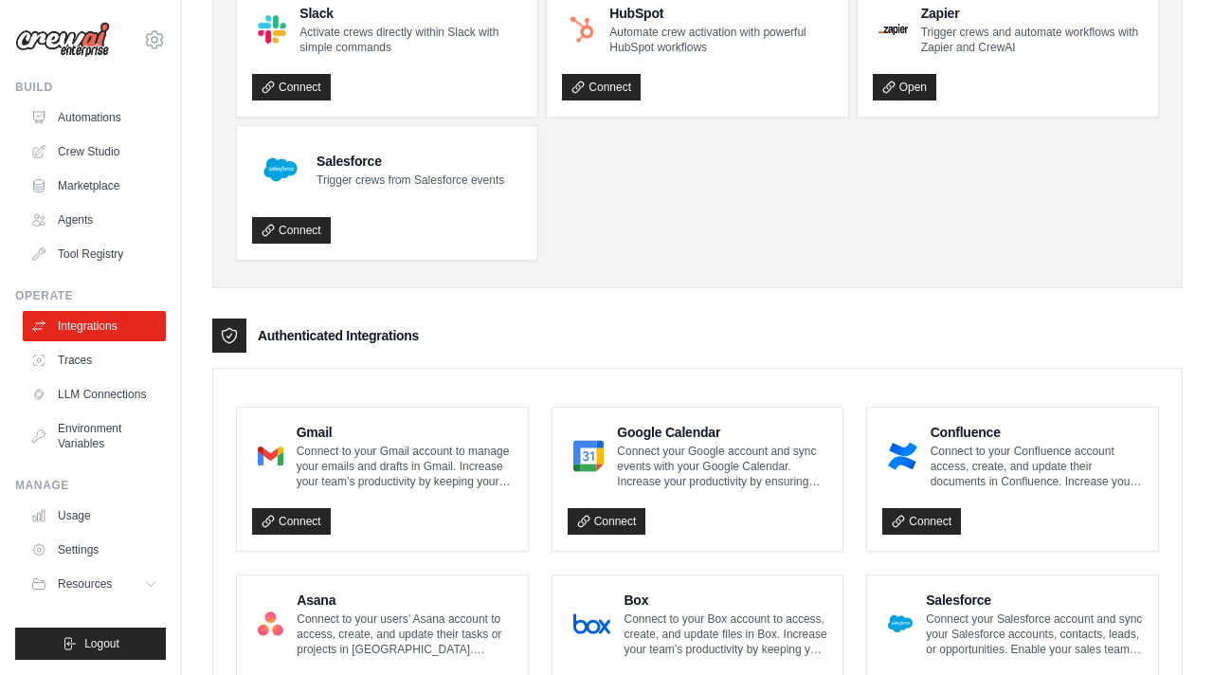
scroll to position [163, 0]
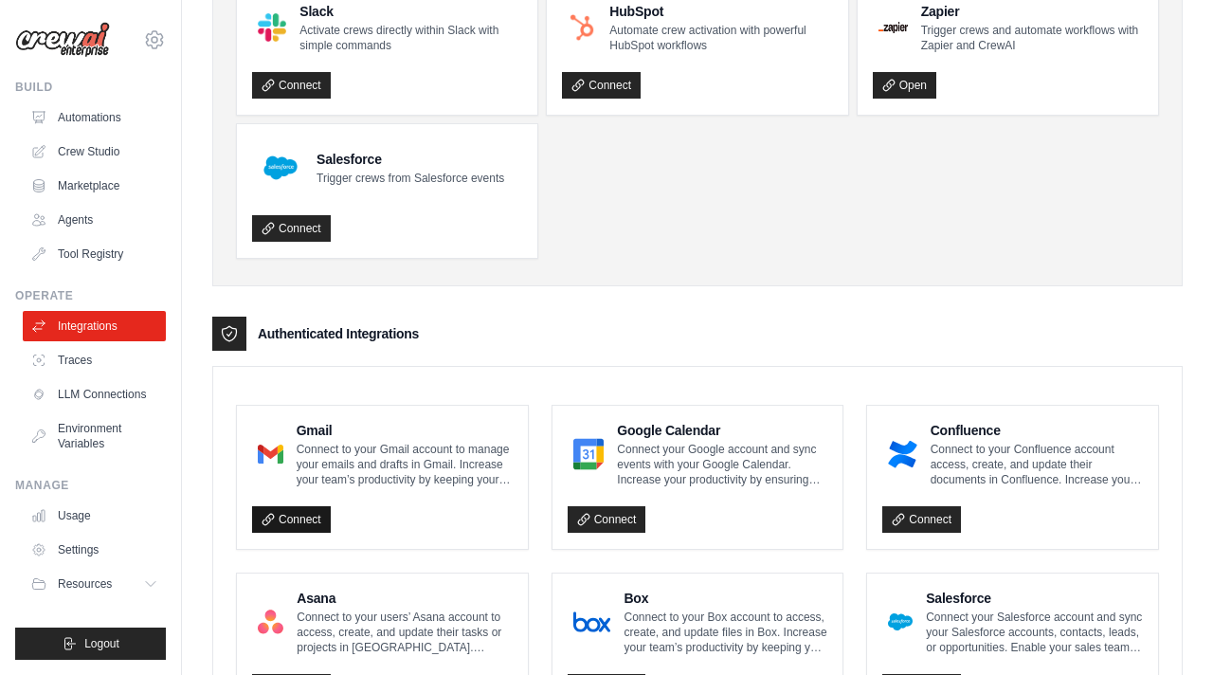
click at [308, 517] on link "Connect" at bounding box center [291, 519] width 79 height 27
